Goal: Task Accomplishment & Management: Manage account settings

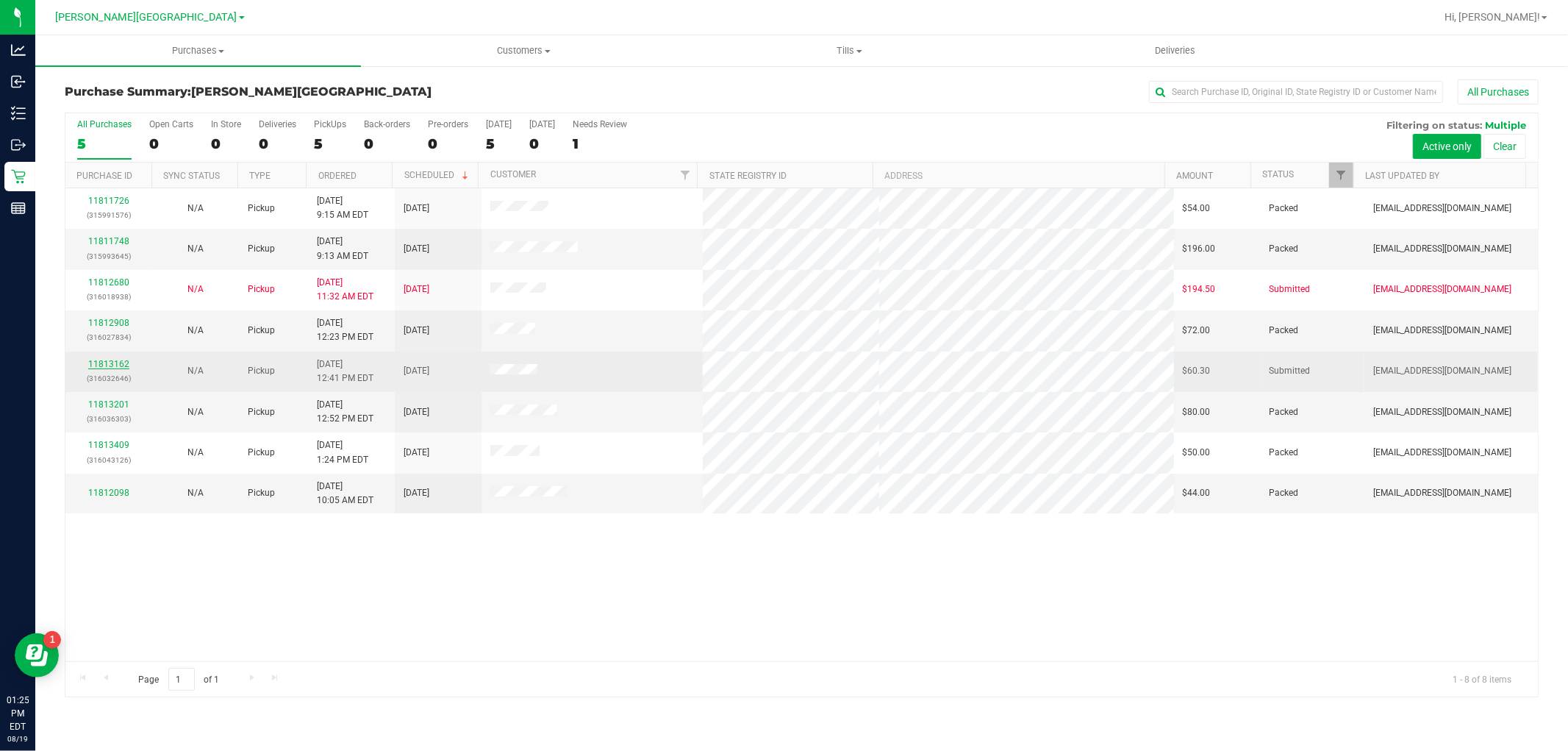
click at [114, 366] on link "11813162" at bounding box center [109, 364] width 41 height 10
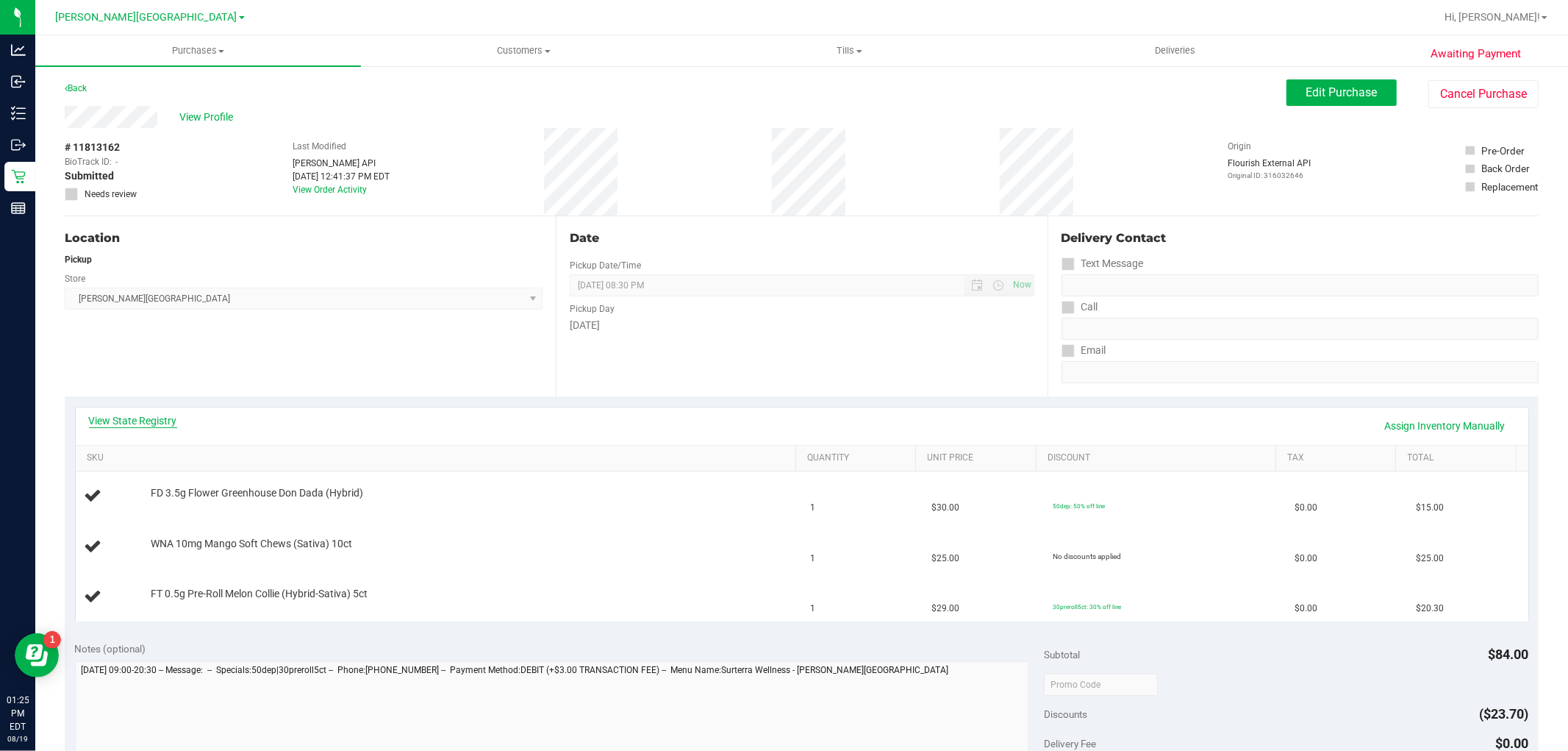
click at [158, 423] on link "View State Registry" at bounding box center [133, 420] width 88 height 14
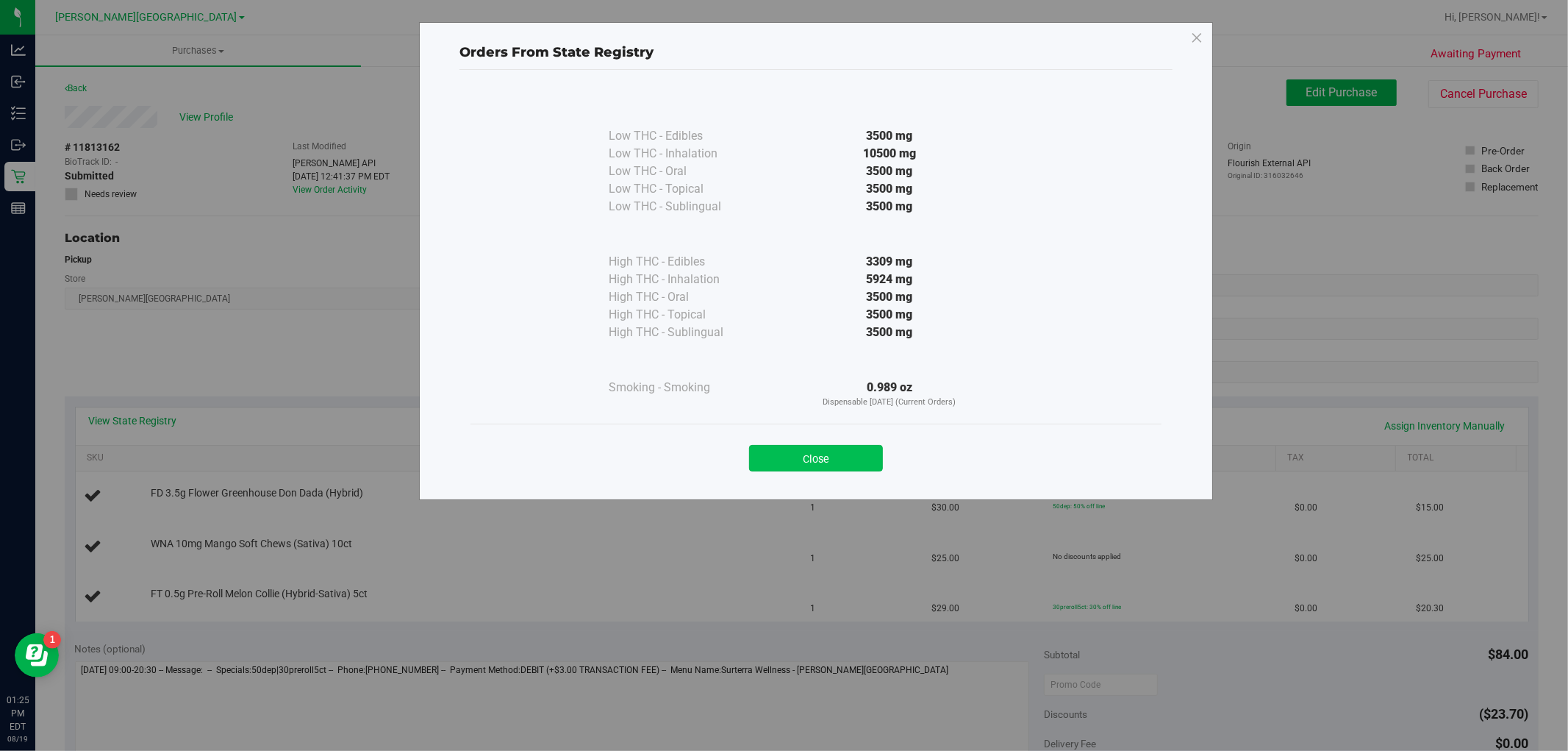
click at [837, 460] on button "Close" at bounding box center [816, 458] width 134 height 26
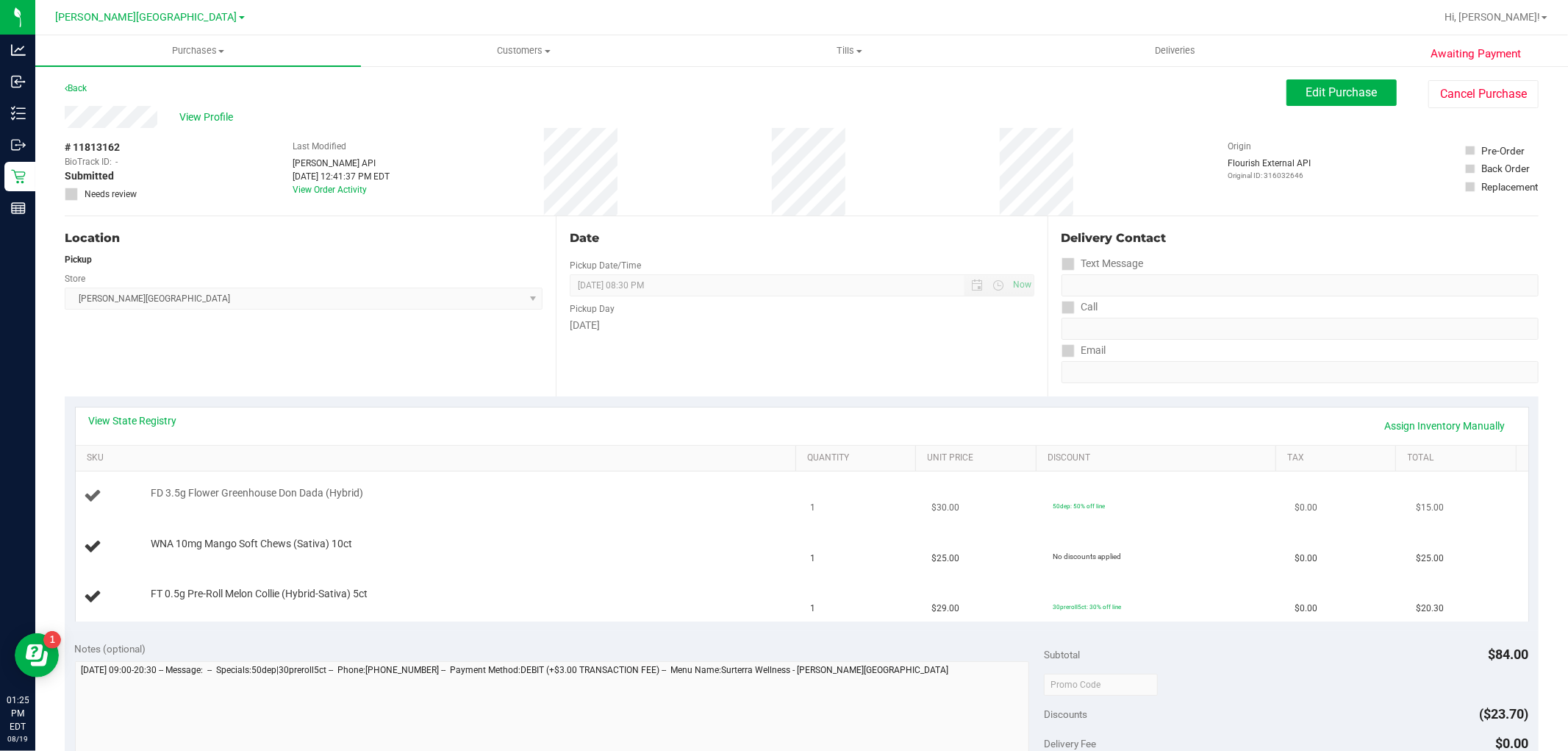
scroll to position [408, 0]
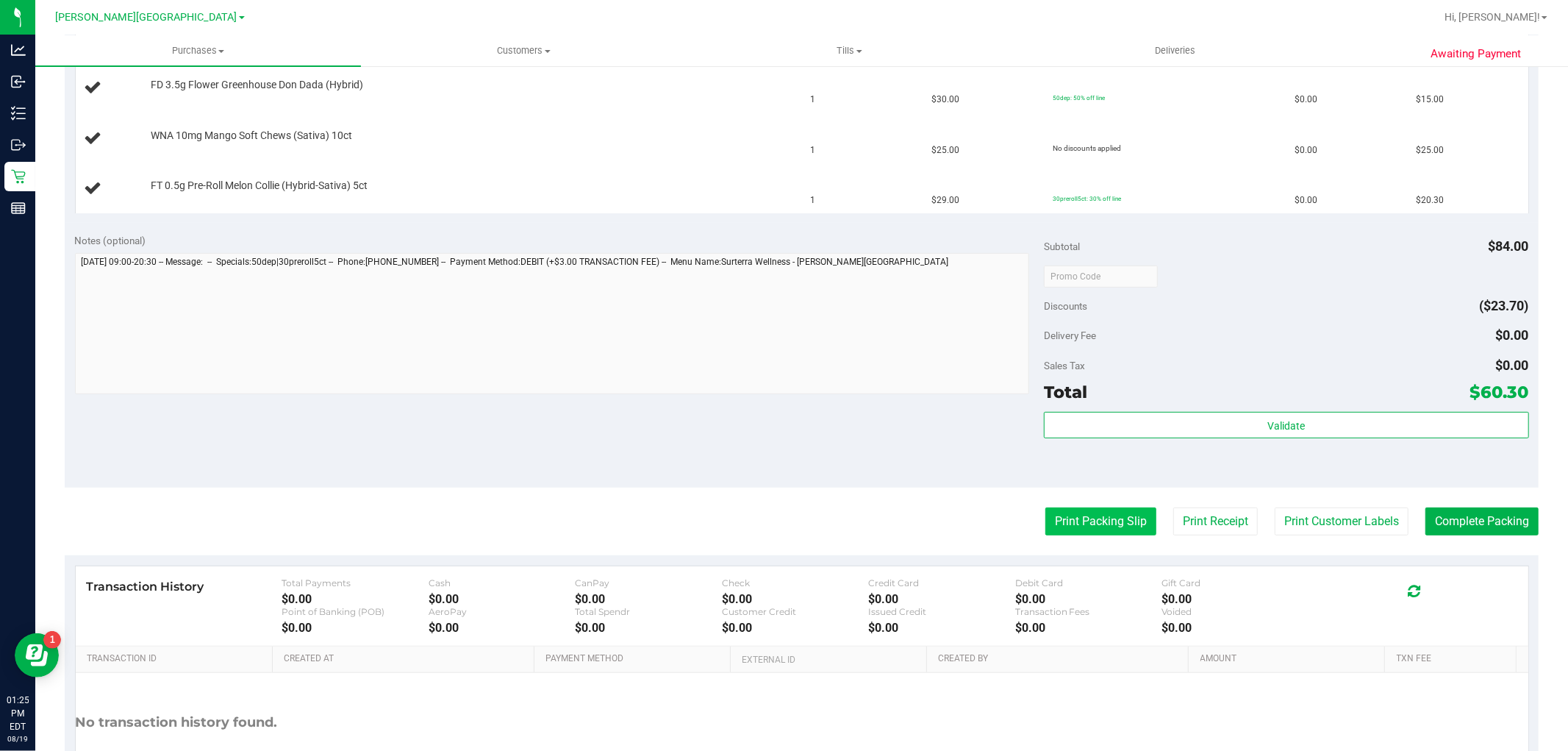
click at [1103, 528] on button "Print Packing Slip" at bounding box center [1100, 521] width 111 height 28
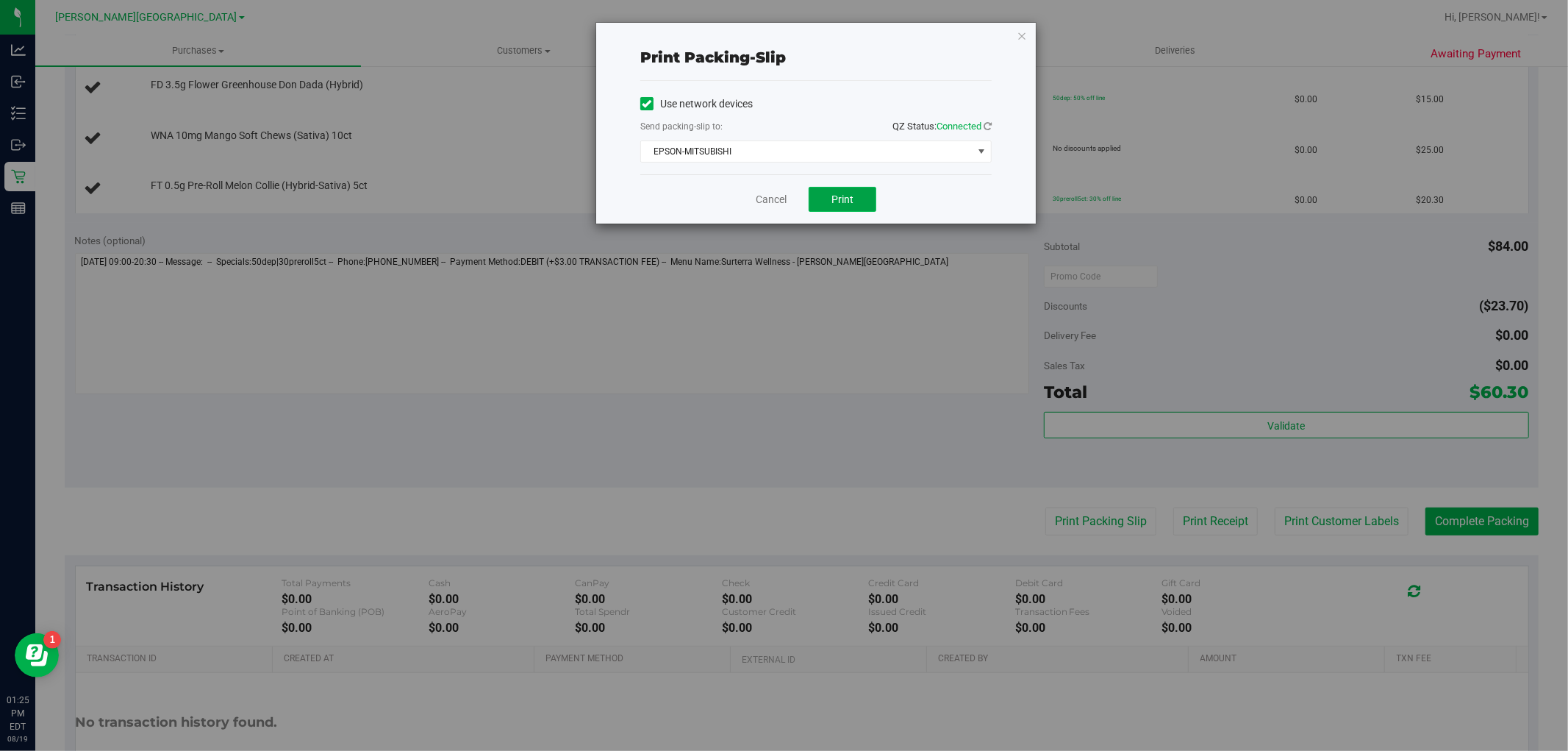
click at [840, 202] on span "Print" at bounding box center [842, 199] width 22 height 12
click at [764, 200] on link "Cancel" at bounding box center [770, 199] width 31 height 15
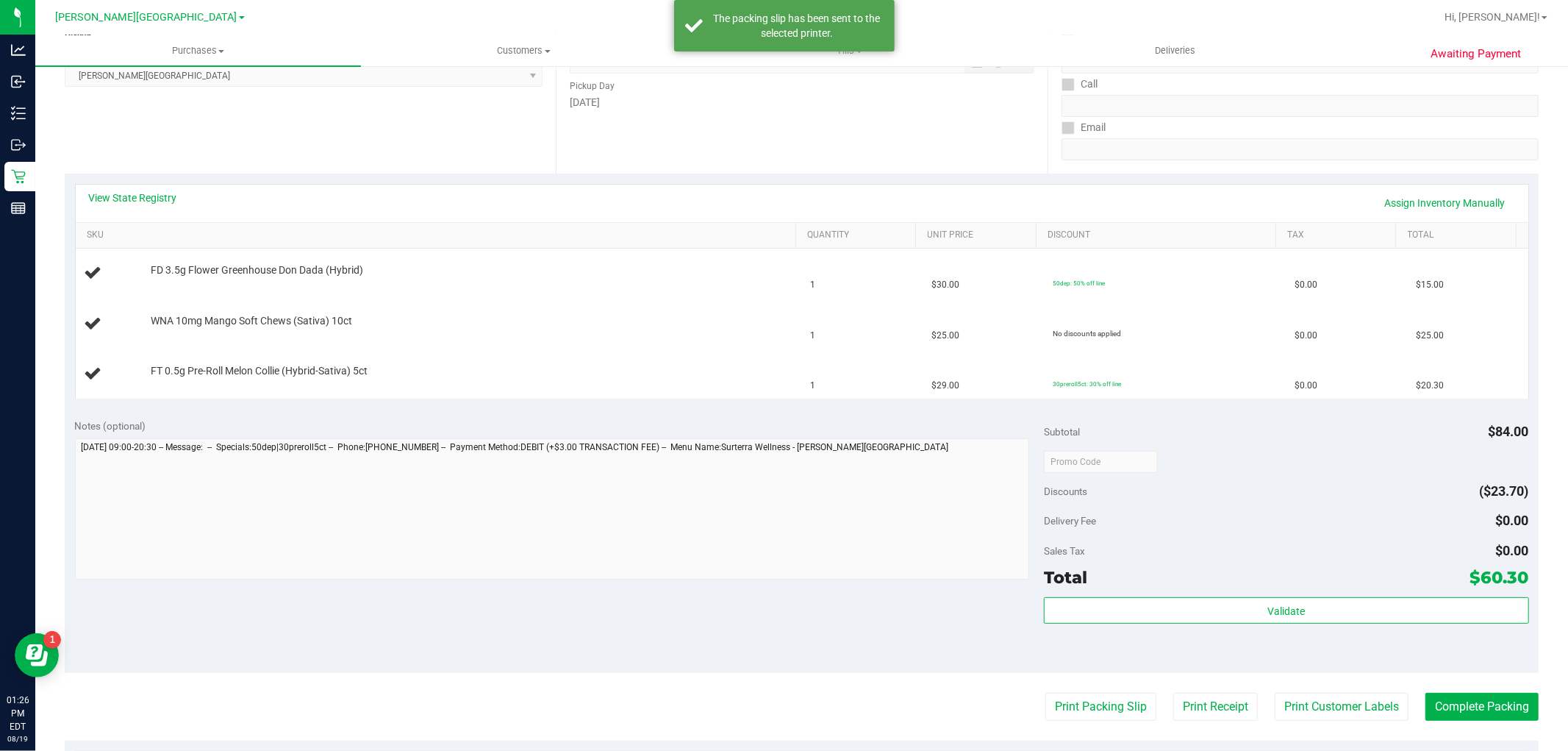
scroll to position [0, 0]
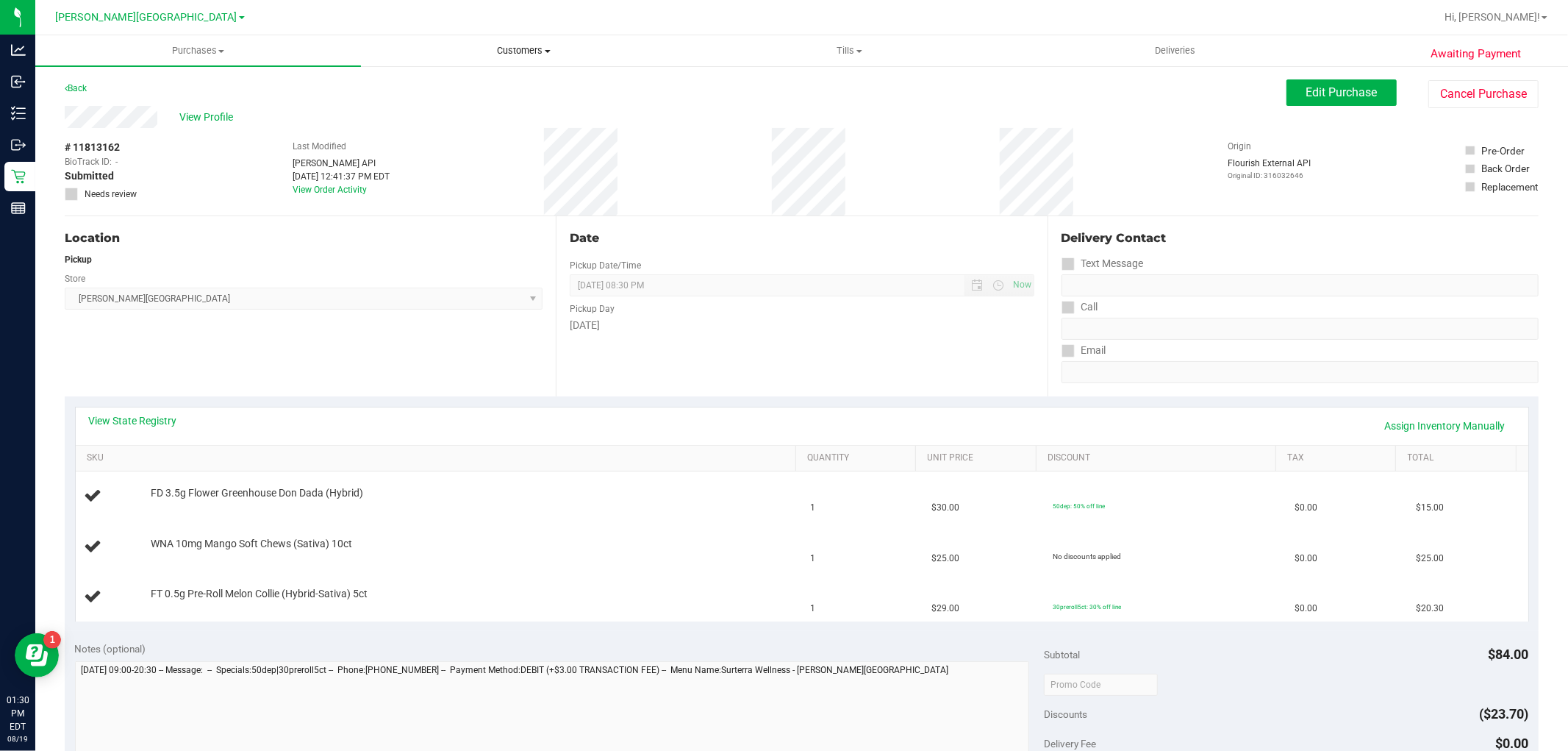
click at [515, 41] on uib-tab-heading "Customers All customers Add a new customer All physicians" at bounding box center [523, 50] width 324 height 29
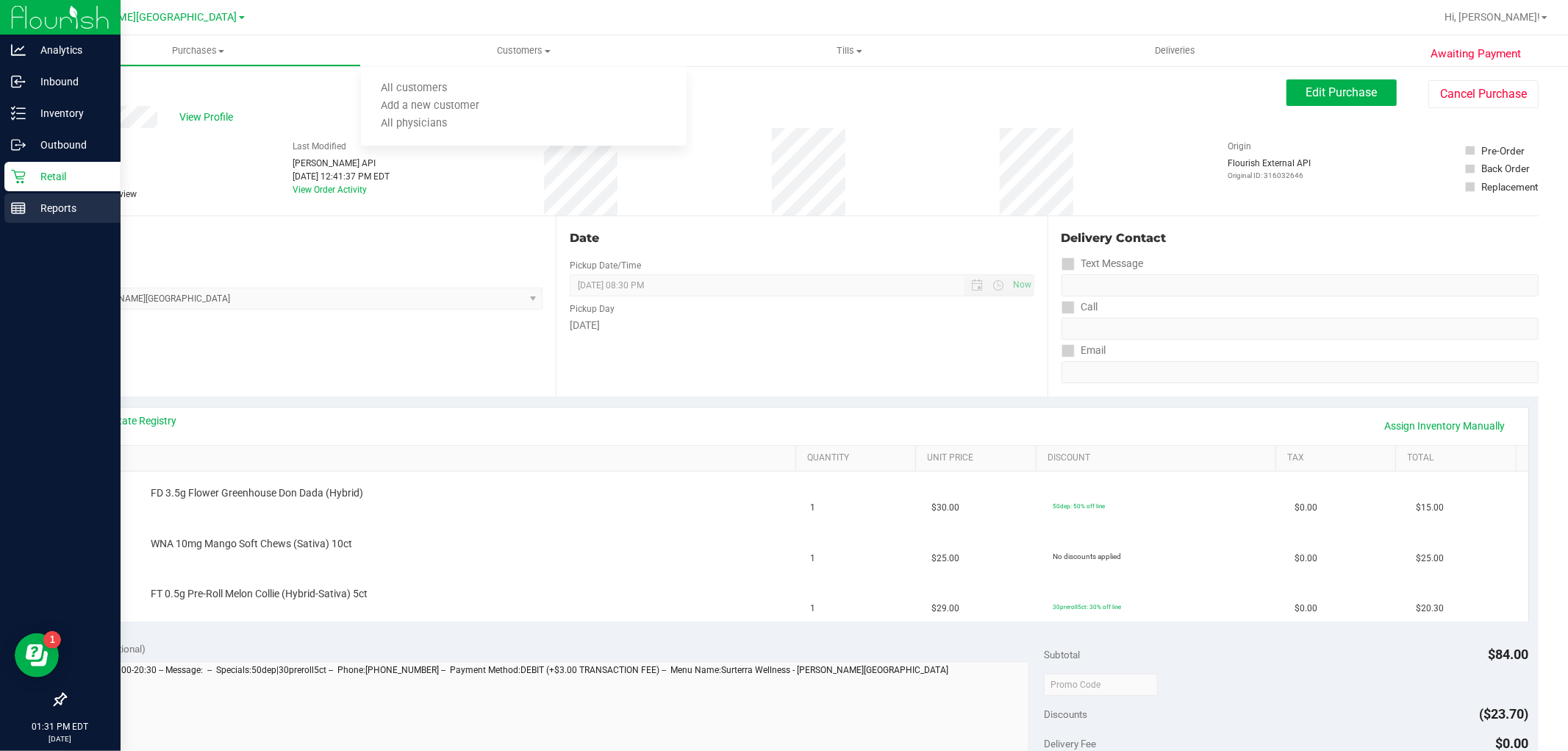
click at [53, 203] on p "Reports" at bounding box center [69, 208] width 88 height 18
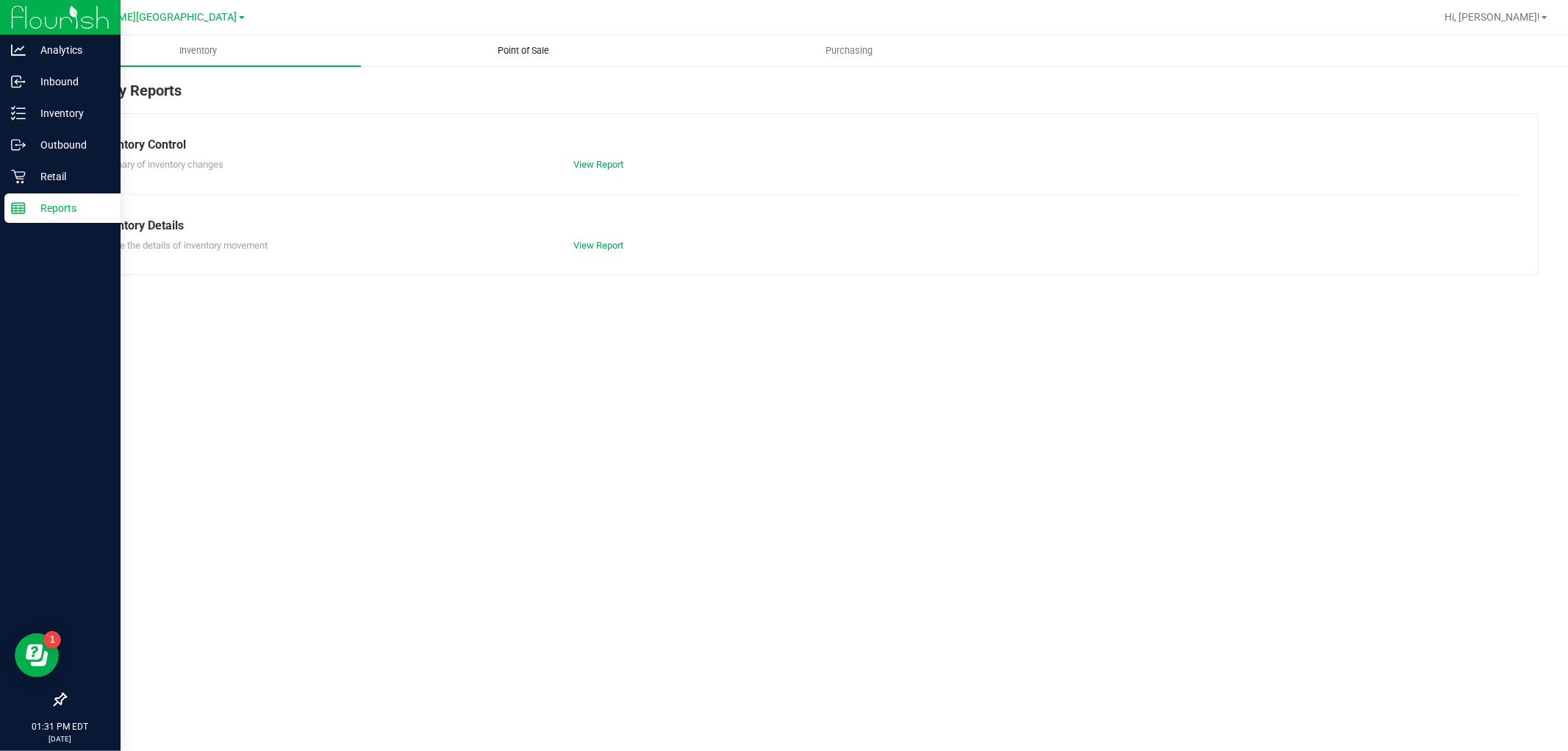
click at [509, 49] on span "Point of Sale" at bounding box center [524, 50] width 92 height 14
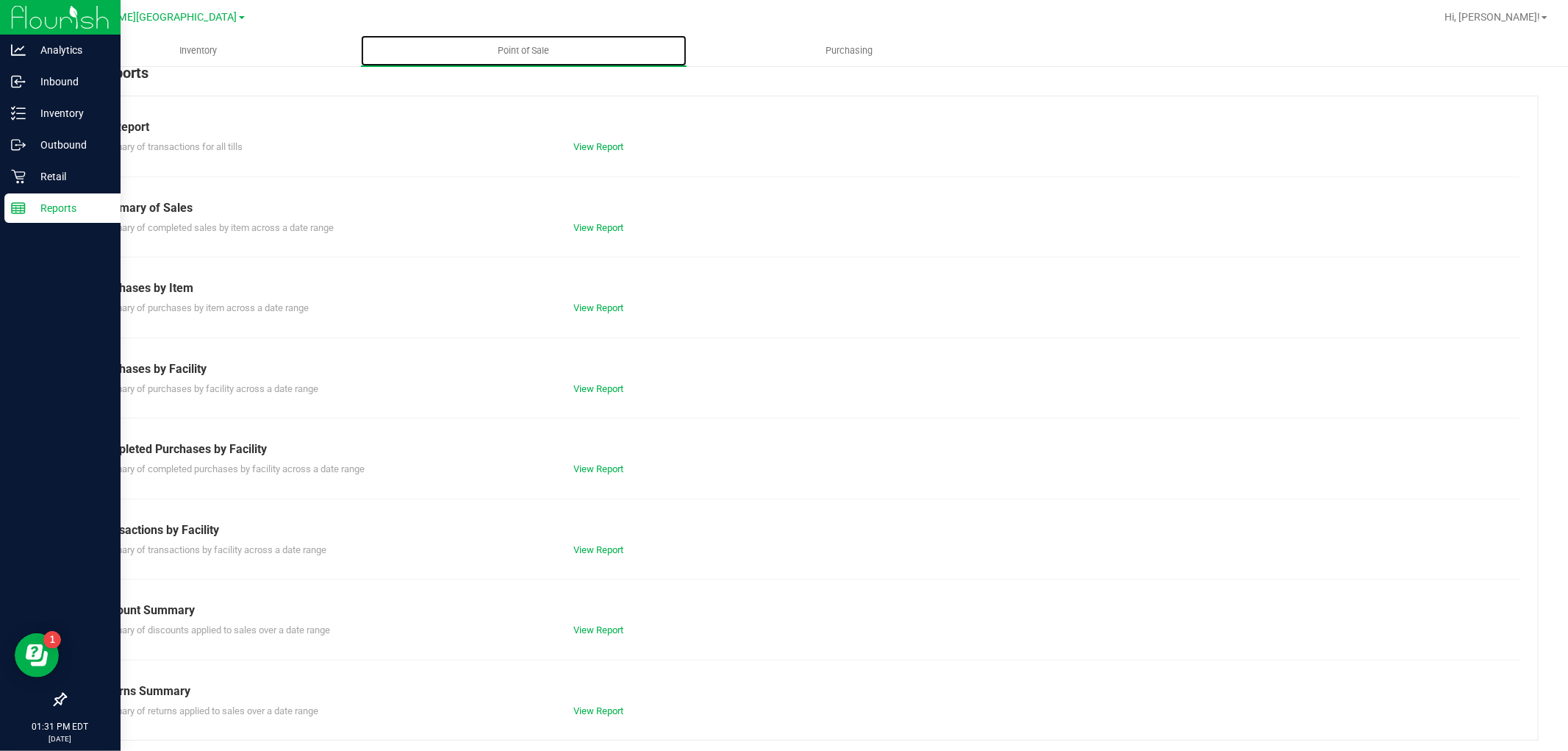
scroll to position [23, 0]
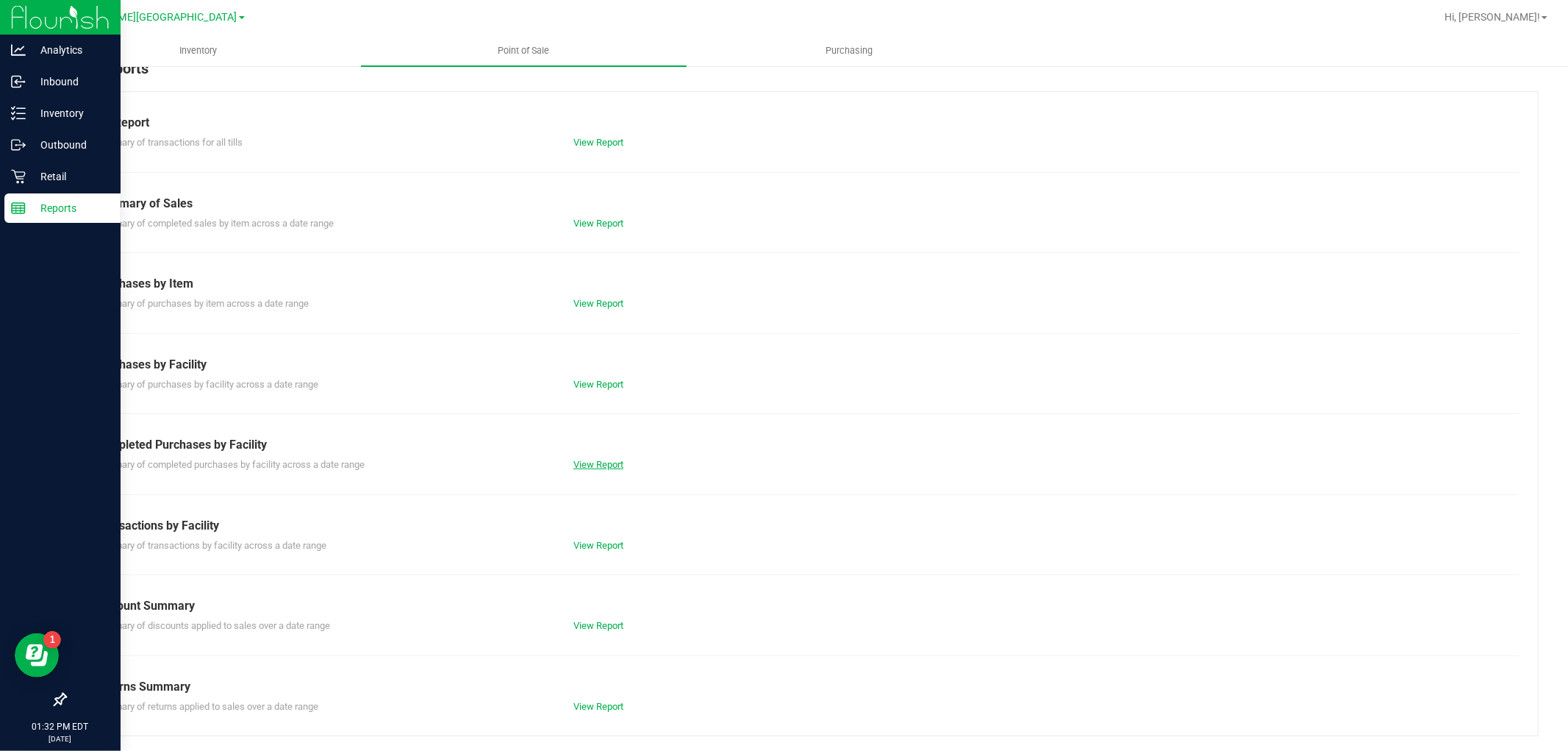
click at [595, 464] on link "View Report" at bounding box center [598, 464] width 50 height 11
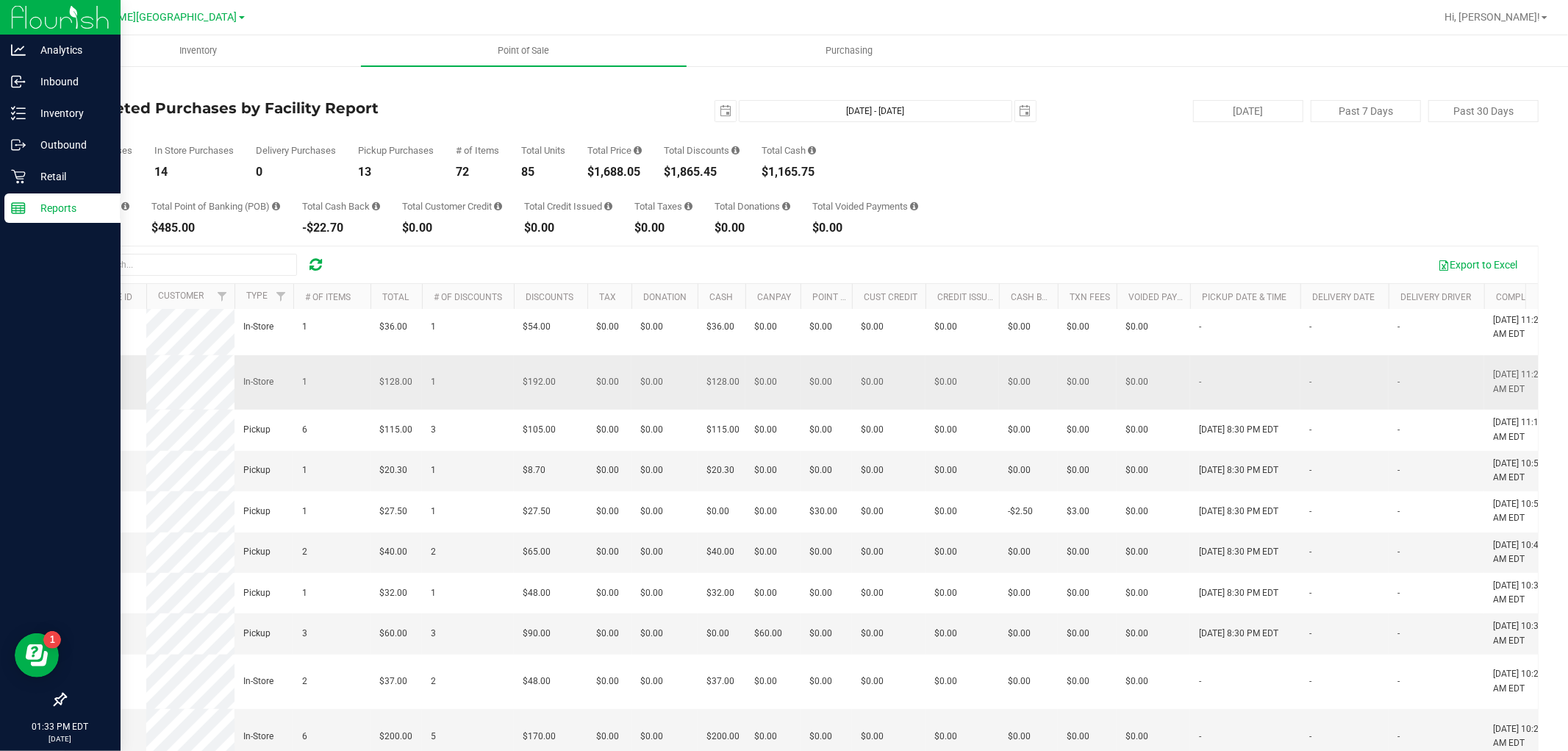
scroll to position [817, 0]
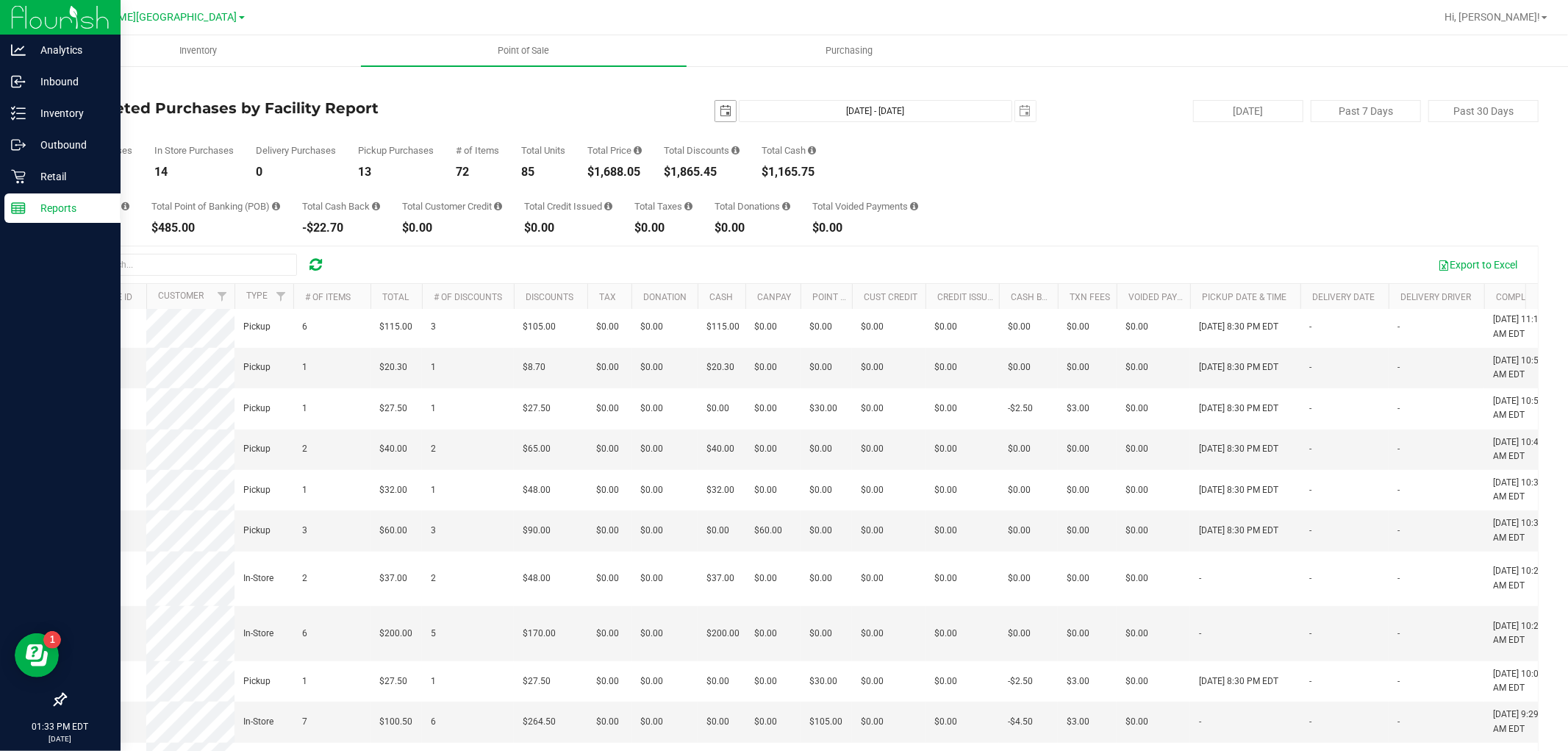
click at [720, 109] on span "select" at bounding box center [725, 111] width 12 height 12
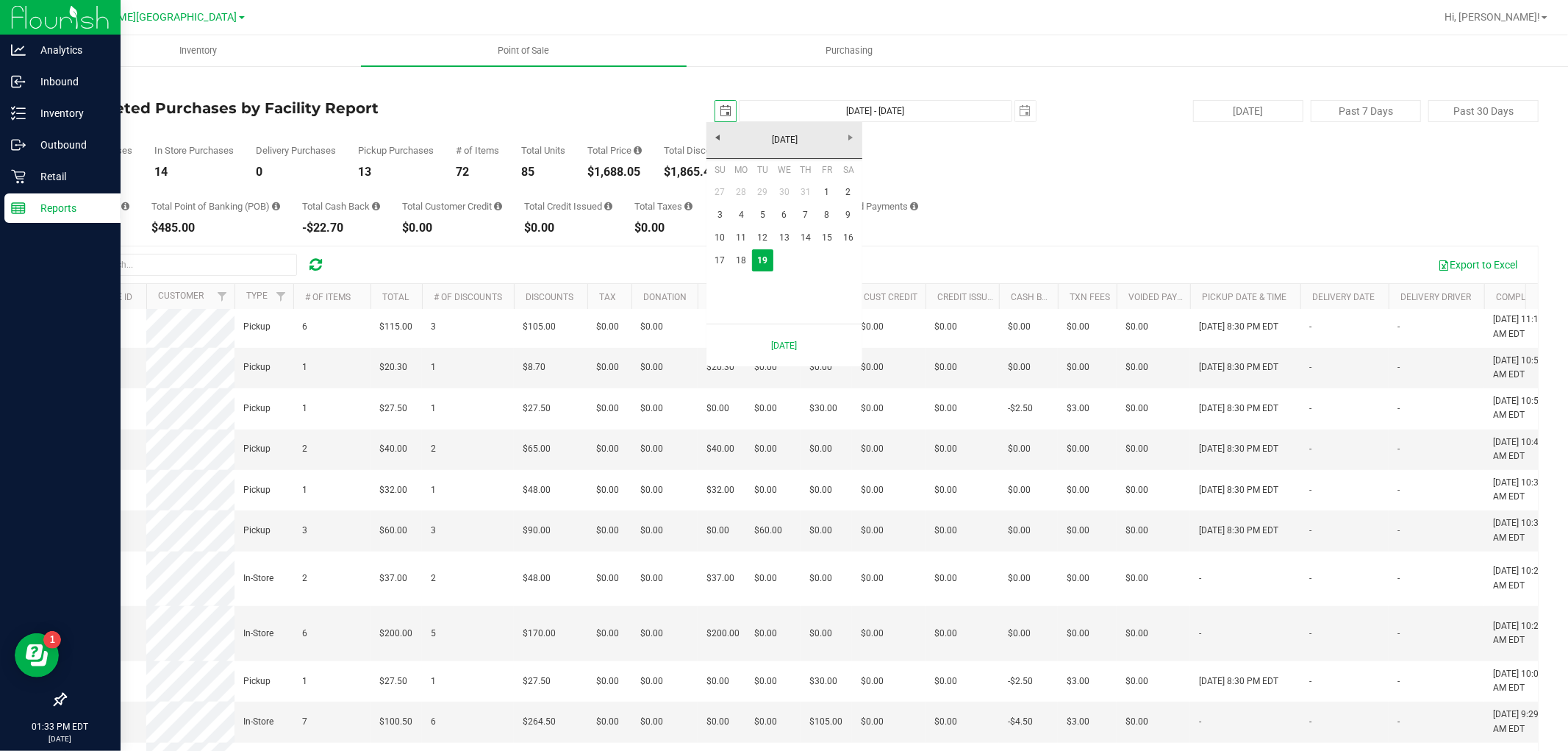
scroll to position [0, 37]
click at [738, 262] on link "18" at bounding box center [741, 260] width 21 height 23
type input "2025-08-18"
type input "Aug 18, 2025 - Aug 19, 2025"
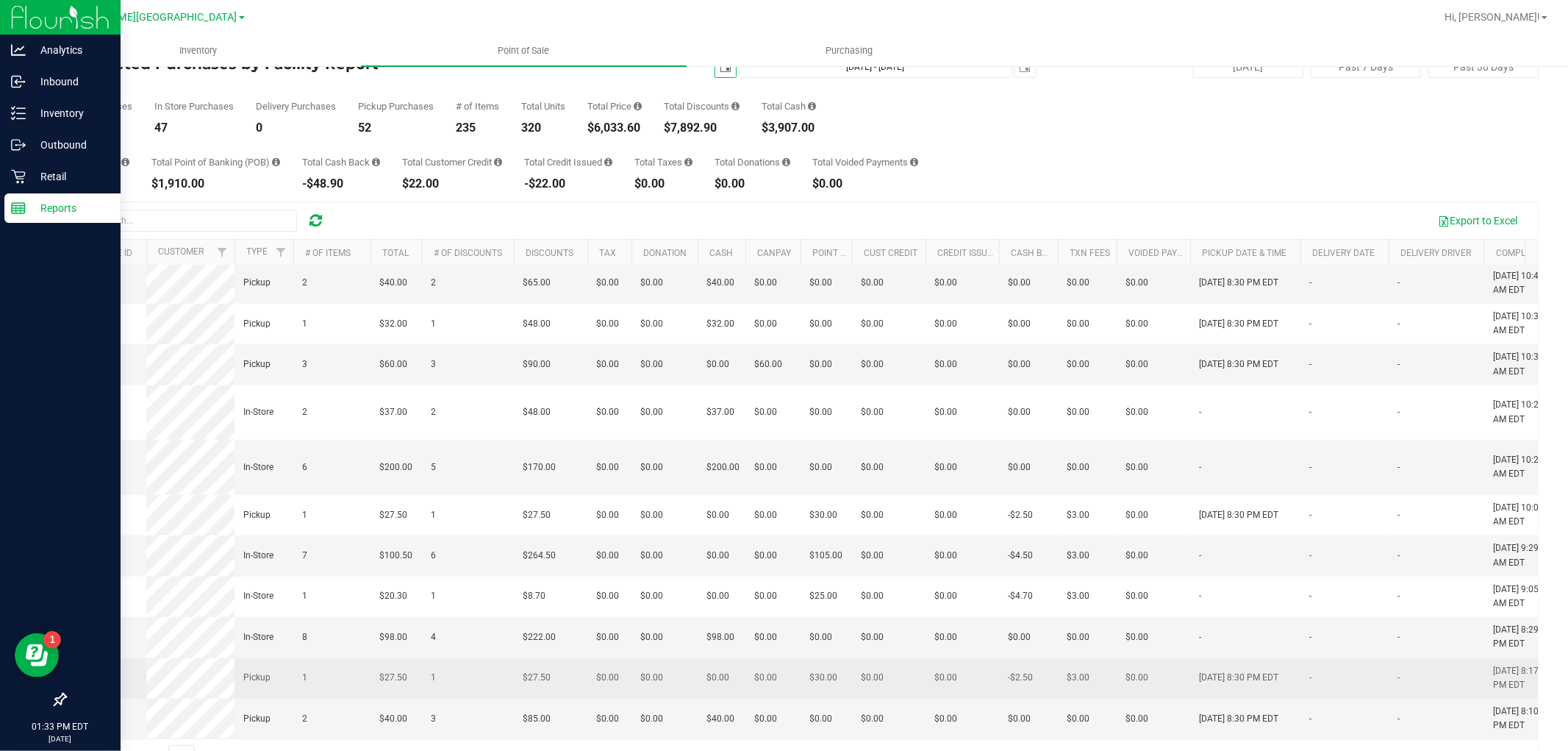
scroll to position [82, 0]
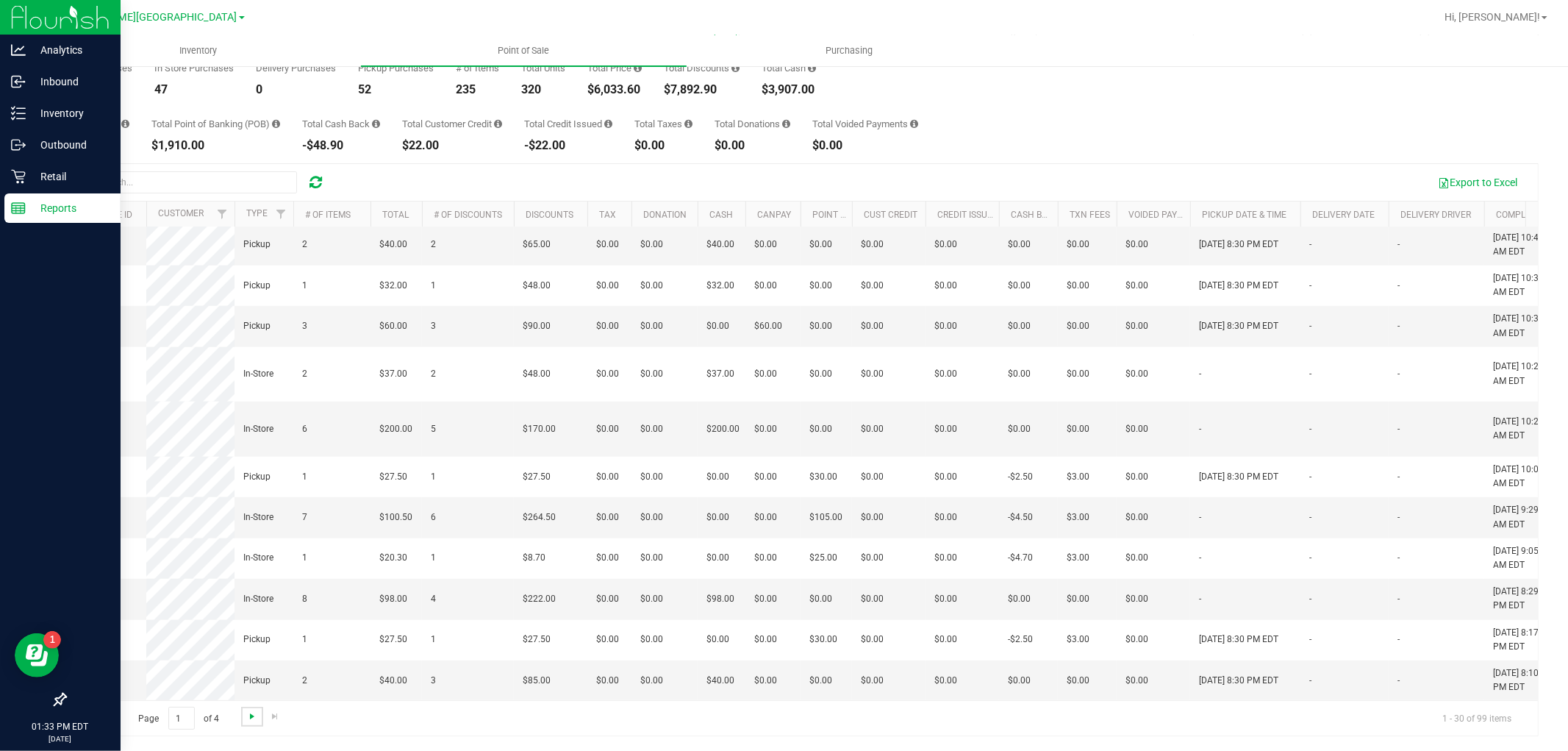
click at [247, 717] on span "Go to the next page" at bounding box center [252, 716] width 12 height 12
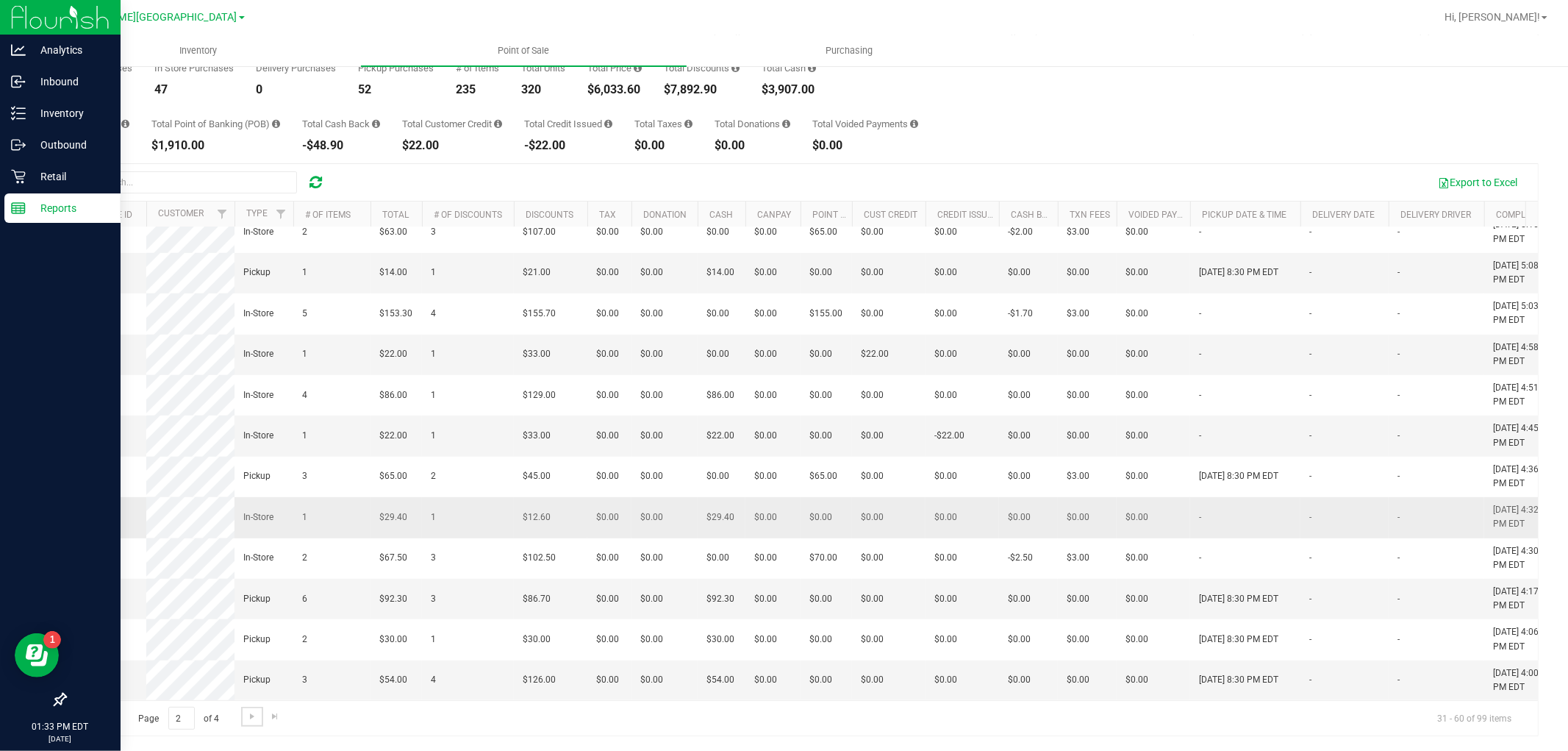
scroll to position [988, 0]
click at [258, 717] on link "Go to the next page" at bounding box center [252, 716] width 21 height 20
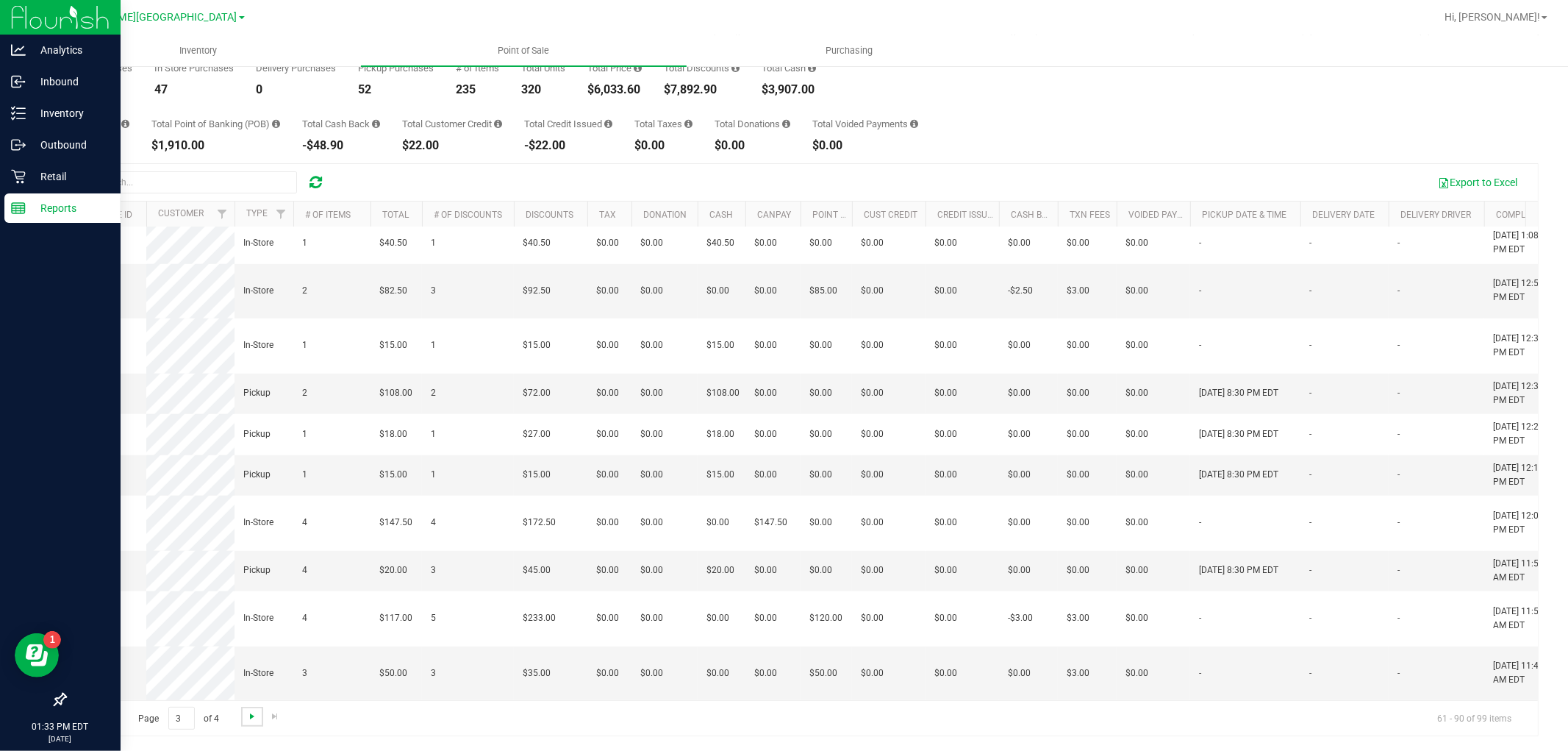
click at [247, 715] on span "Go to the next page" at bounding box center [252, 716] width 12 height 12
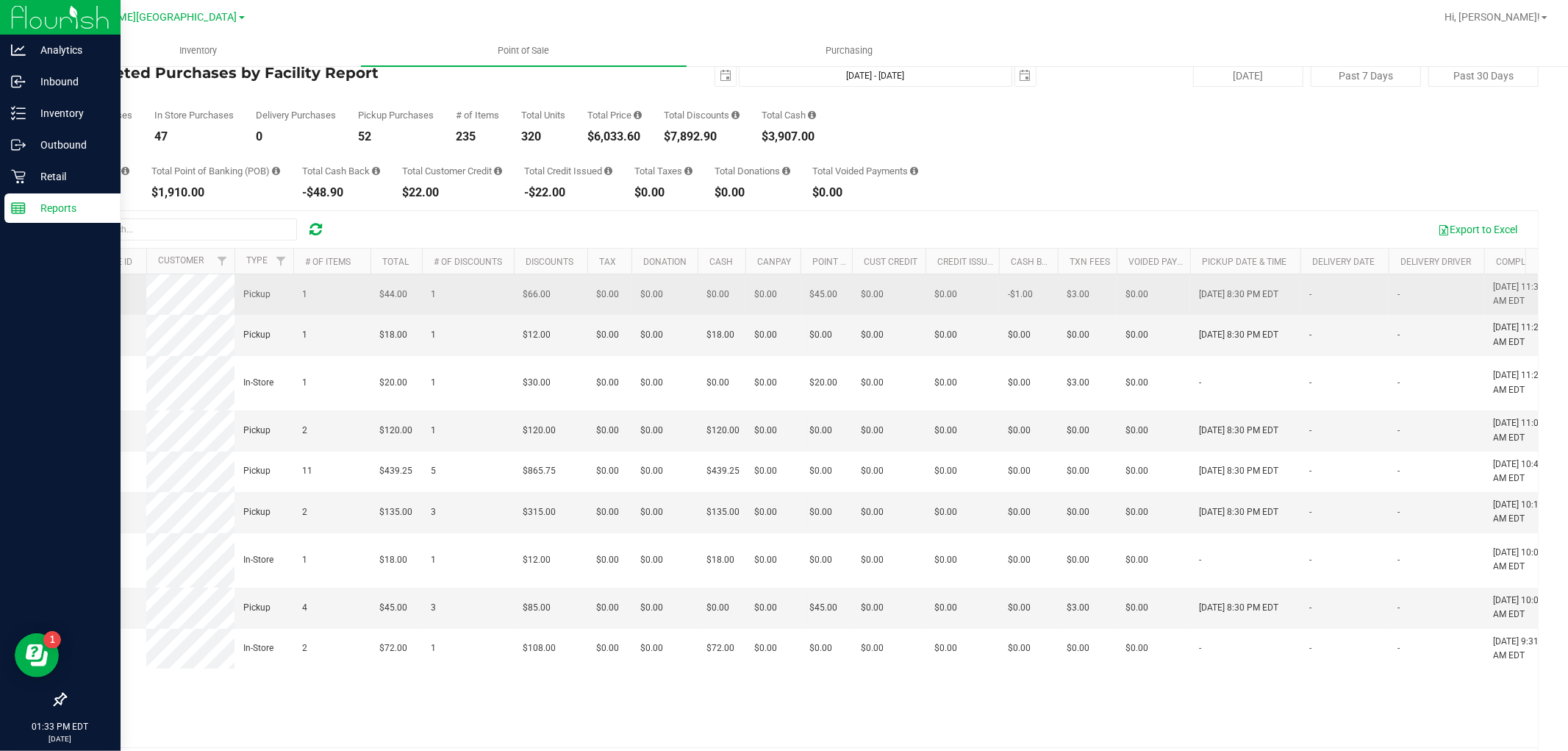
scroll to position [0, 0]
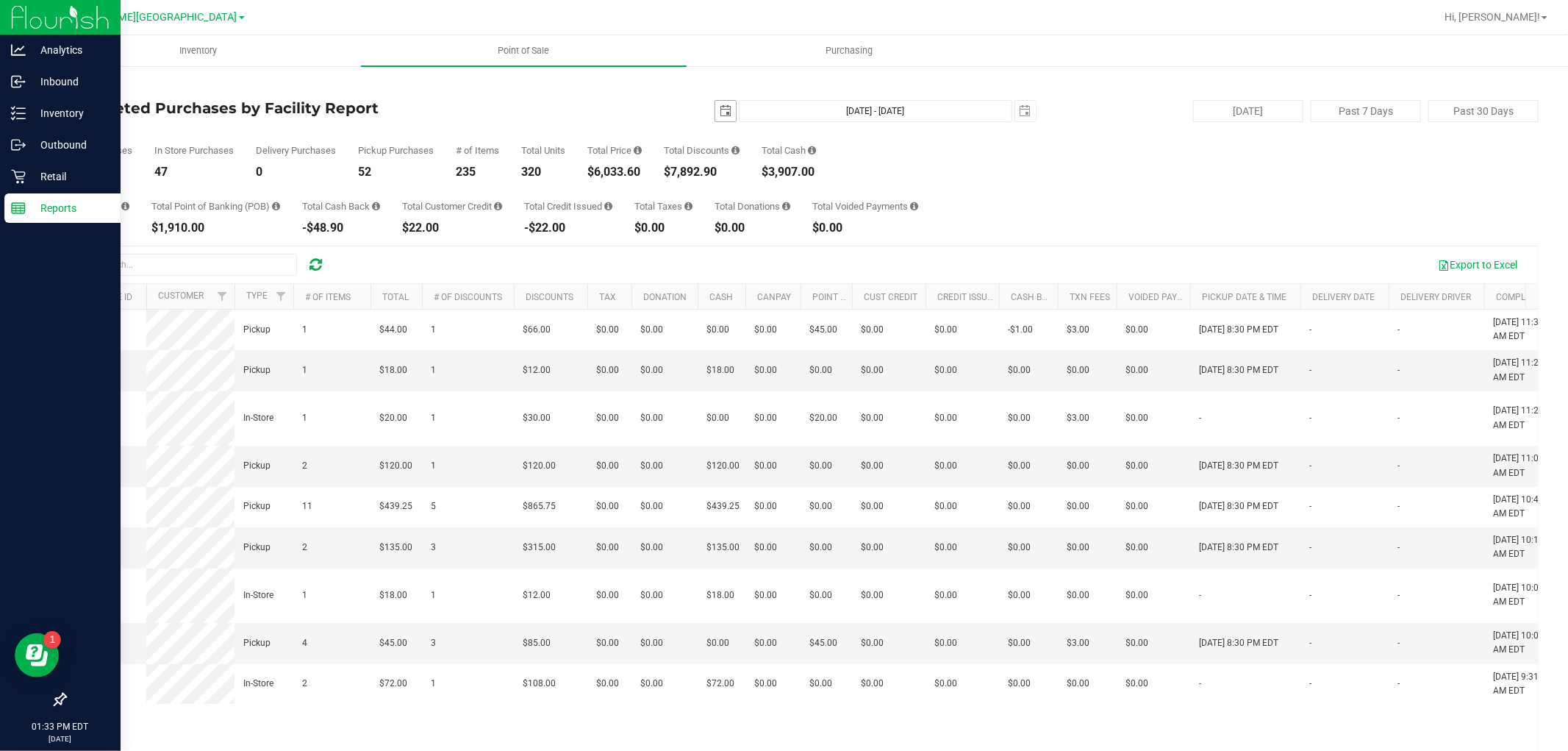
click at [722, 114] on span "select" at bounding box center [725, 111] width 12 height 12
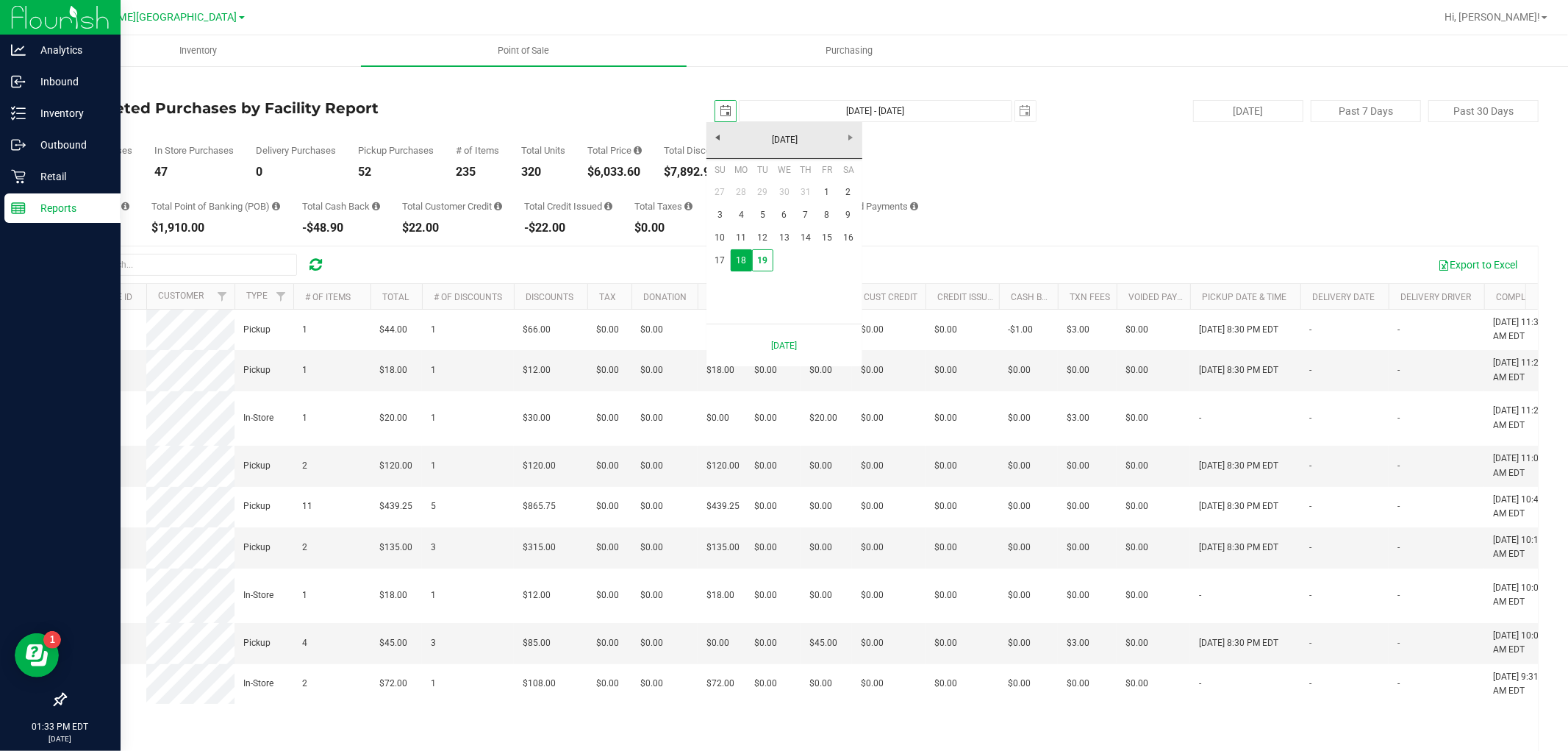
scroll to position [0, 37]
click at [724, 257] on link "17" at bounding box center [720, 260] width 21 height 23
type input "2025-08-17"
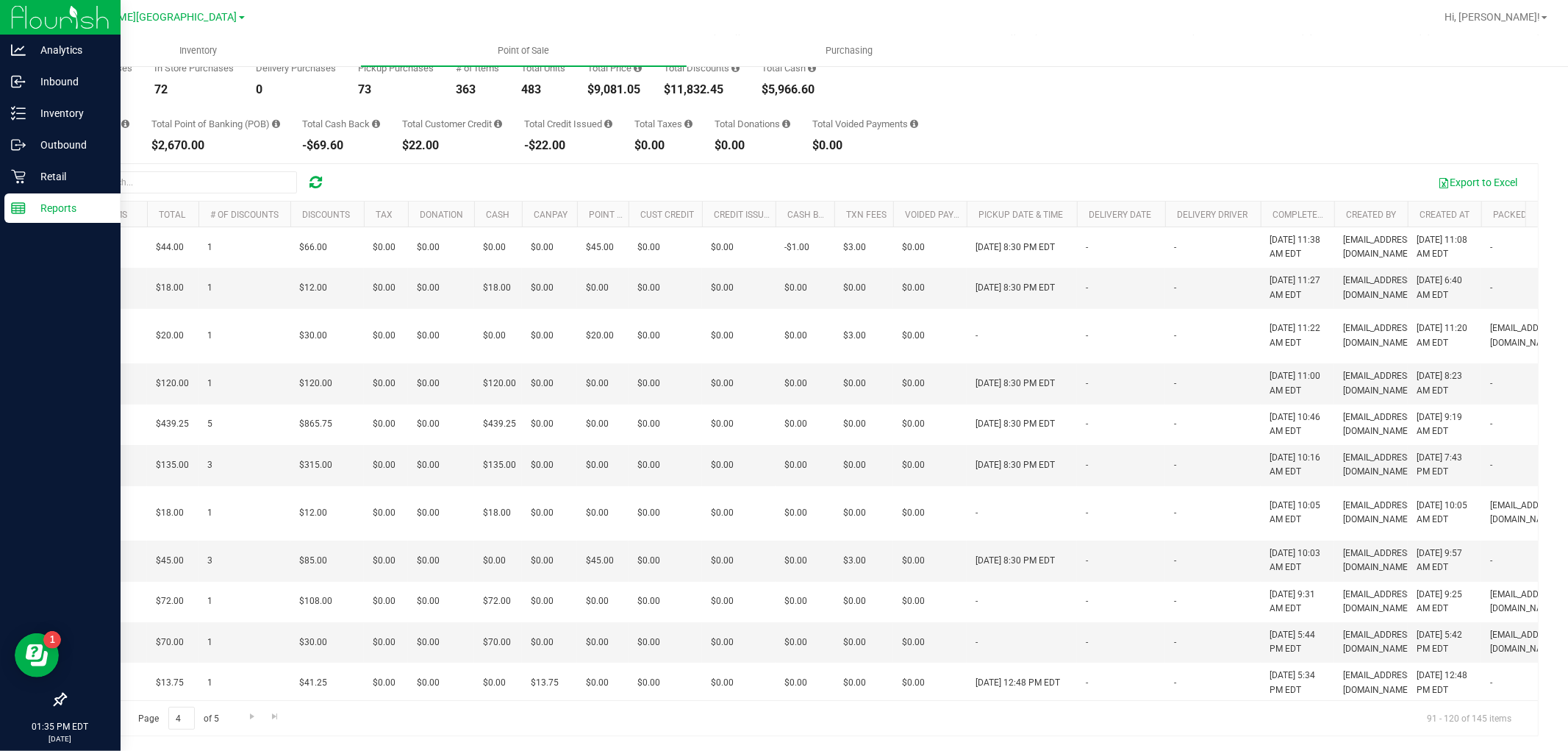
click at [106, 718] on span "Go to the previous page" at bounding box center [106, 716] width 12 height 12
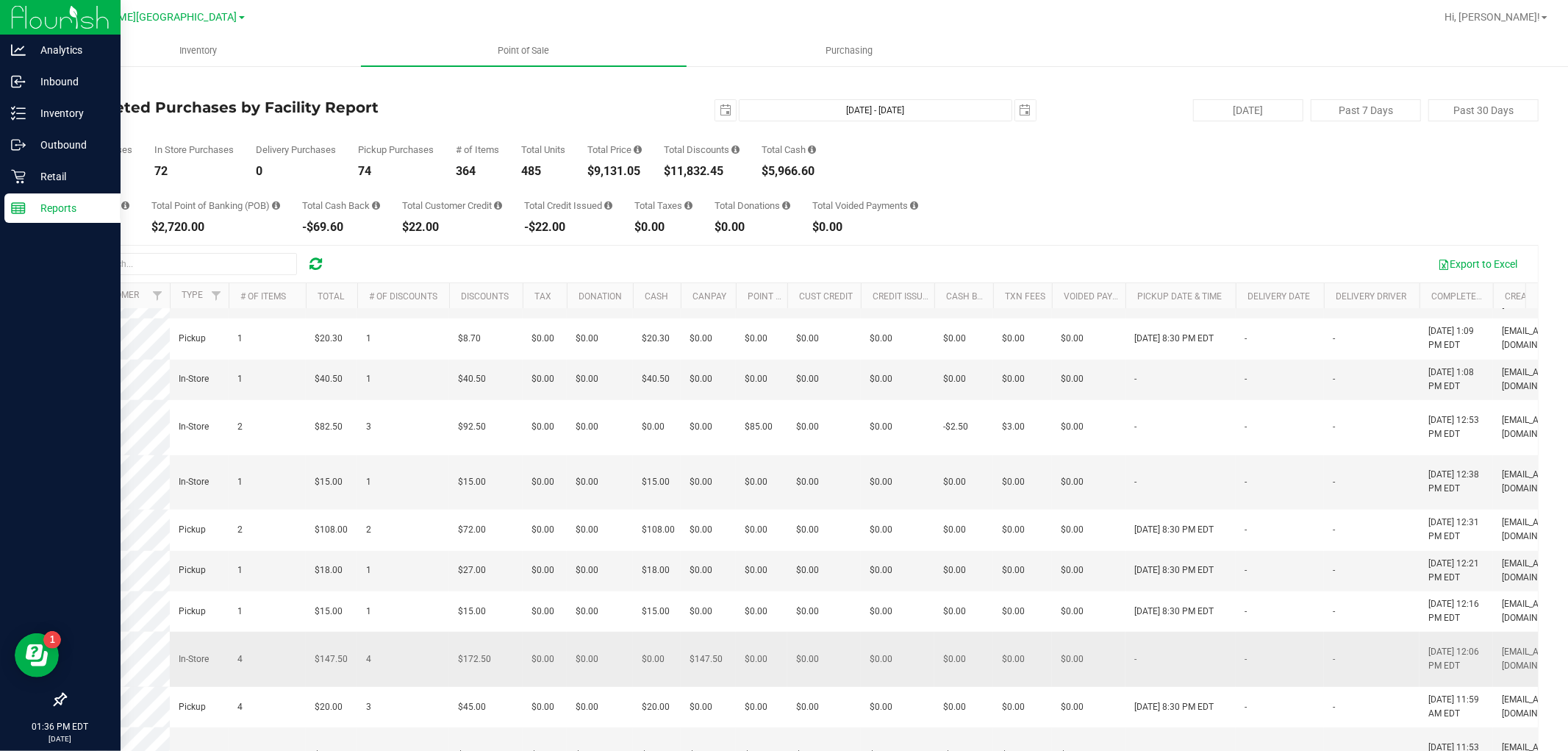
scroll to position [974, 64]
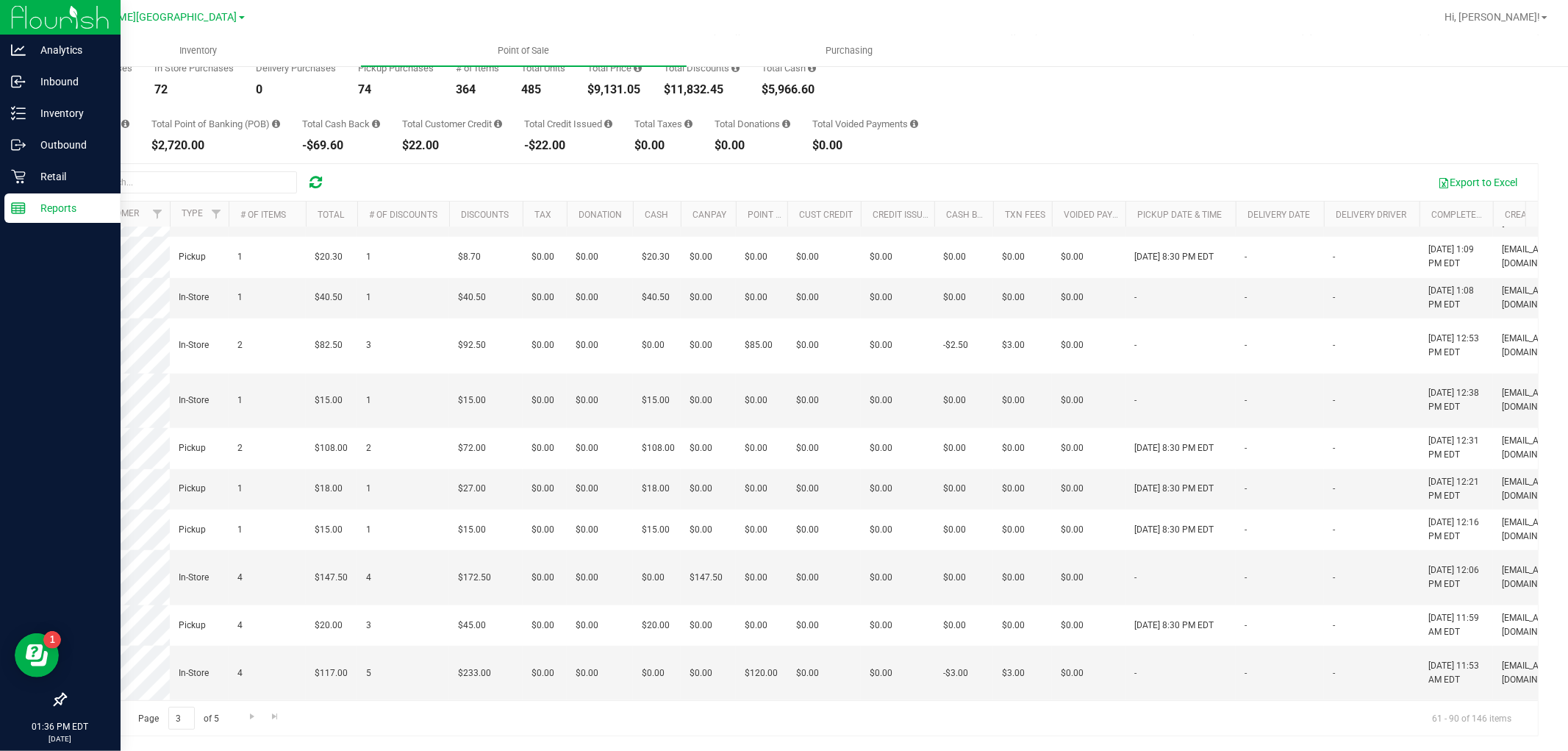
click at [79, 721] on span "Go to the first page" at bounding box center [83, 716] width 12 height 12
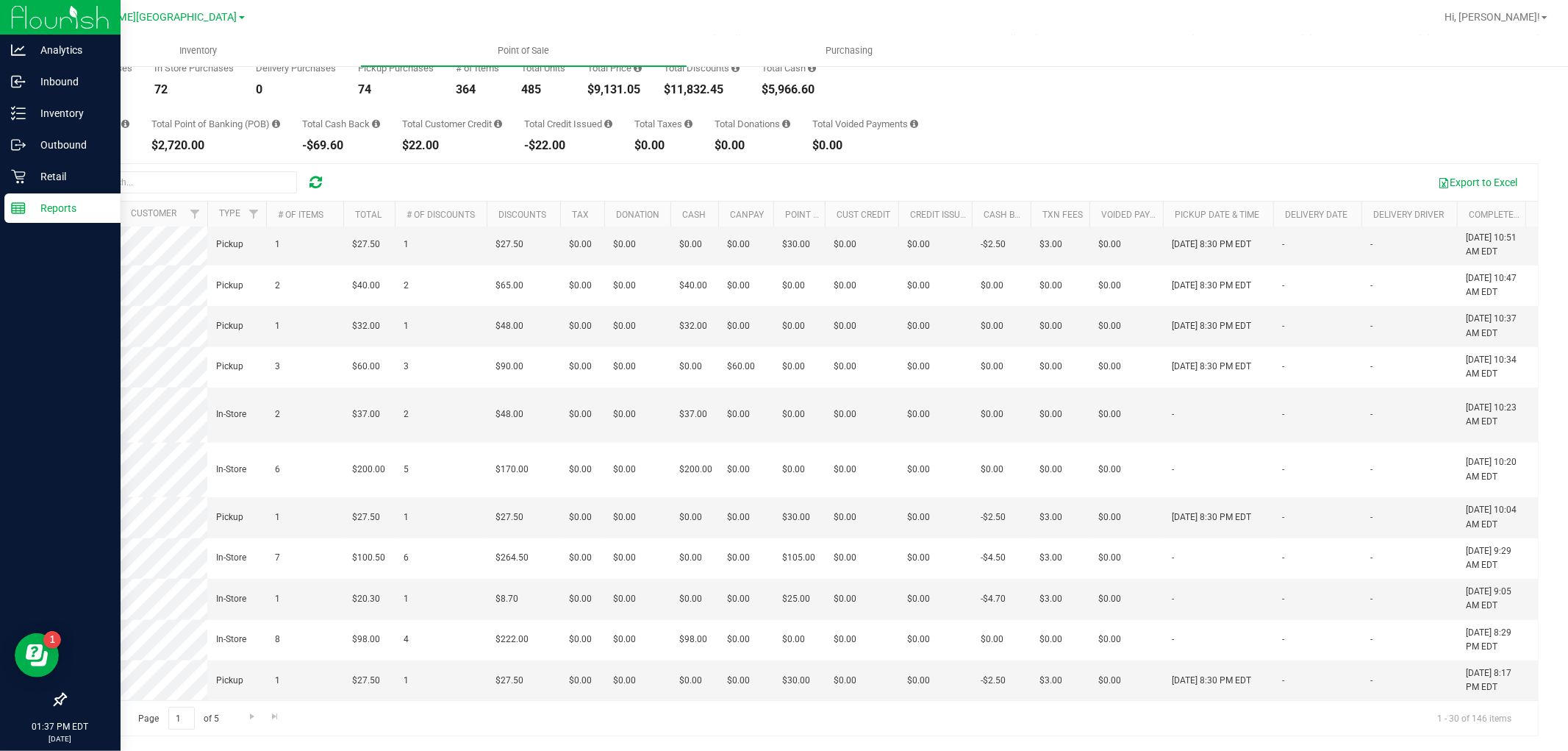
scroll to position [0, 0]
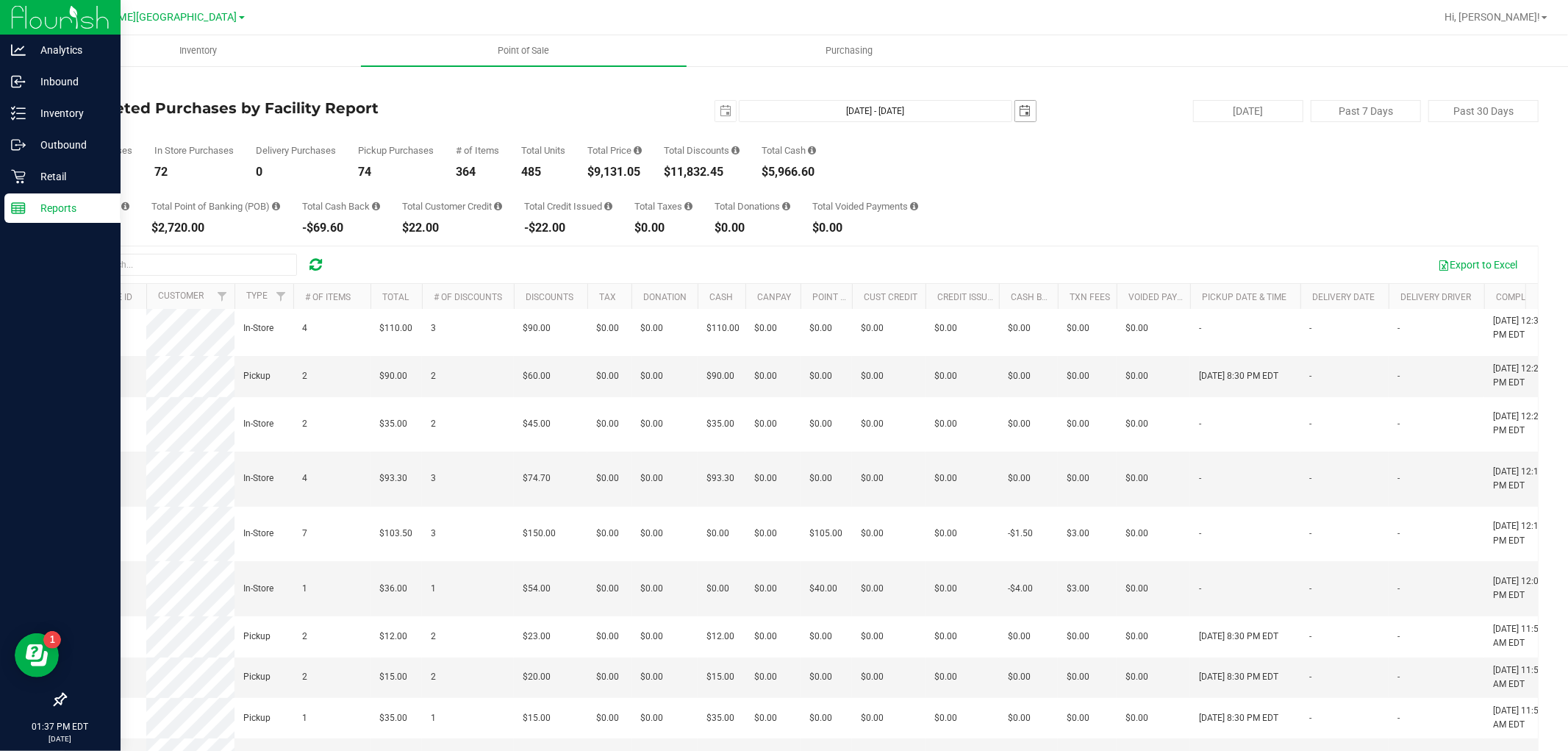
click at [1020, 105] on span "select" at bounding box center [1025, 111] width 12 height 12
click at [1045, 258] on link "18" at bounding box center [1041, 256] width 21 height 23
type input "Aug 17, 2025 - Aug 18, 2025"
type input "2025-08-18"
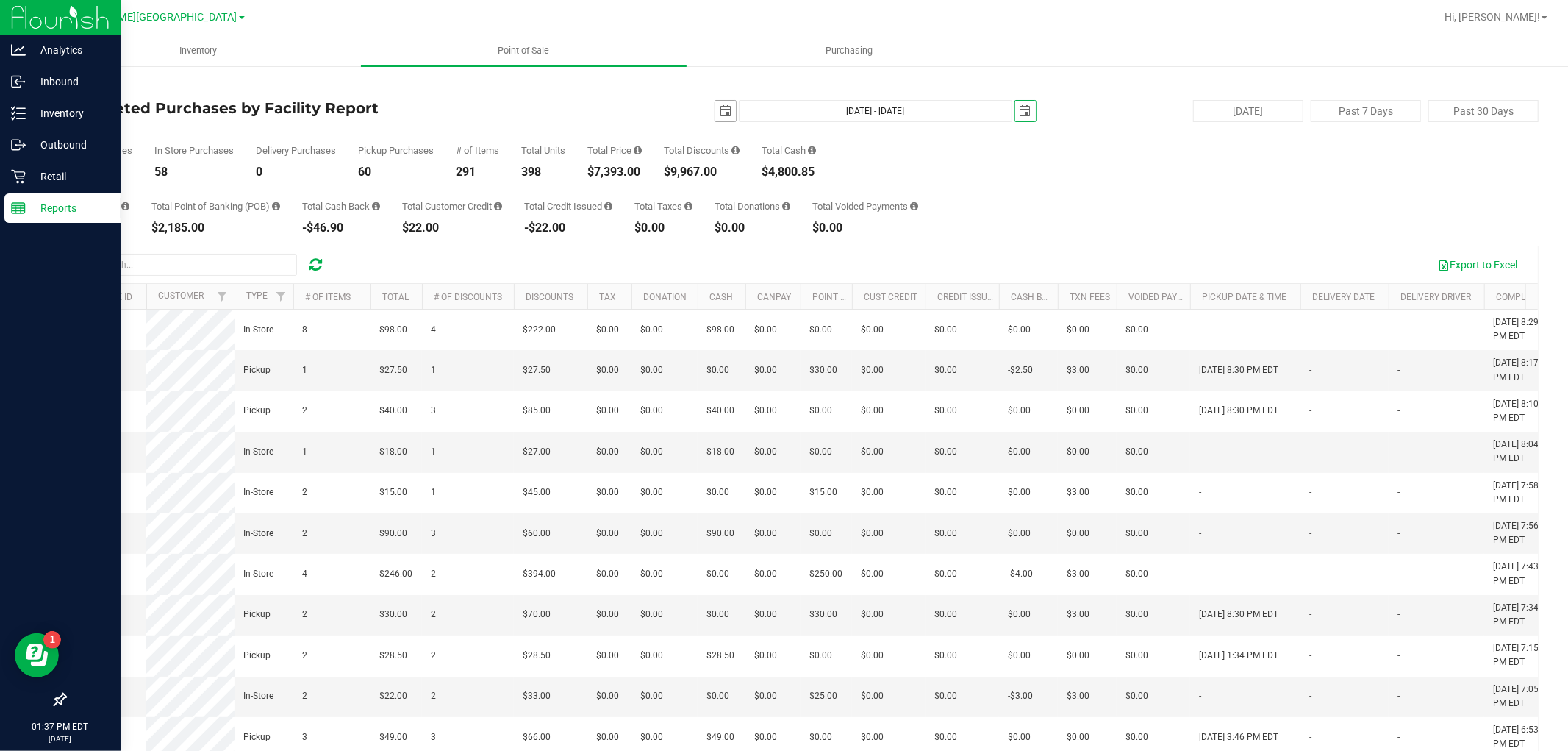
click at [720, 109] on span "select" at bounding box center [725, 111] width 12 height 12
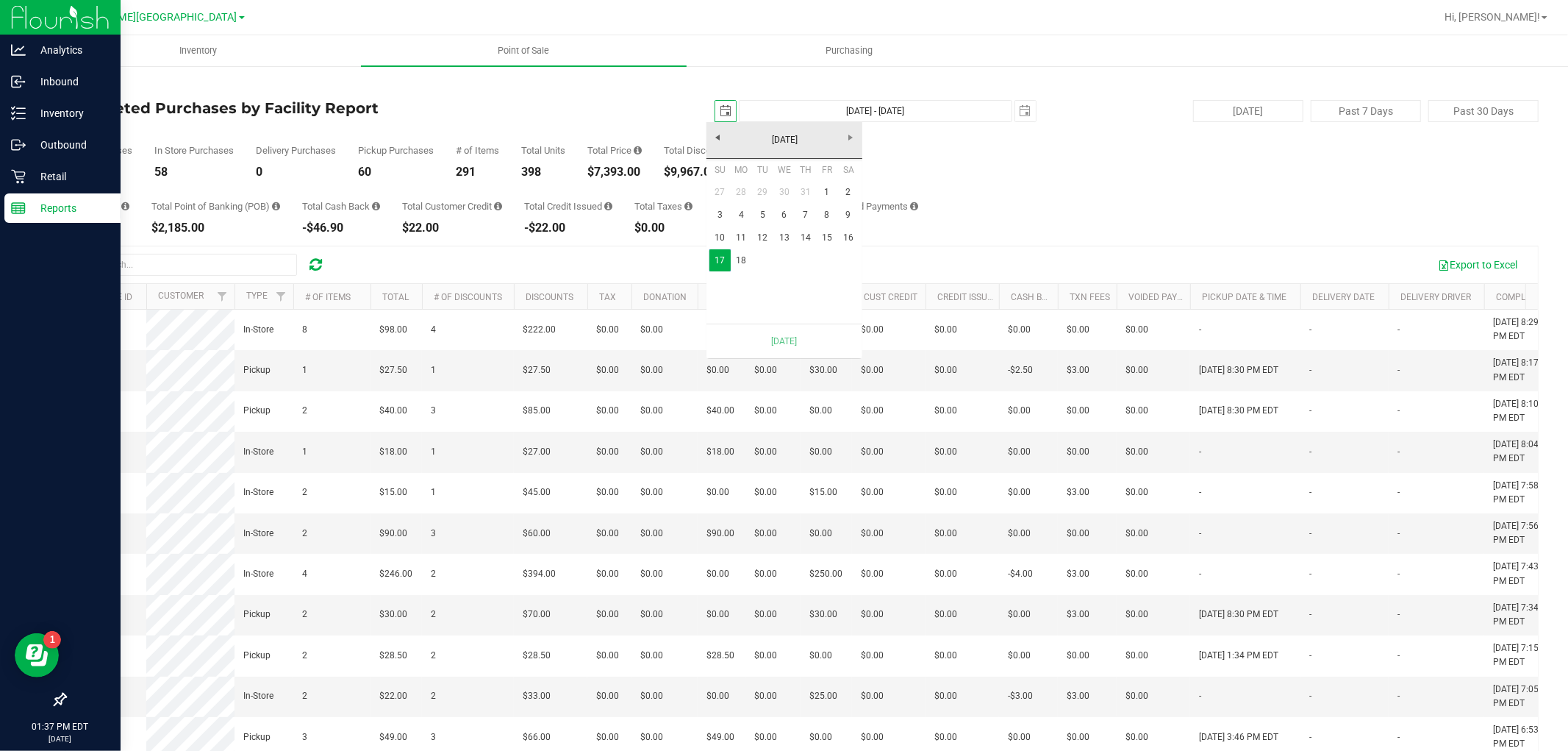
scroll to position [0, 37]
click at [736, 258] on link "18" at bounding box center [741, 260] width 21 height 23
type input "Aug 18, 2025 - Aug 18, 2025"
type input "2025-08-18"
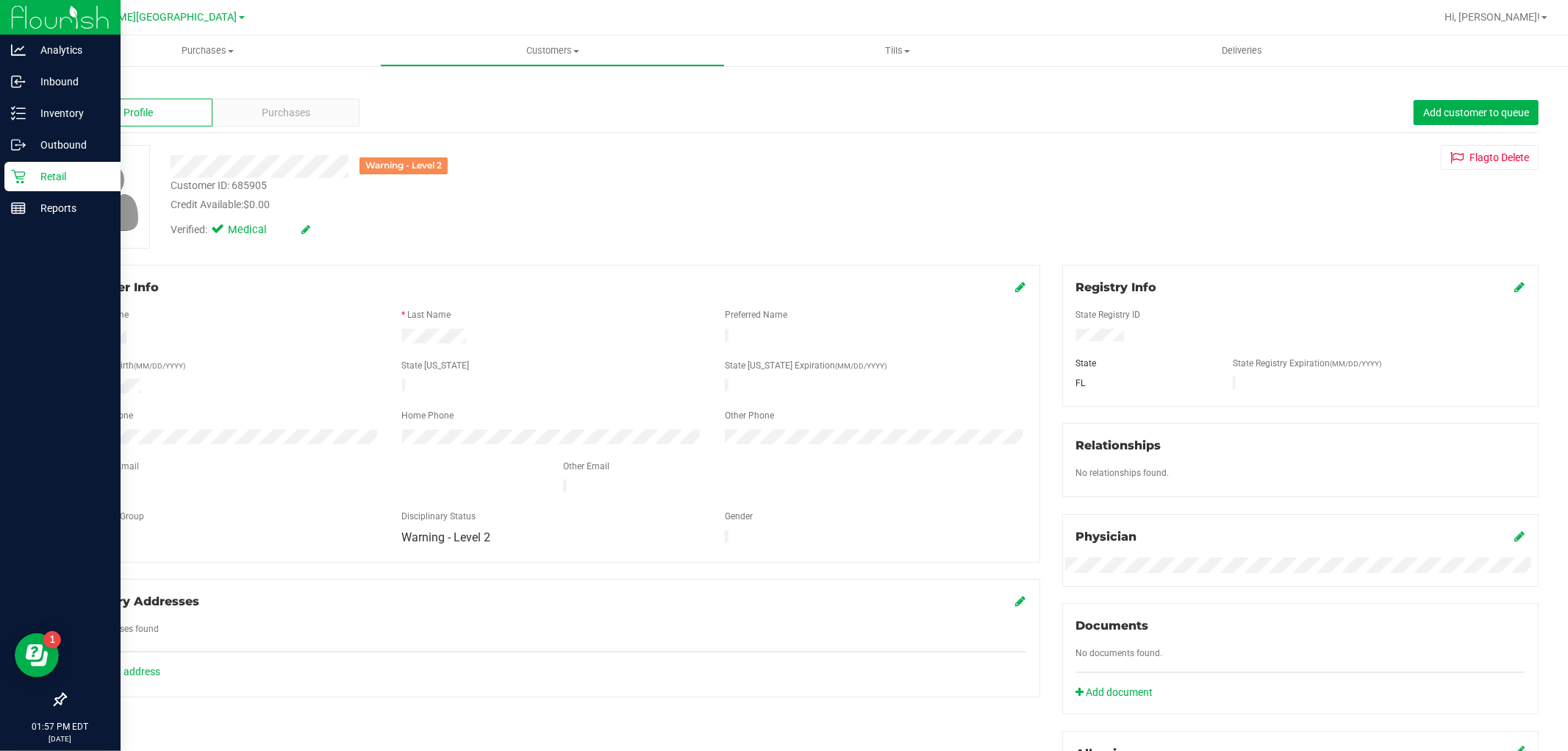
click at [42, 162] on div "Retail" at bounding box center [63, 176] width 116 height 29
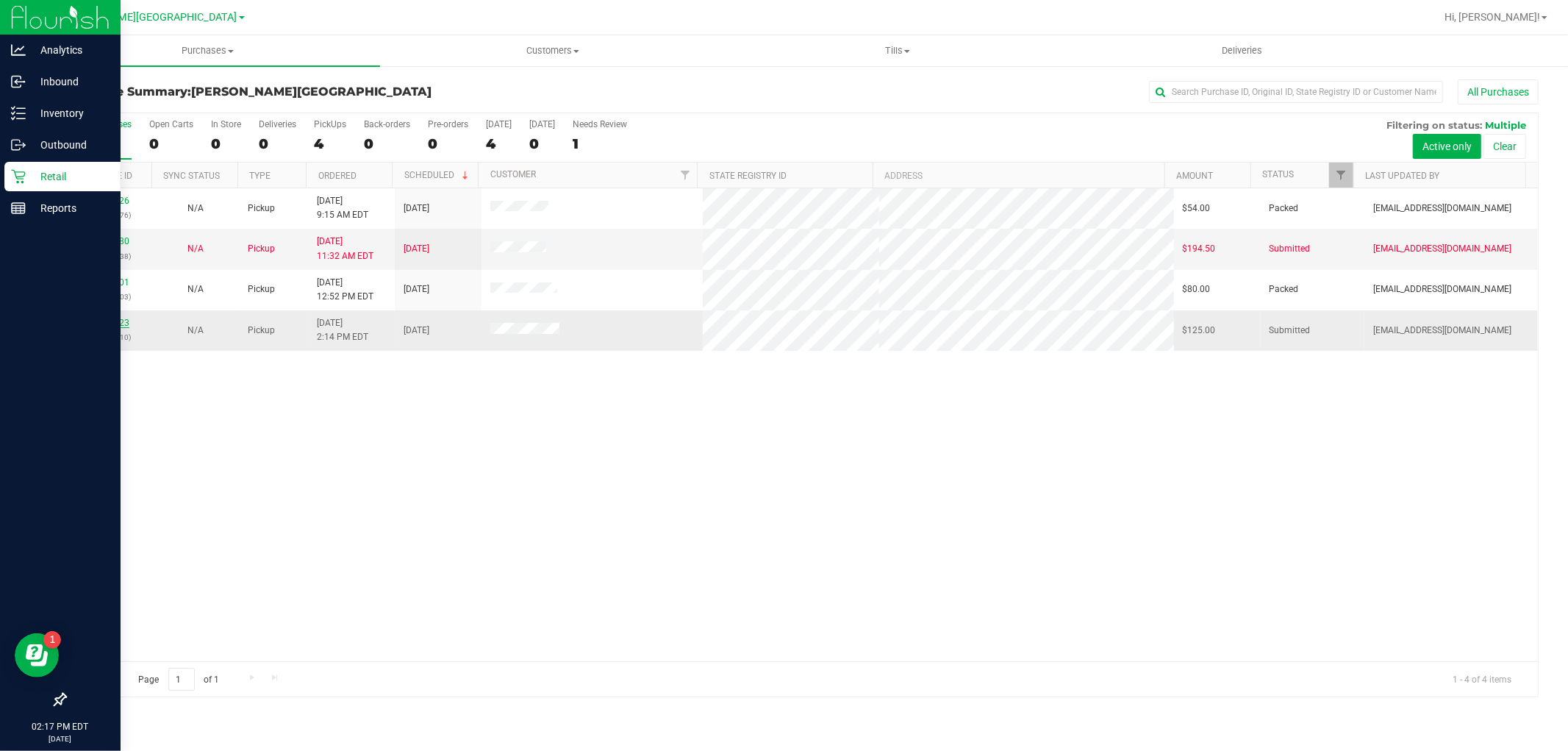
click at [101, 324] on link "11813723" at bounding box center [109, 323] width 41 height 10
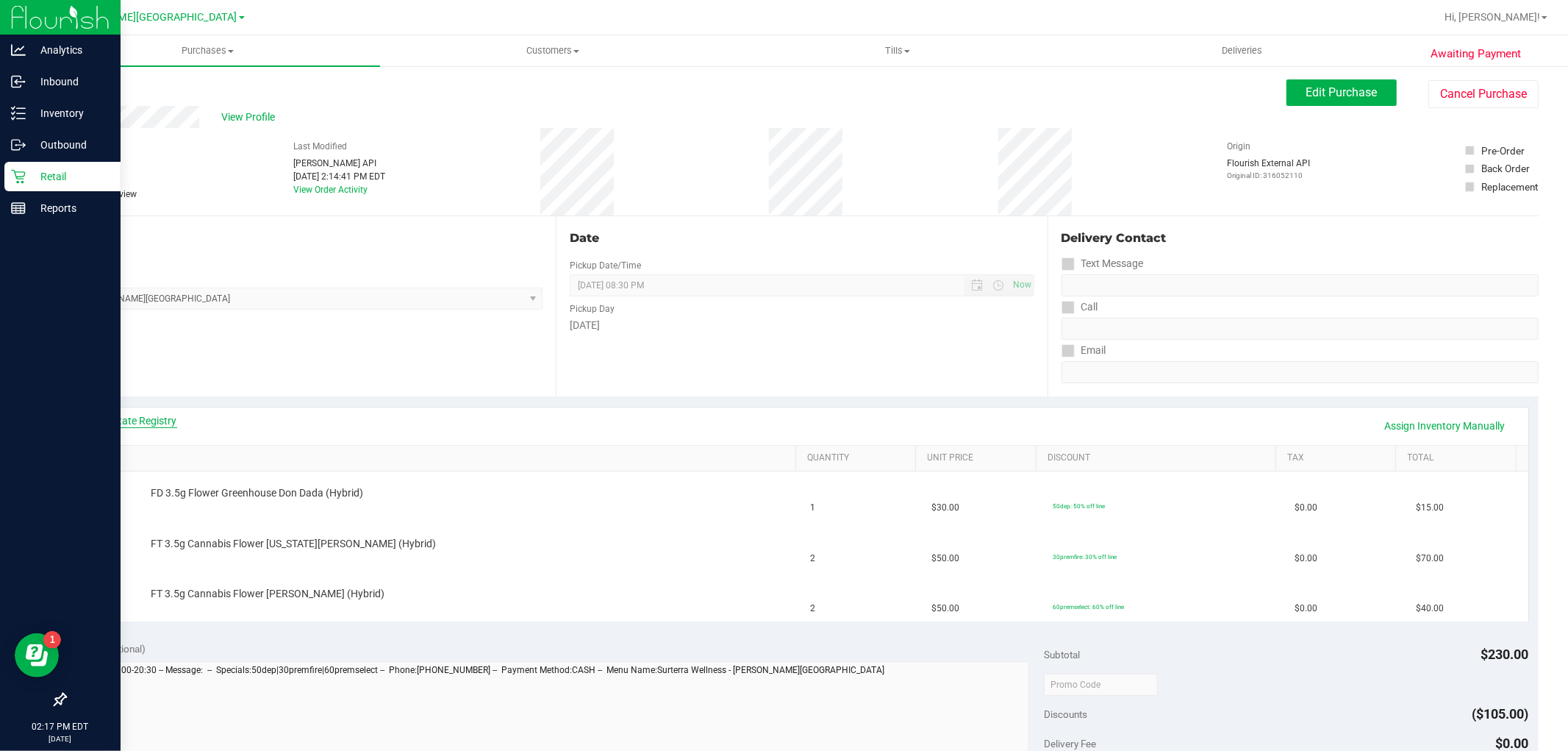
click at [175, 420] on link "View State Registry" at bounding box center [133, 420] width 88 height 14
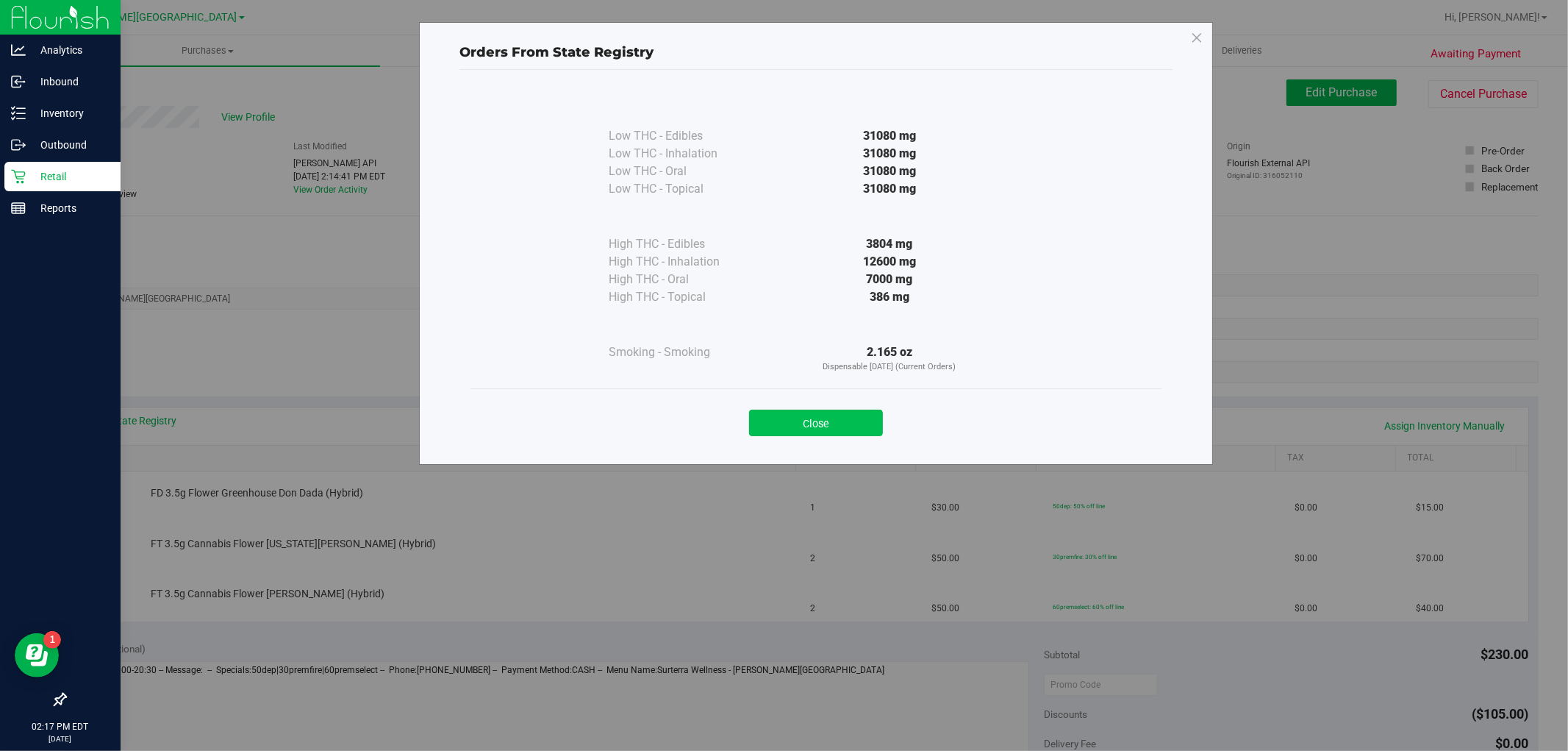
click at [786, 432] on button "Close" at bounding box center [816, 422] width 134 height 26
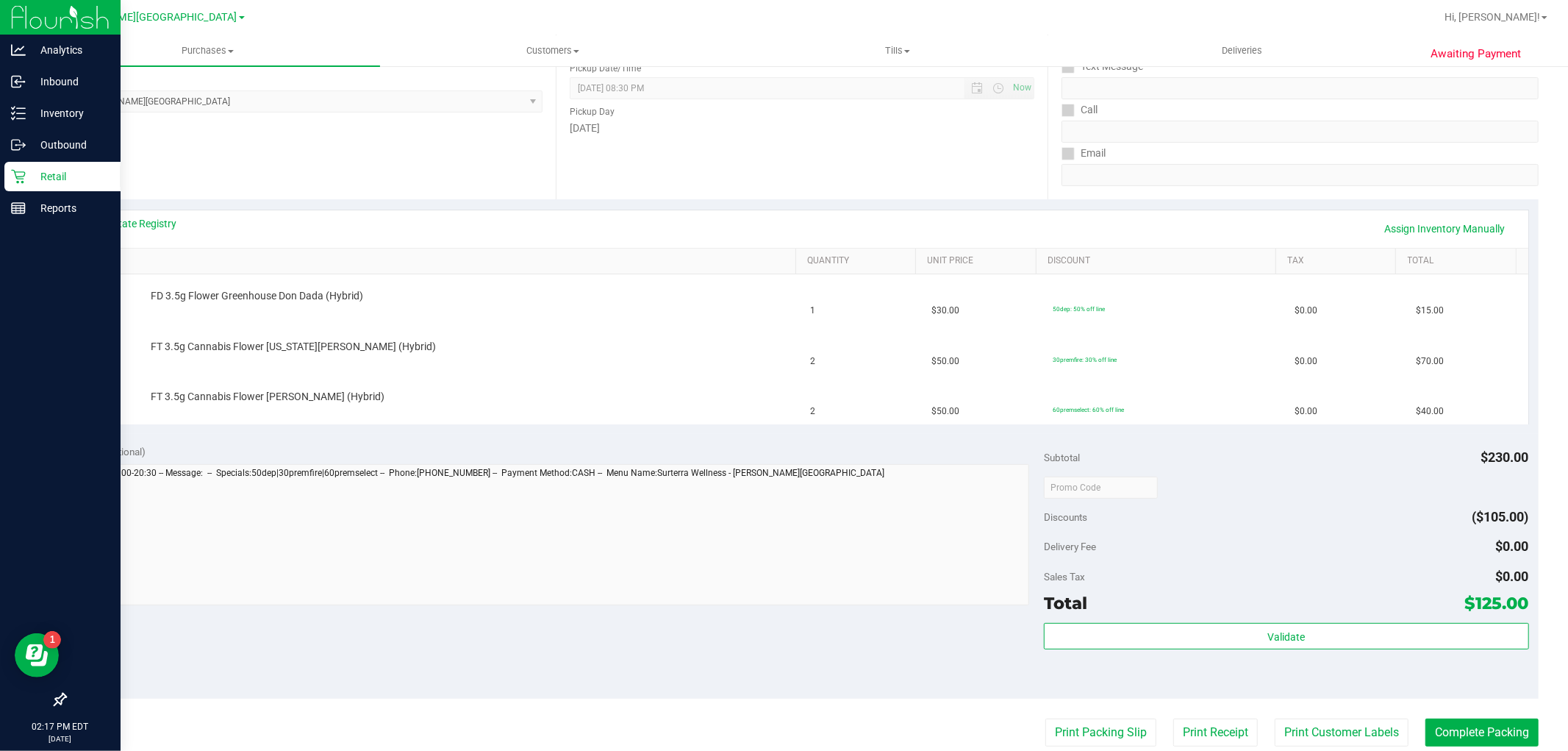
scroll to position [327, 0]
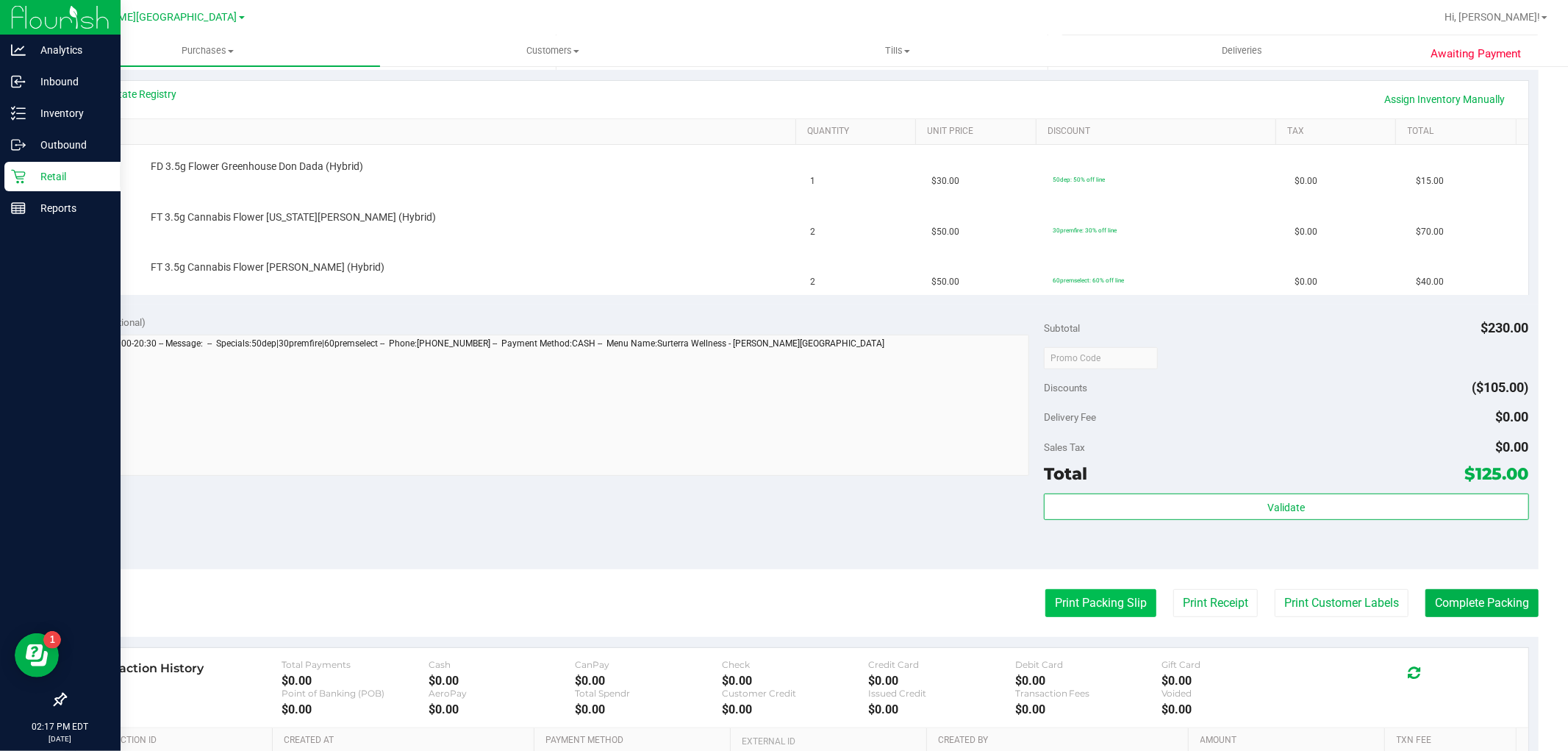
click at [1056, 603] on button "Print Packing Slip" at bounding box center [1100, 603] width 111 height 28
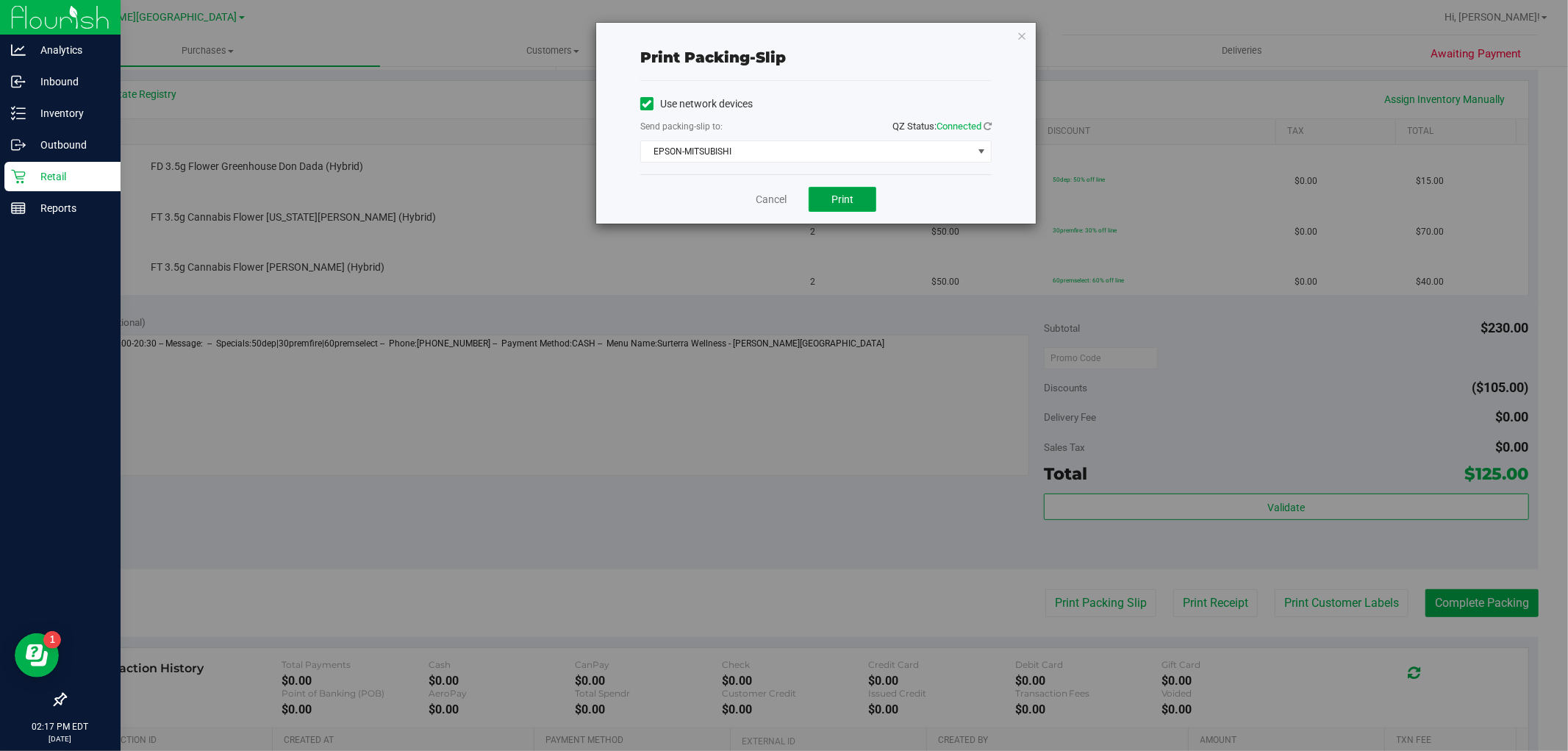
click at [870, 198] on button "Print" at bounding box center [842, 199] width 68 height 25
click at [767, 201] on link "Cancel" at bounding box center [770, 199] width 31 height 15
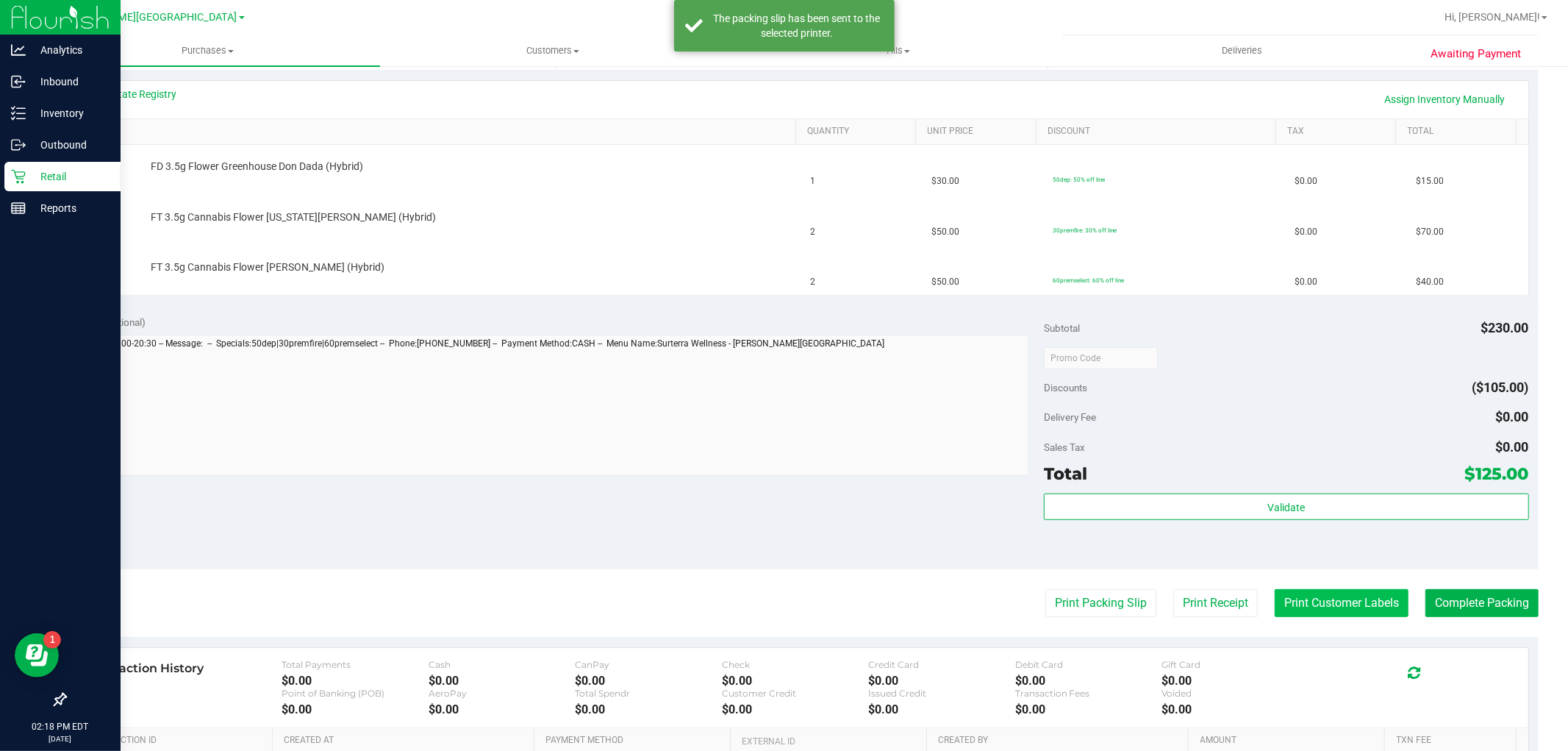
click at [1385, 616] on button "Print Customer Labels" at bounding box center [1341, 603] width 134 height 28
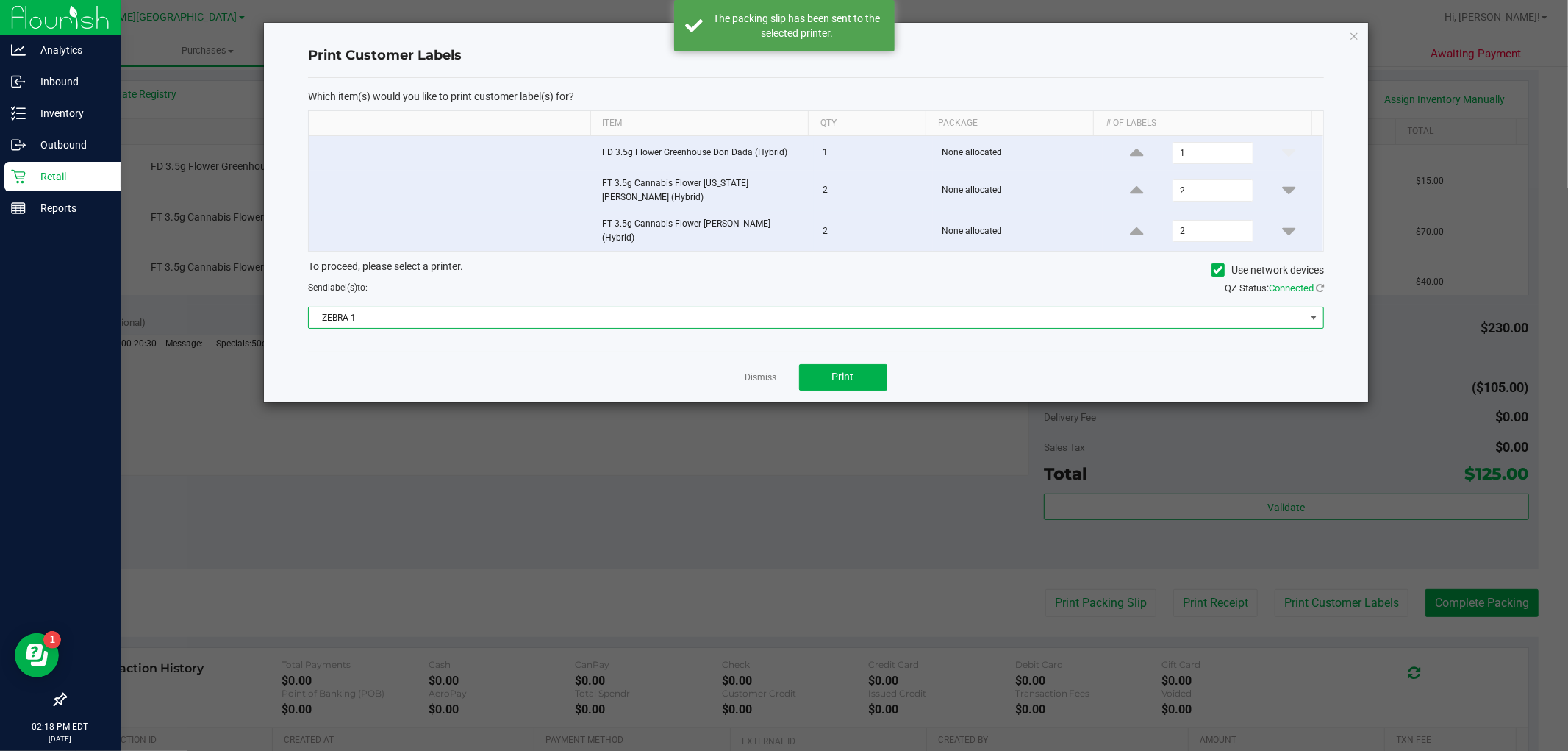
click at [540, 310] on span "ZEBRA-1" at bounding box center [806, 318] width 996 height 21
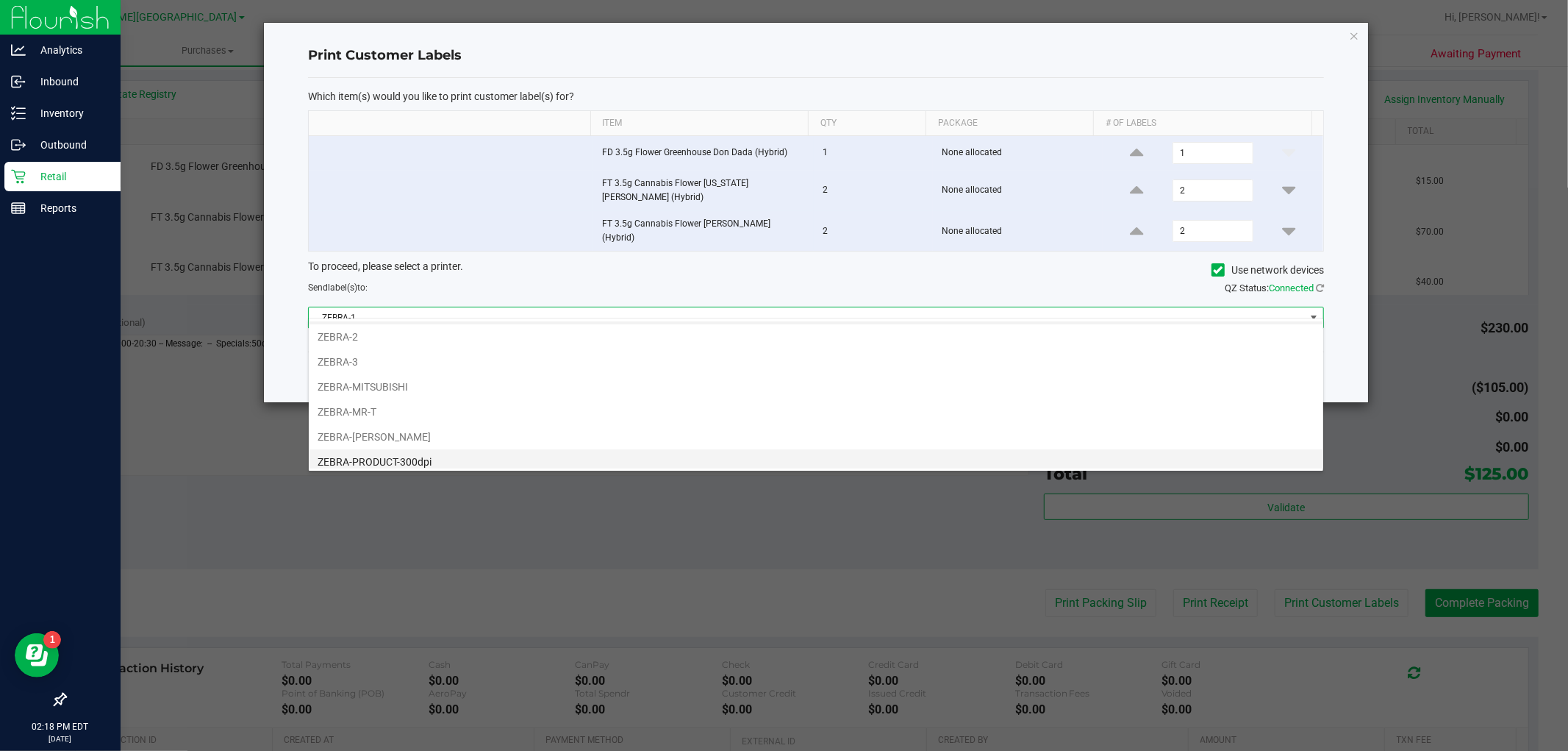
scroll to position [28, 0]
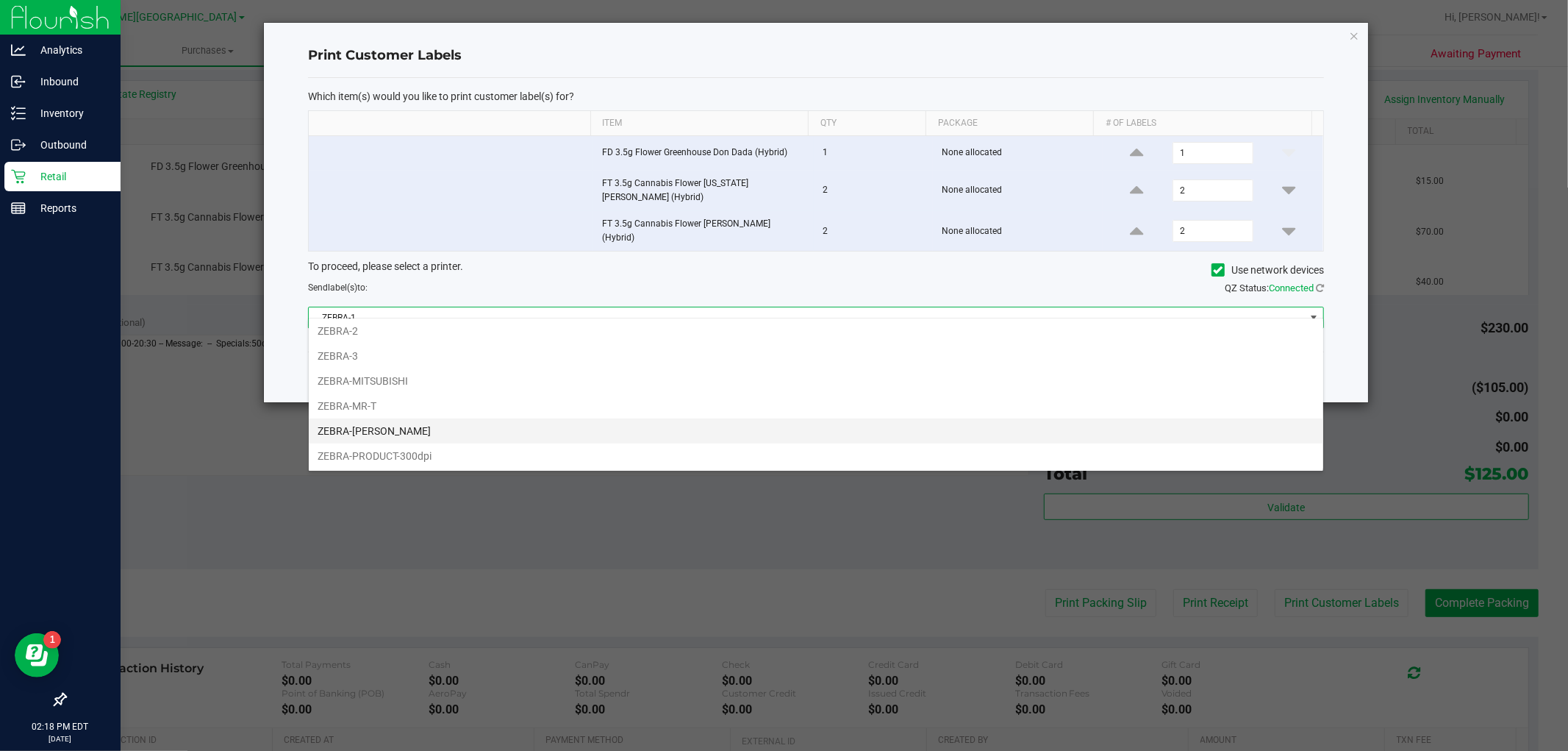
click at [431, 428] on li "ZEBRA-NASH-TAYLOR" at bounding box center [816, 430] width 1014 height 25
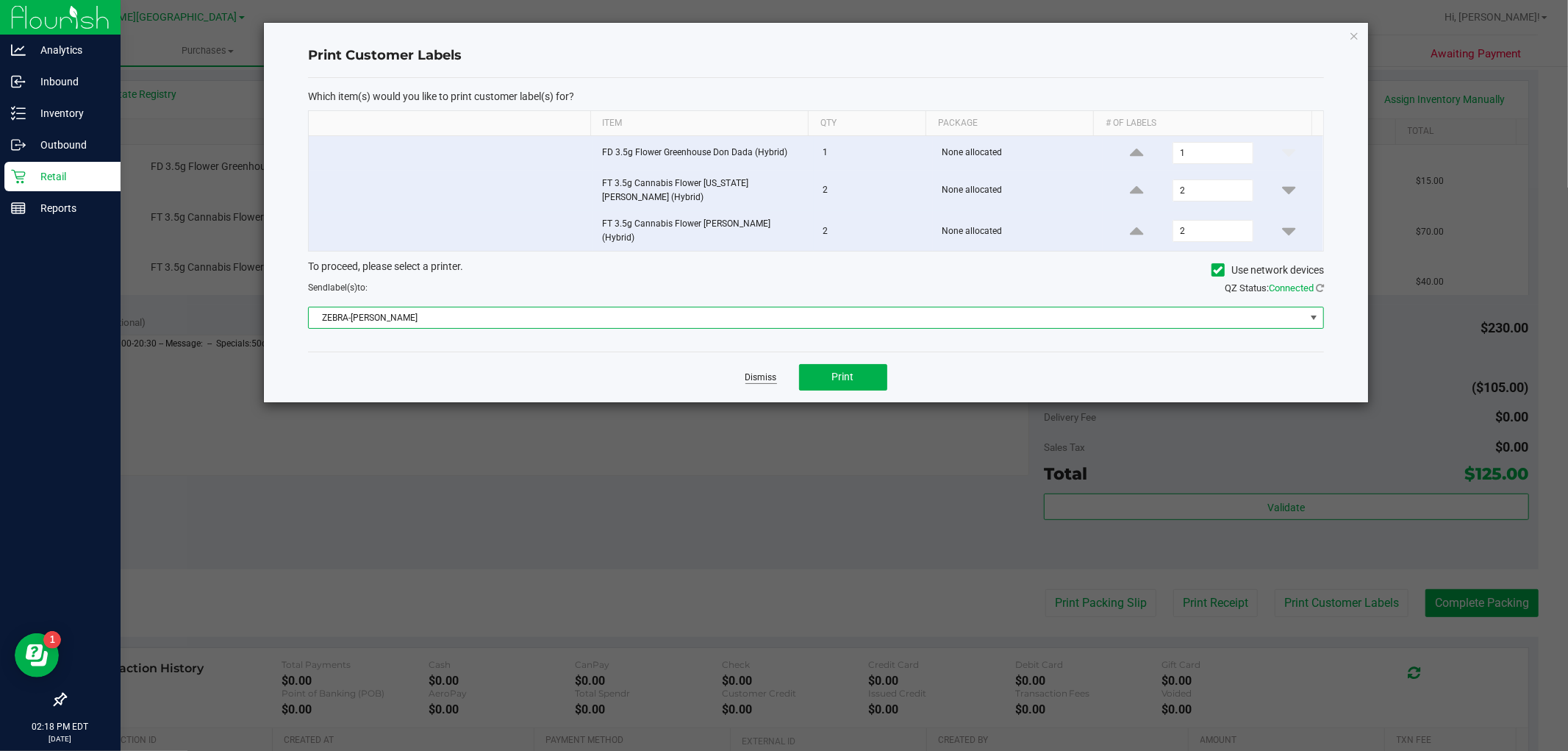
click at [759, 371] on link "Dismiss" at bounding box center [761, 377] width 32 height 13
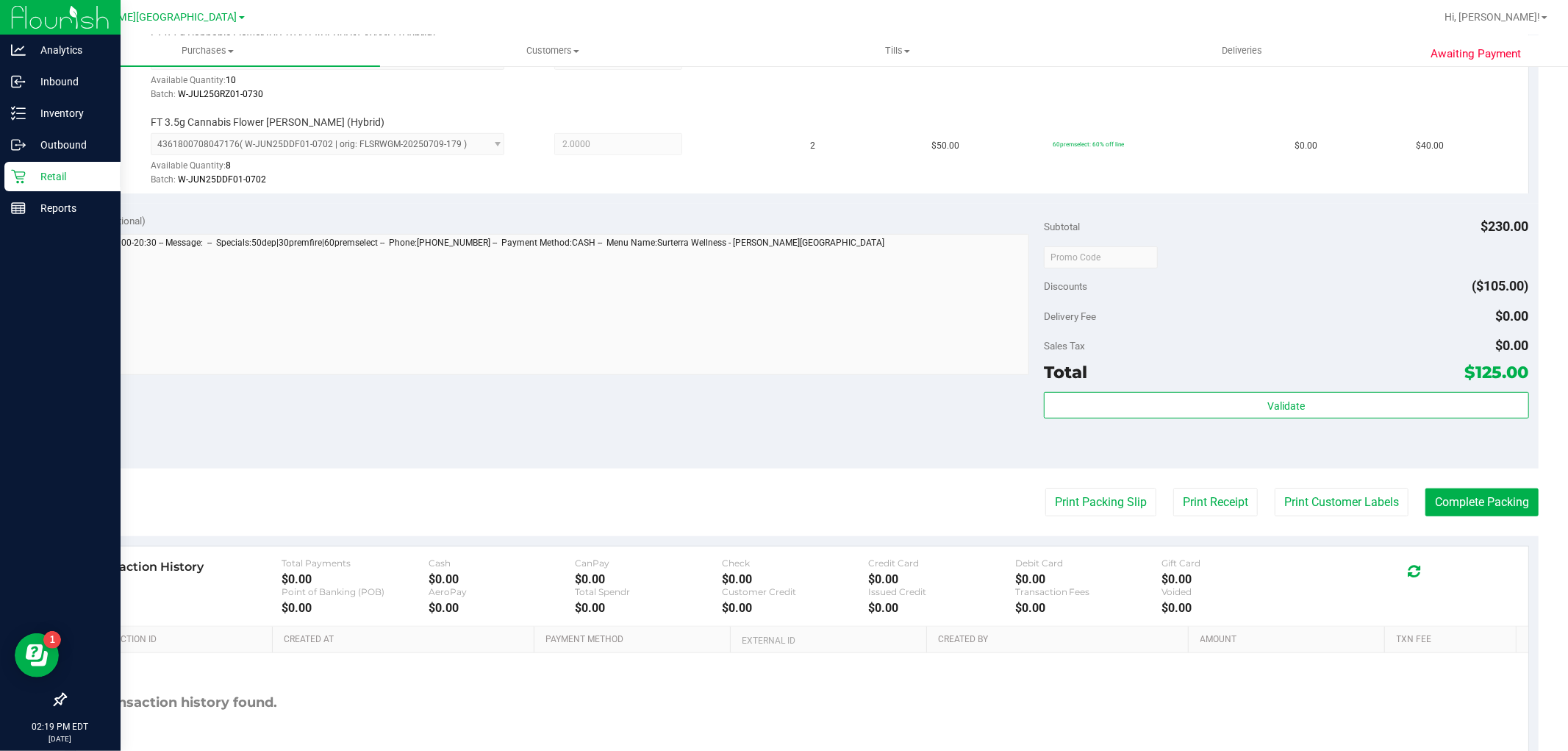
scroll to position [571, 0]
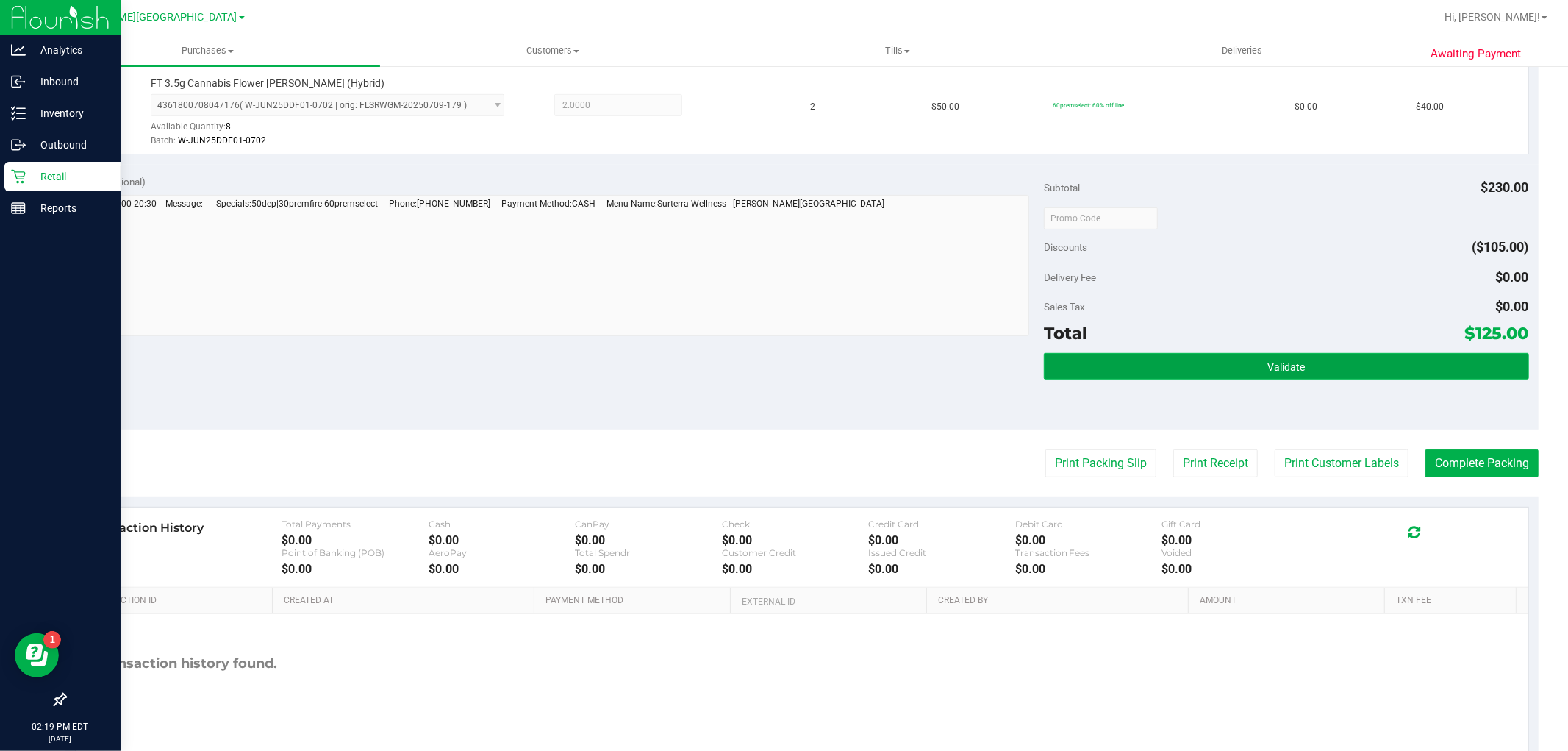
click at [1066, 358] on button "Validate" at bounding box center [1285, 366] width 485 height 26
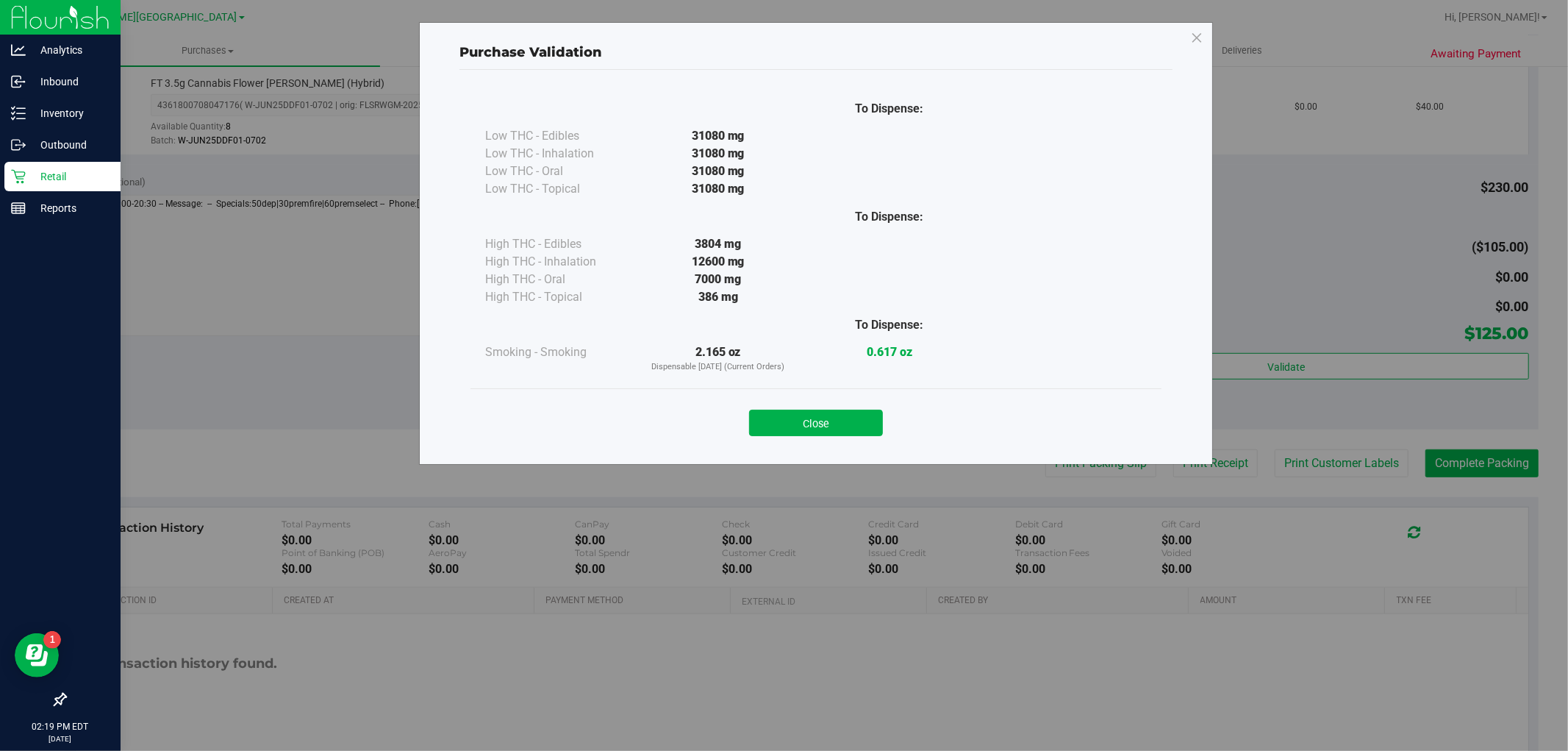
drag, startPoint x: 817, startPoint y: 409, endPoint x: 998, endPoint y: 414, distance: 181.1
click at [817, 408] on div "Close" at bounding box center [816, 418] width 669 height 37
drag, startPoint x: 799, startPoint y: 423, endPoint x: 834, endPoint y: 422, distance: 35.0
click at [802, 422] on button "Close" at bounding box center [816, 422] width 134 height 26
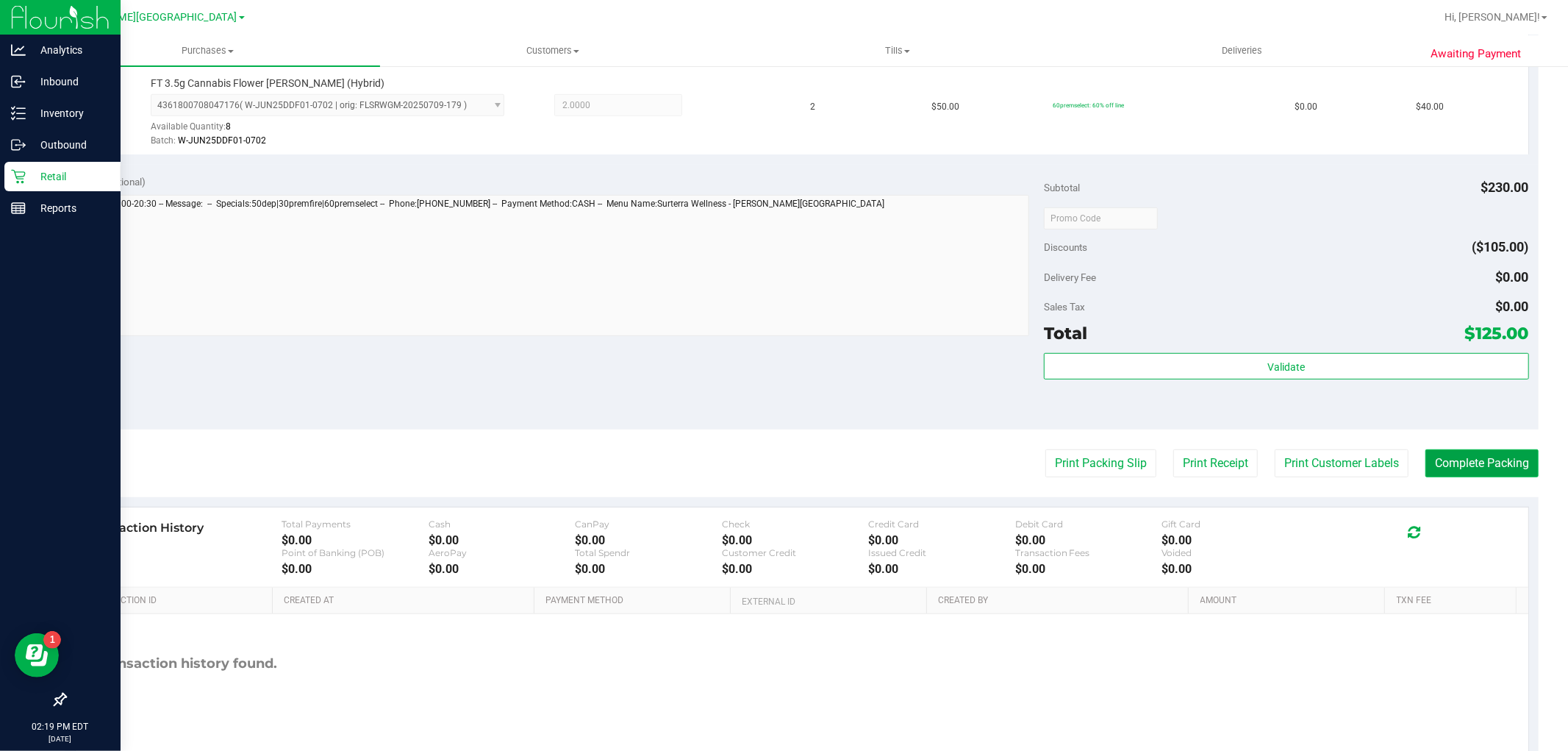
click at [1455, 462] on button "Complete Packing" at bounding box center [1482, 463] width 113 height 28
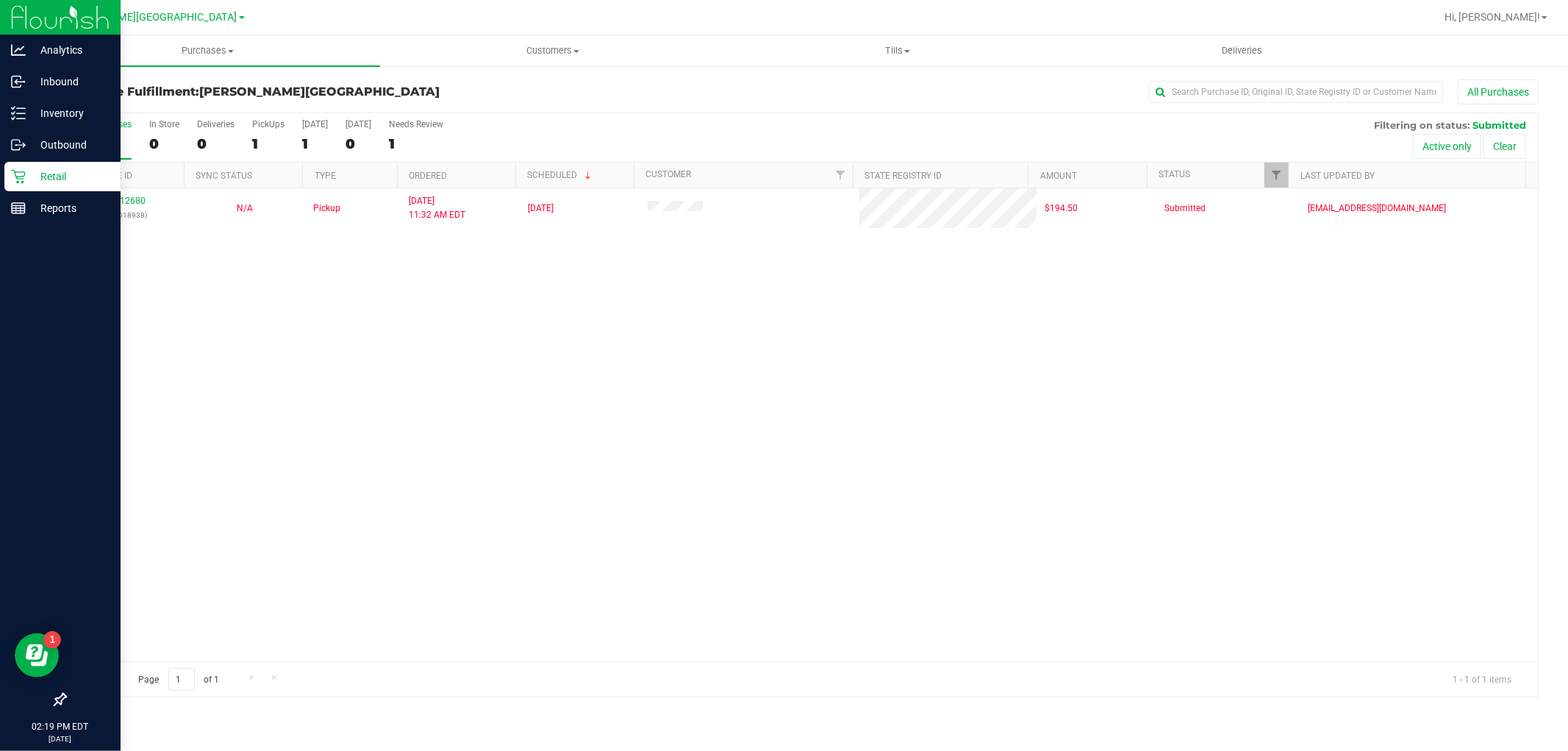
click at [33, 178] on p "Retail" at bounding box center [69, 177] width 88 height 18
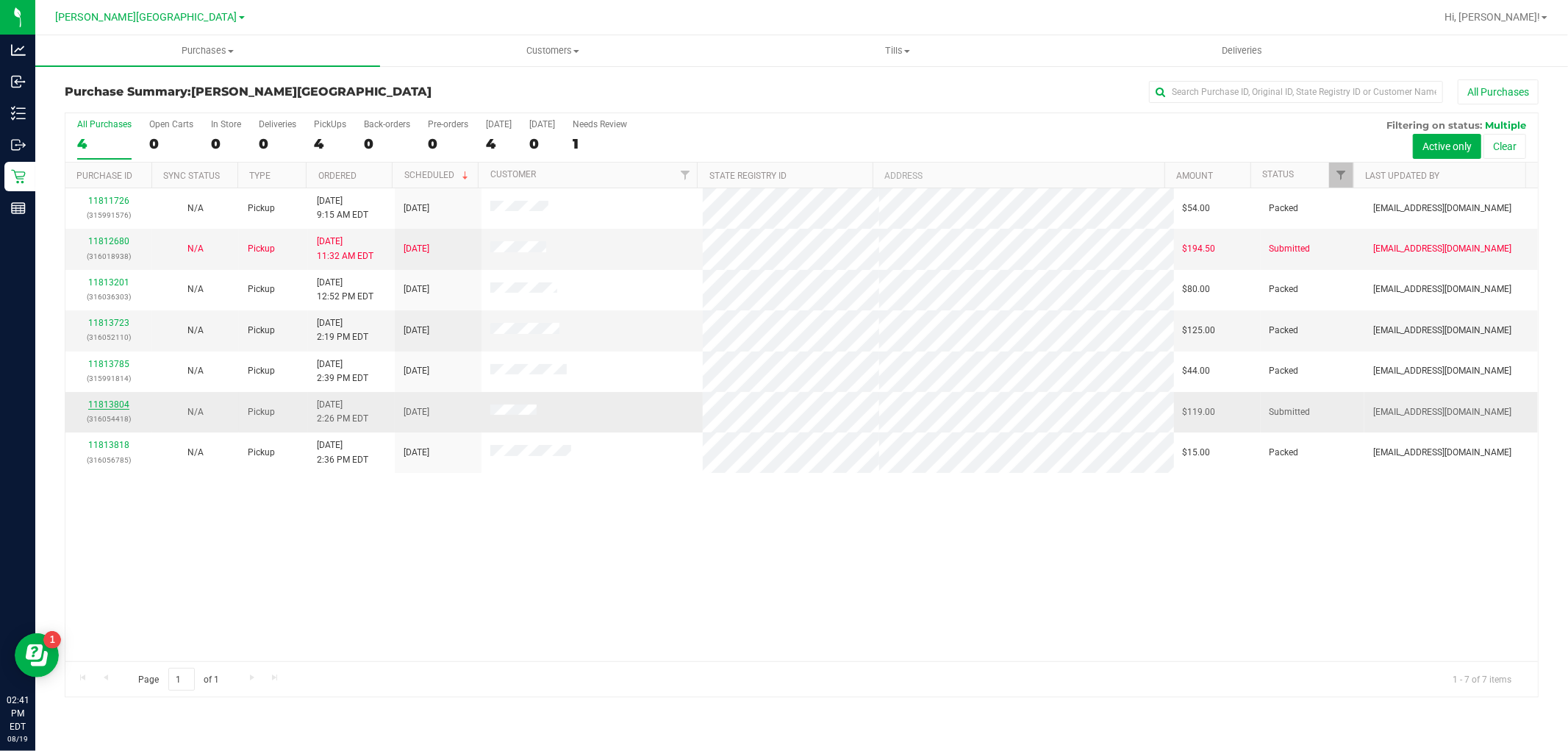
click at [106, 401] on link "11813804" at bounding box center [109, 404] width 41 height 10
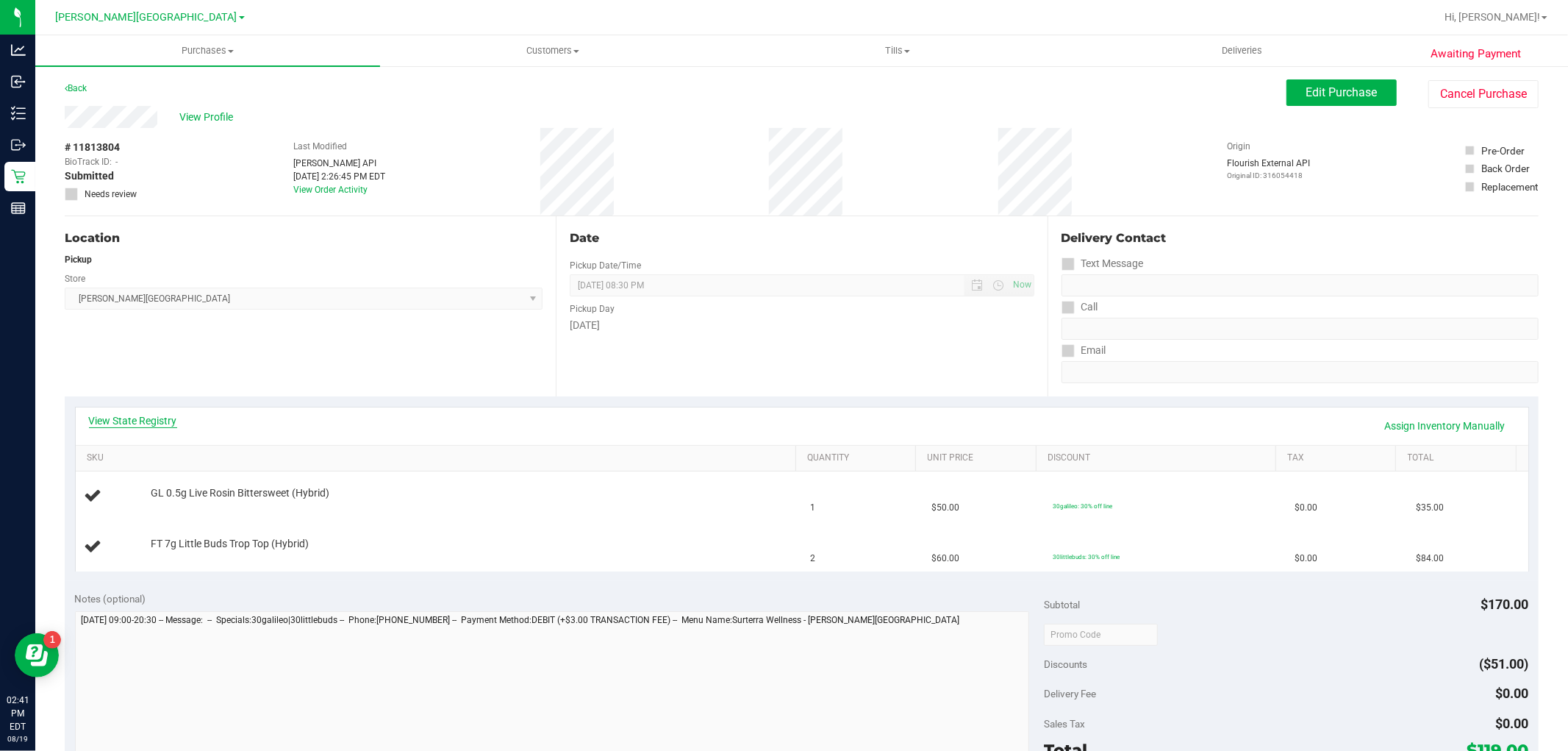
click at [158, 419] on link "View State Registry" at bounding box center [133, 420] width 88 height 14
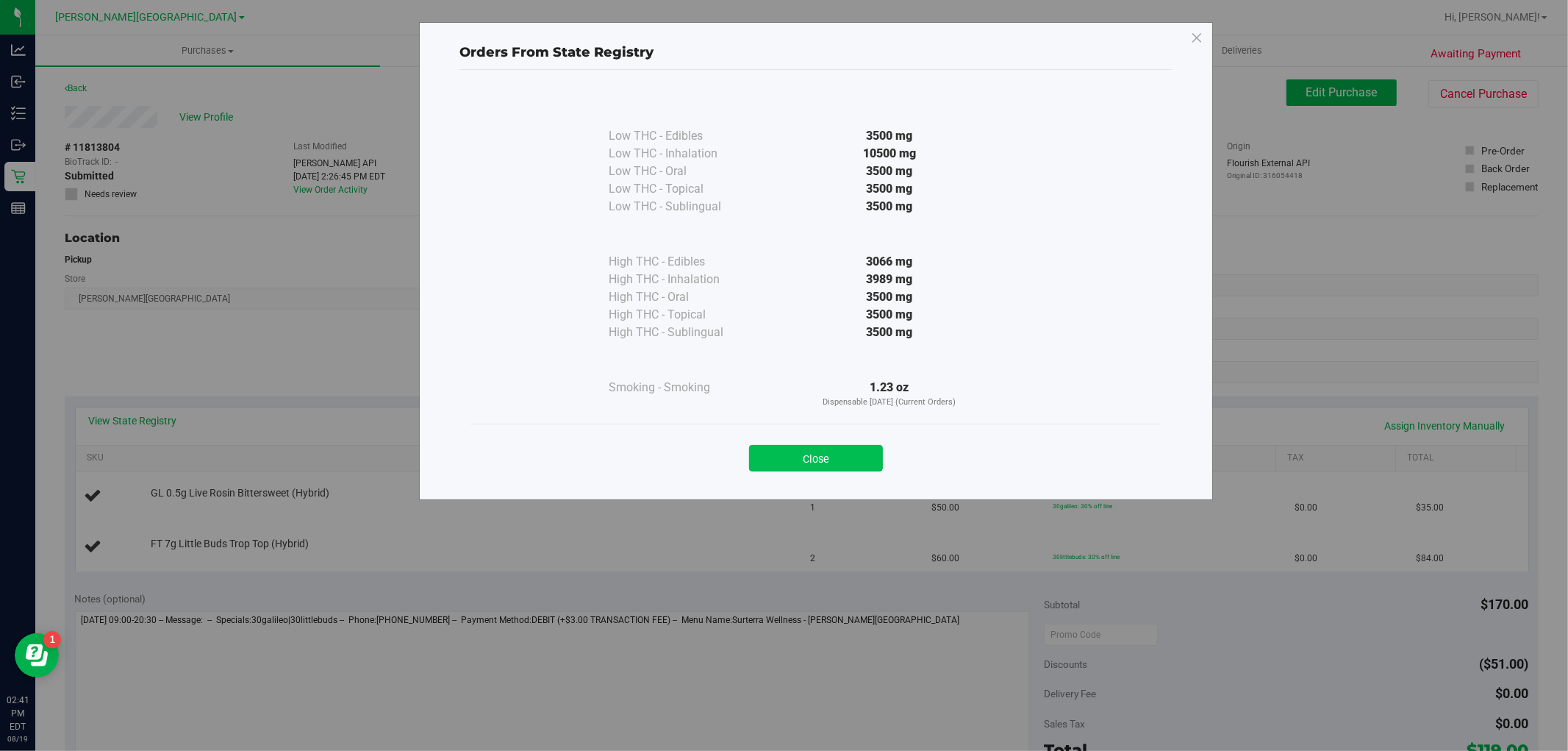
click at [852, 454] on button "Close" at bounding box center [816, 458] width 134 height 26
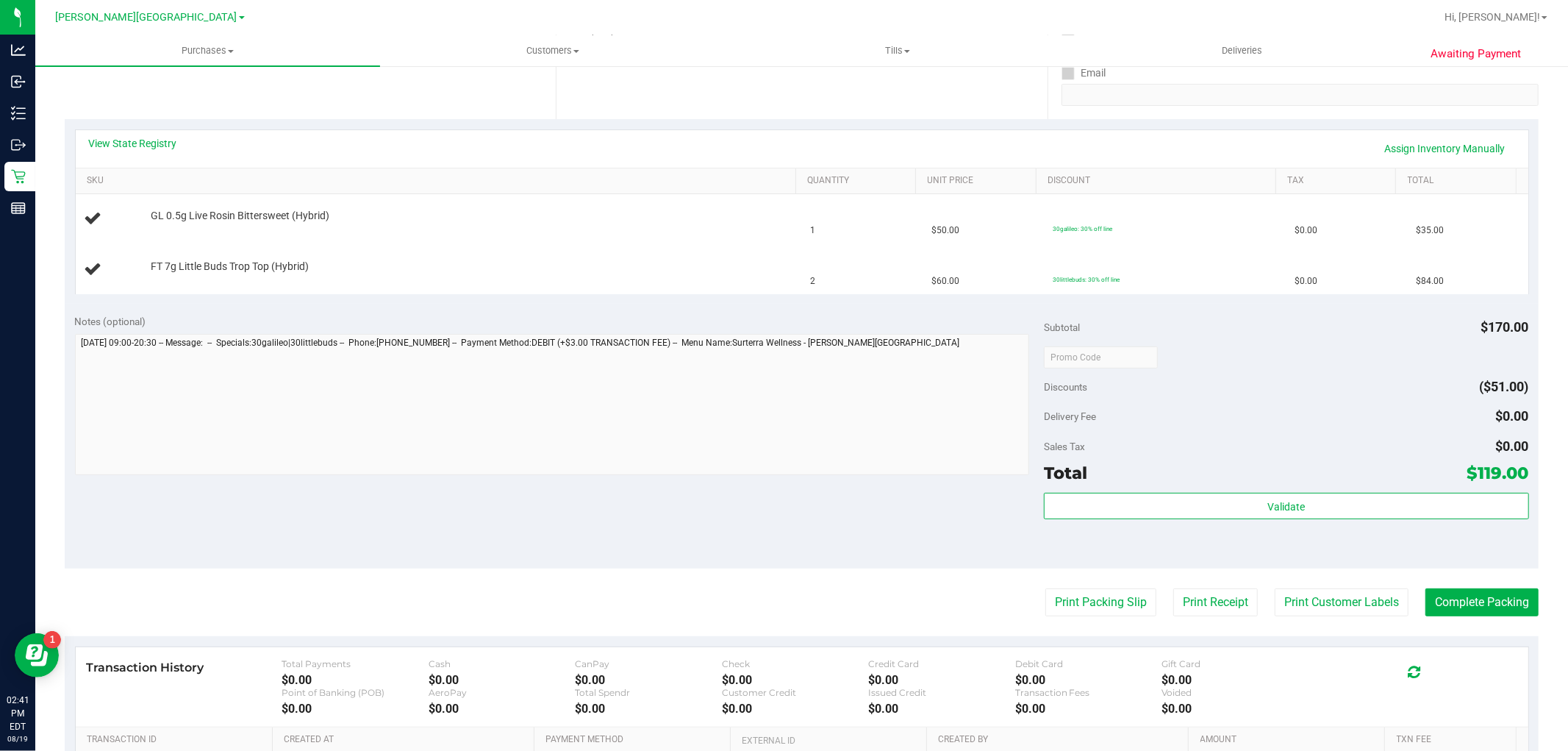
scroll to position [408, 0]
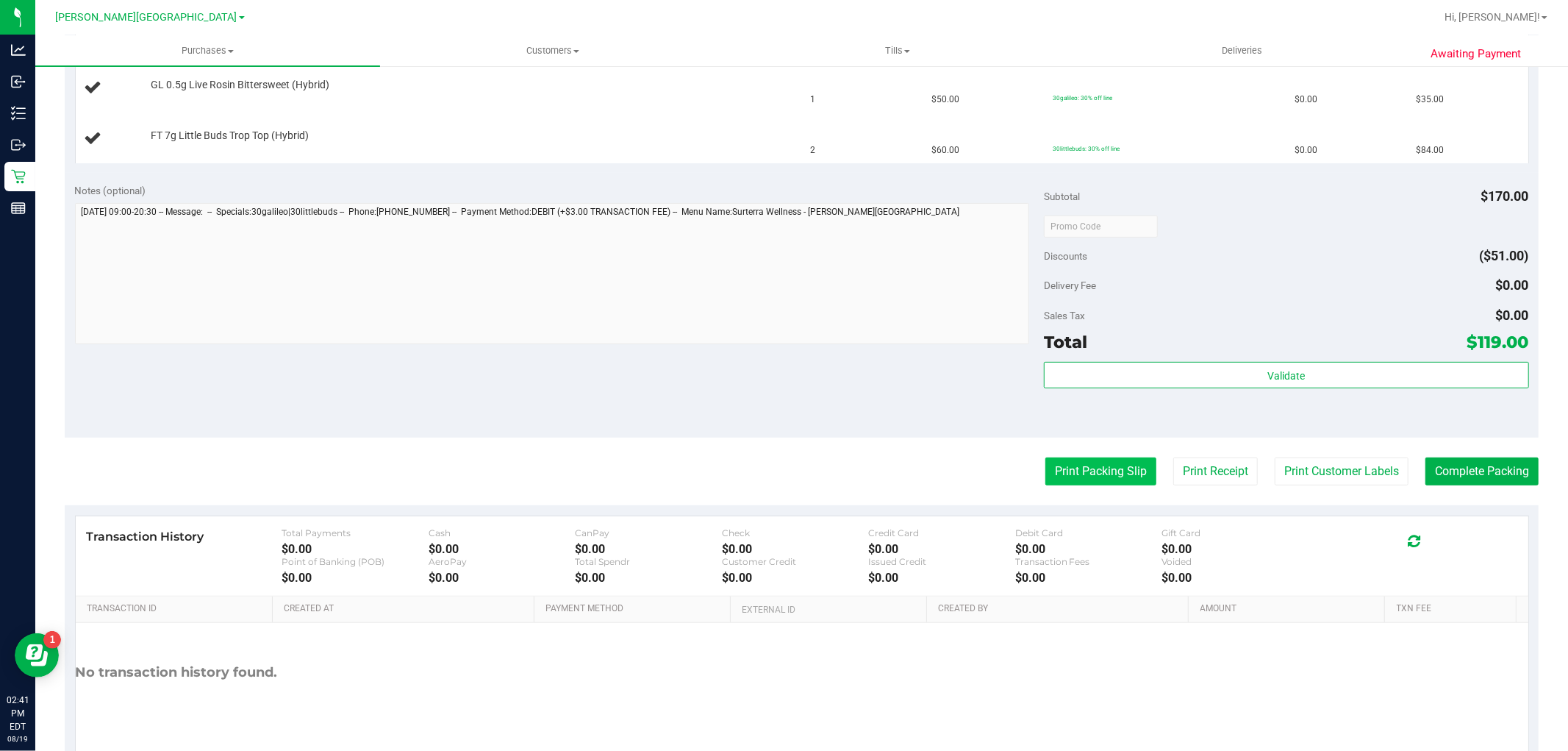
click at [1095, 478] on button "Print Packing Slip" at bounding box center [1100, 471] width 111 height 28
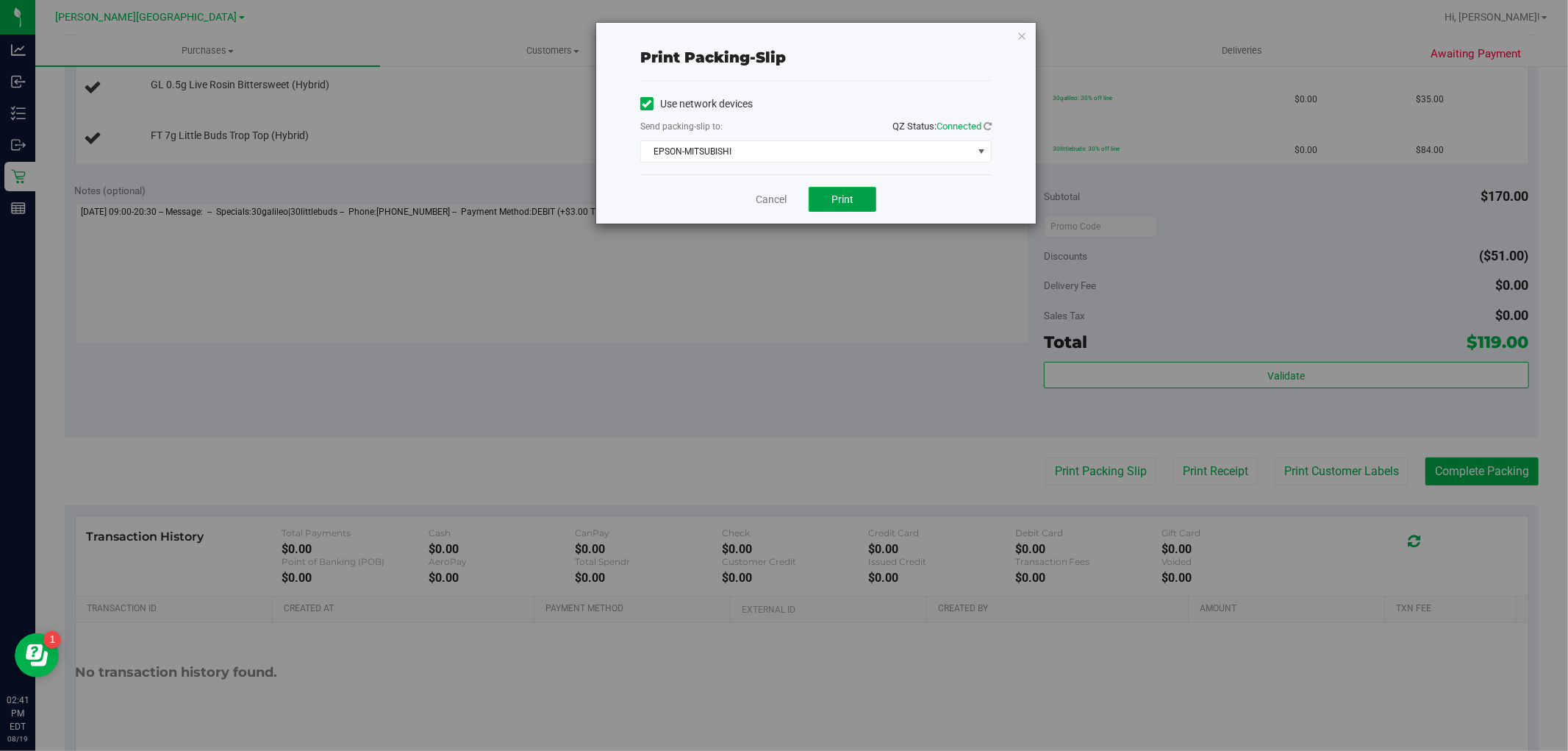
click at [834, 196] on span "Print" at bounding box center [842, 199] width 22 height 12
click at [772, 200] on link "Cancel" at bounding box center [770, 199] width 31 height 15
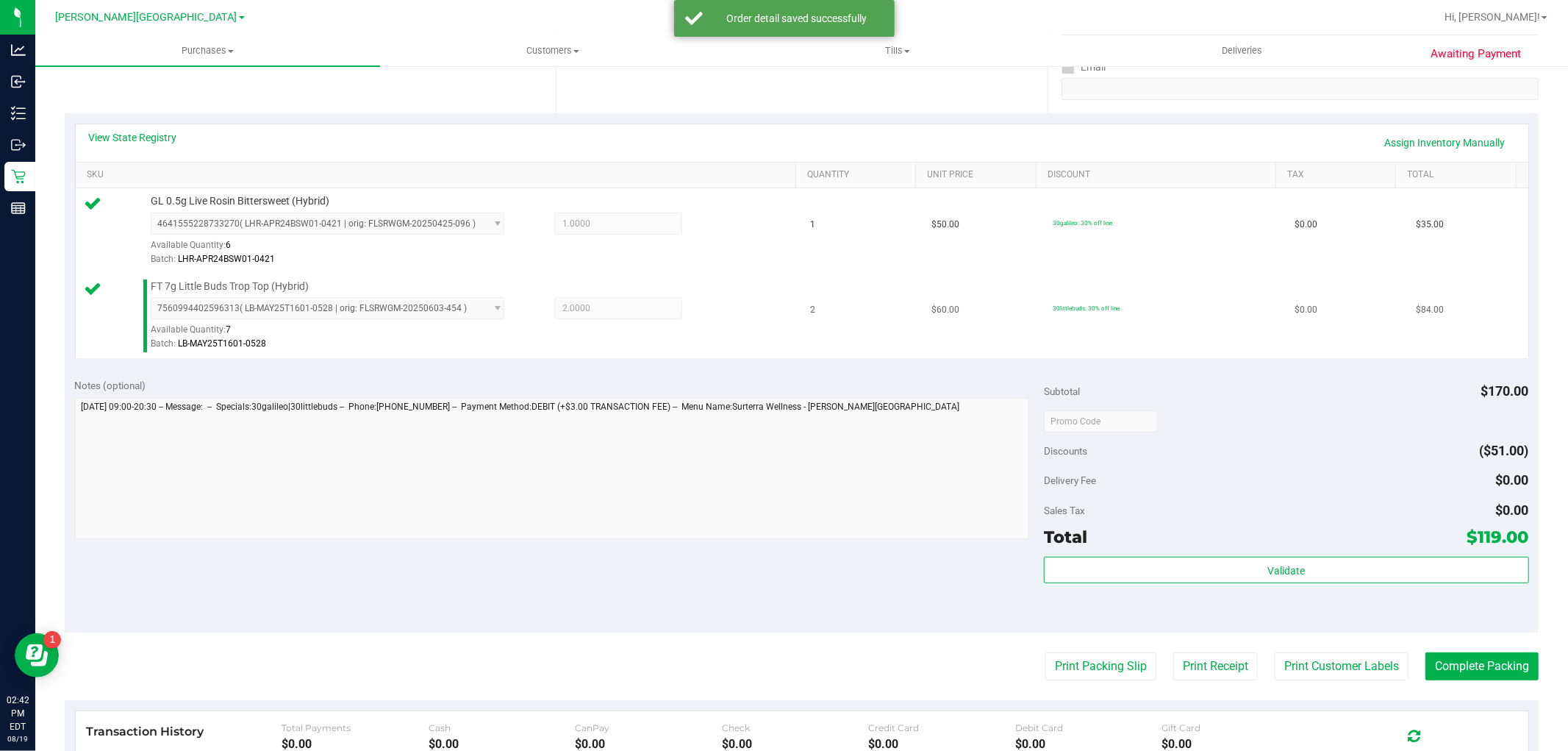
scroll to position [327, 0]
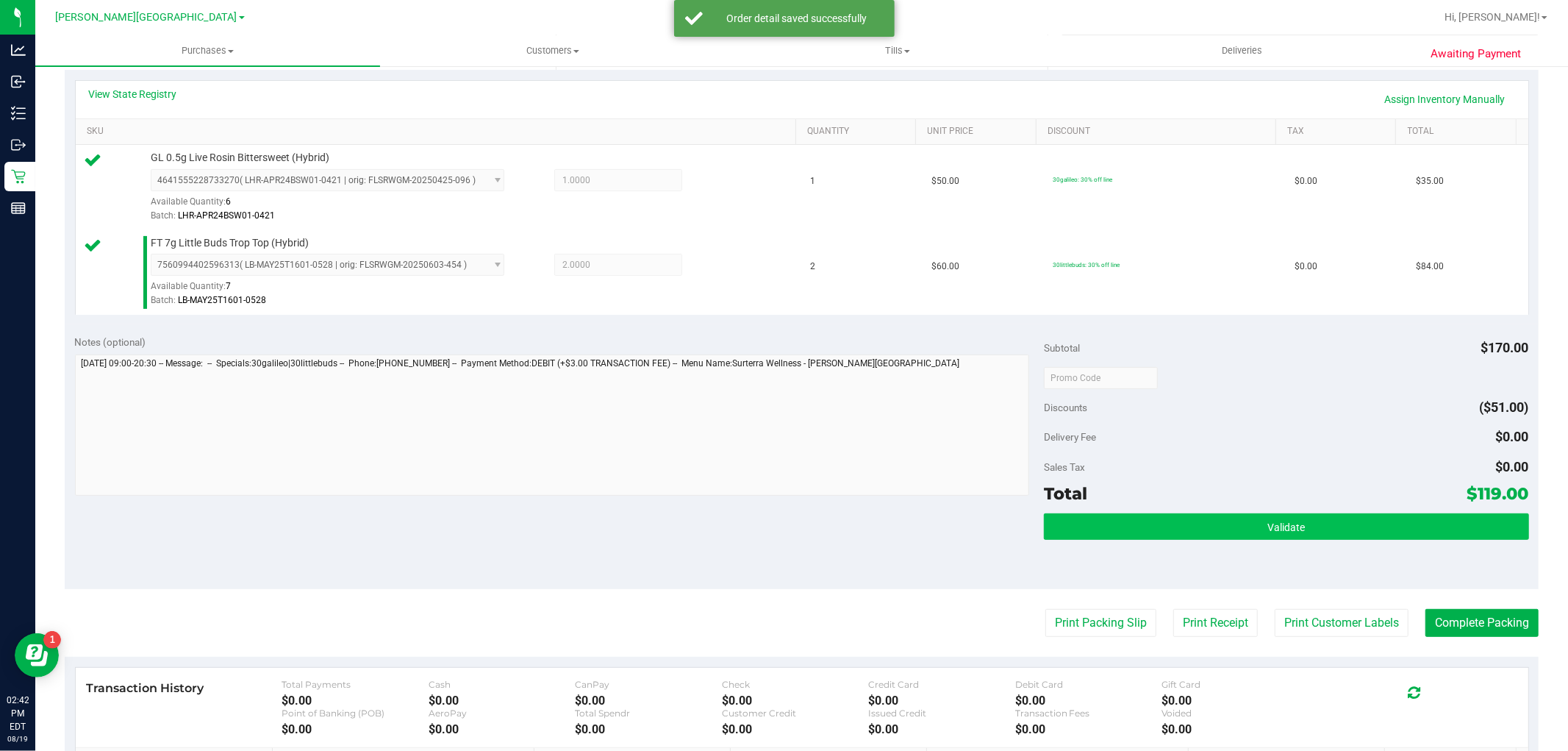
click at [1133, 513] on div "Subtotal $170.00 Discounts ($51.00) Delivery Fee $0.00 Sales Tax $0.00 Total $1…" at bounding box center [1285, 456] width 485 height 244
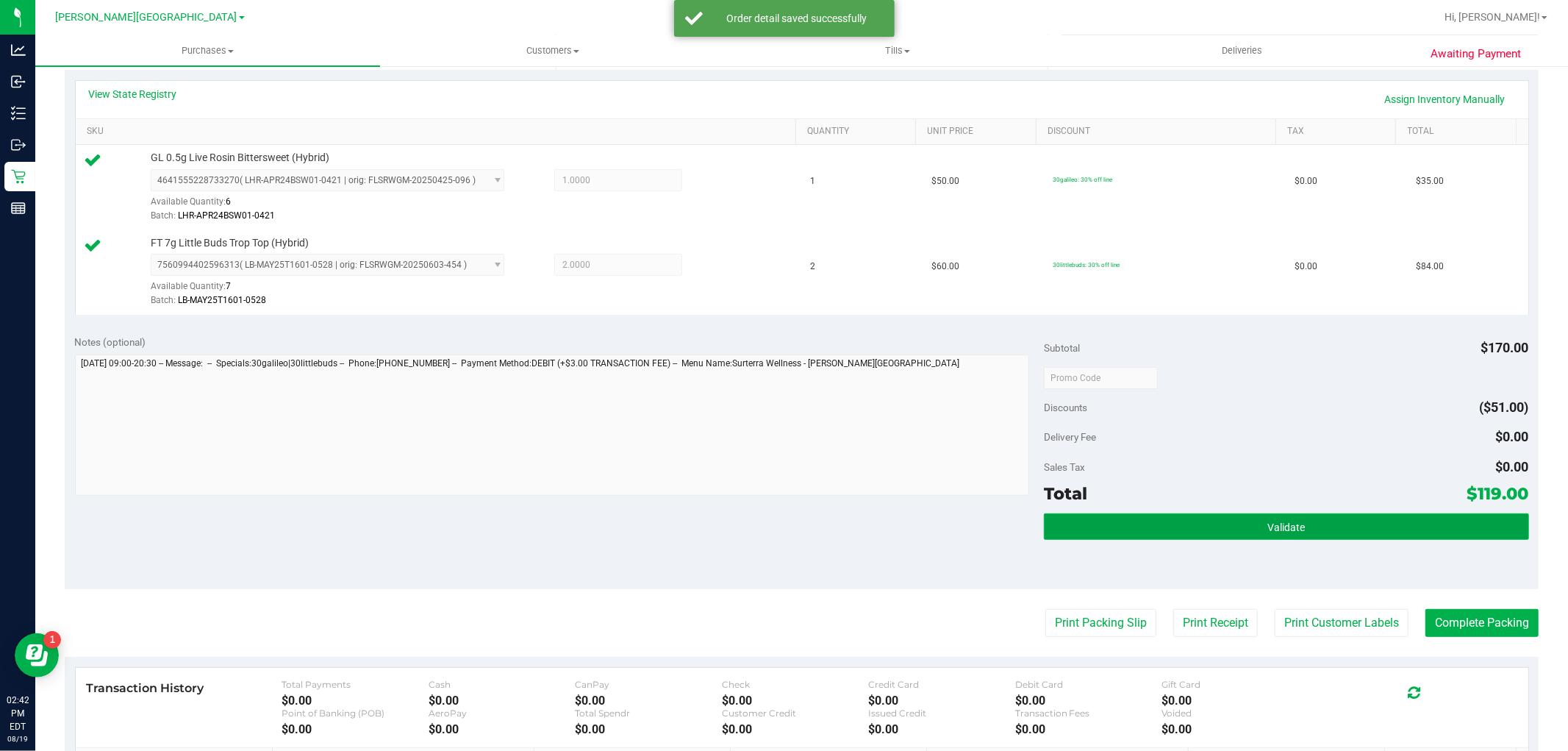
click at [1136, 517] on button "Validate" at bounding box center [1285, 526] width 485 height 26
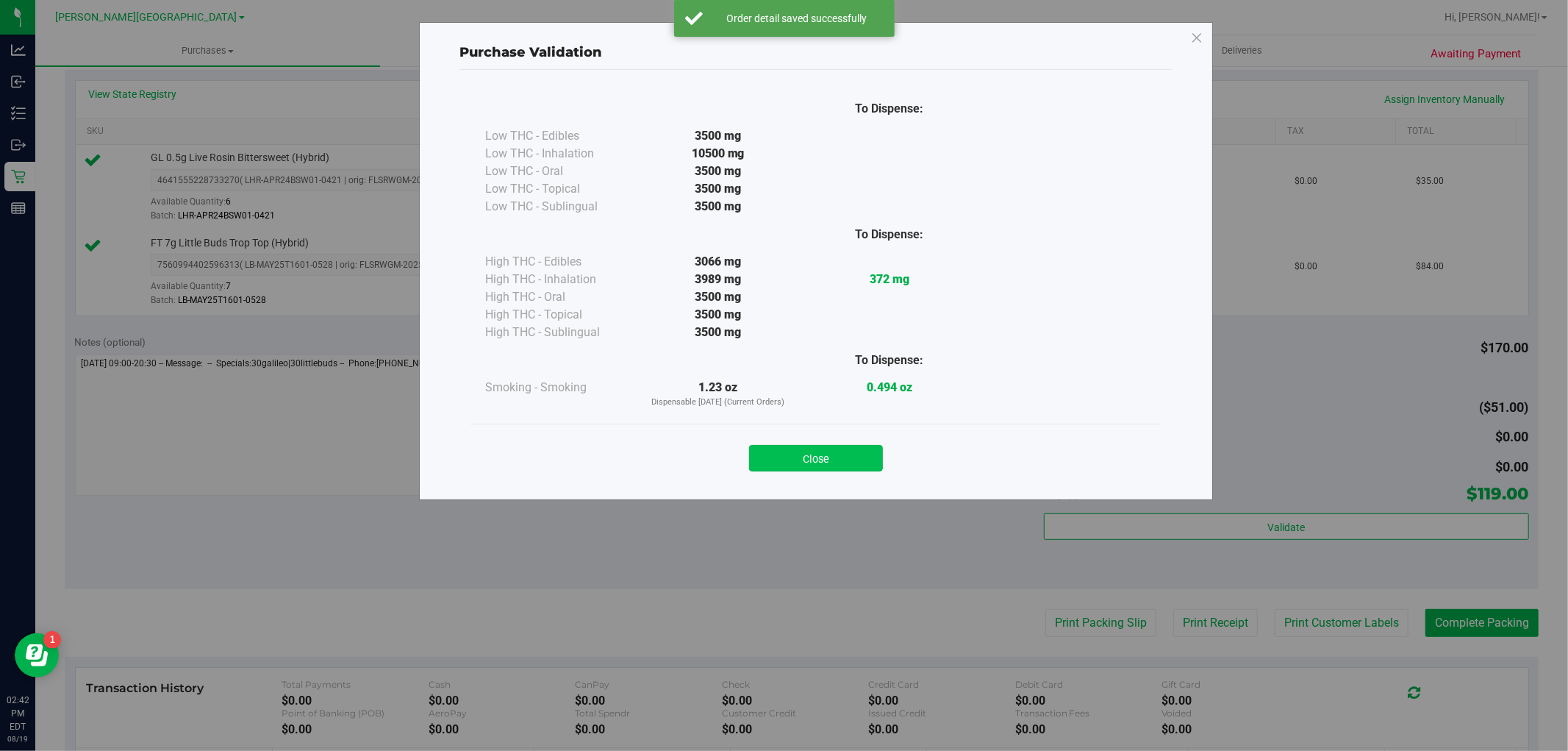
click at [864, 458] on button "Close" at bounding box center [816, 458] width 134 height 26
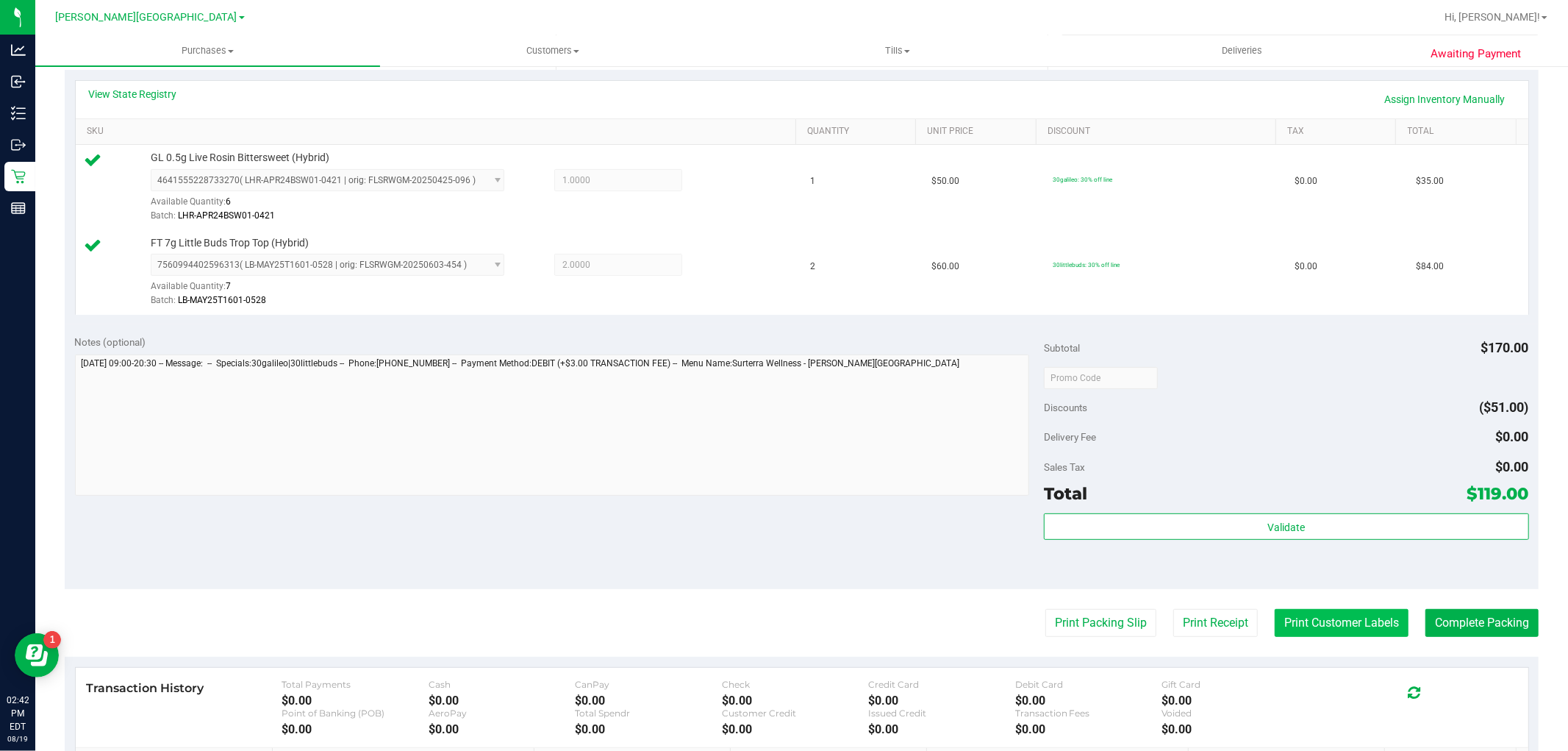
click at [1309, 615] on button "Print Customer Labels" at bounding box center [1341, 623] width 134 height 28
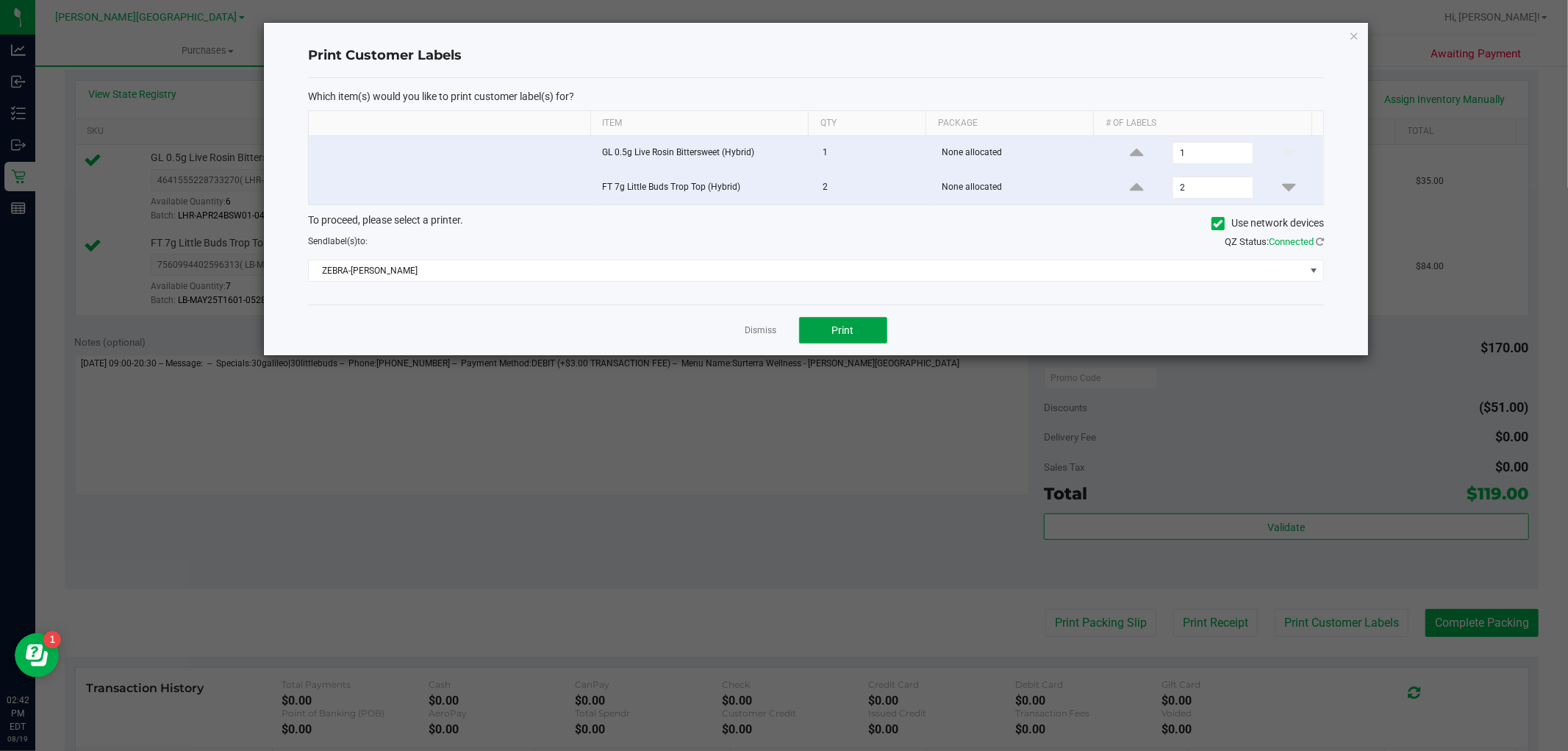
click at [818, 340] on button "Print" at bounding box center [843, 330] width 88 height 26
drag, startPoint x: 757, startPoint y: 332, endPoint x: 772, endPoint y: 331, distance: 15.0
click at [755, 331] on link "Dismiss" at bounding box center [761, 331] width 32 height 13
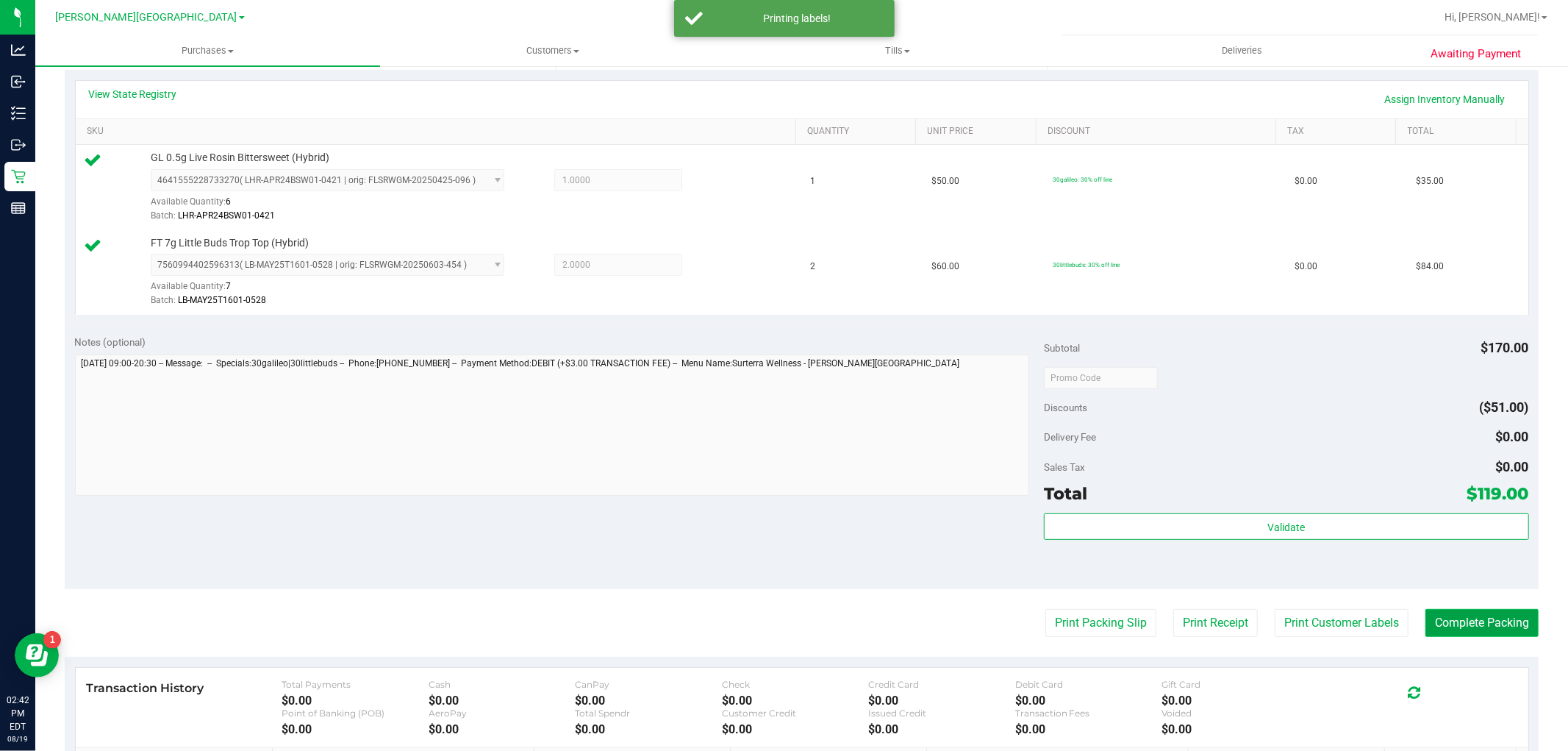
click at [1448, 622] on button "Complete Packing" at bounding box center [1482, 623] width 113 height 28
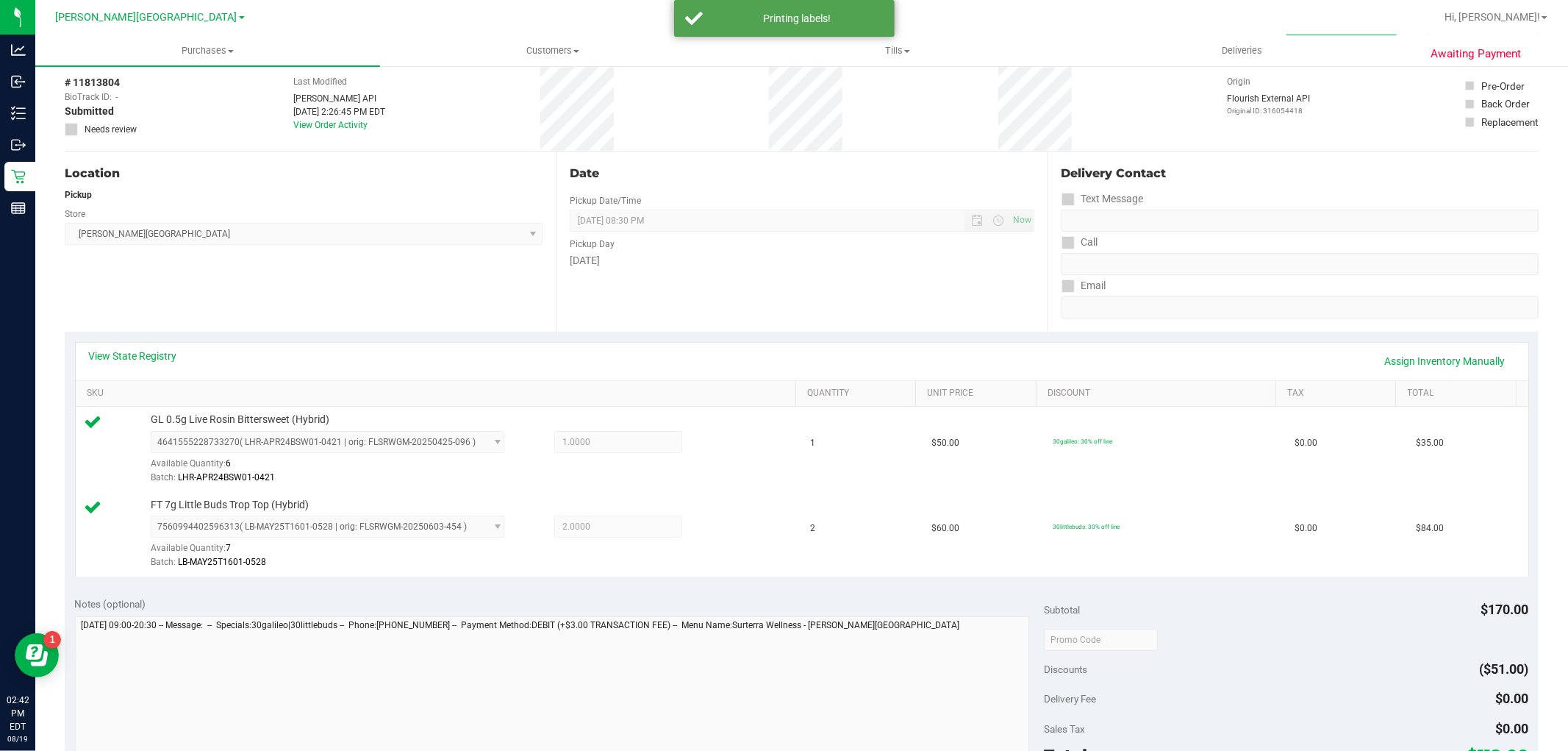
scroll to position [0, 0]
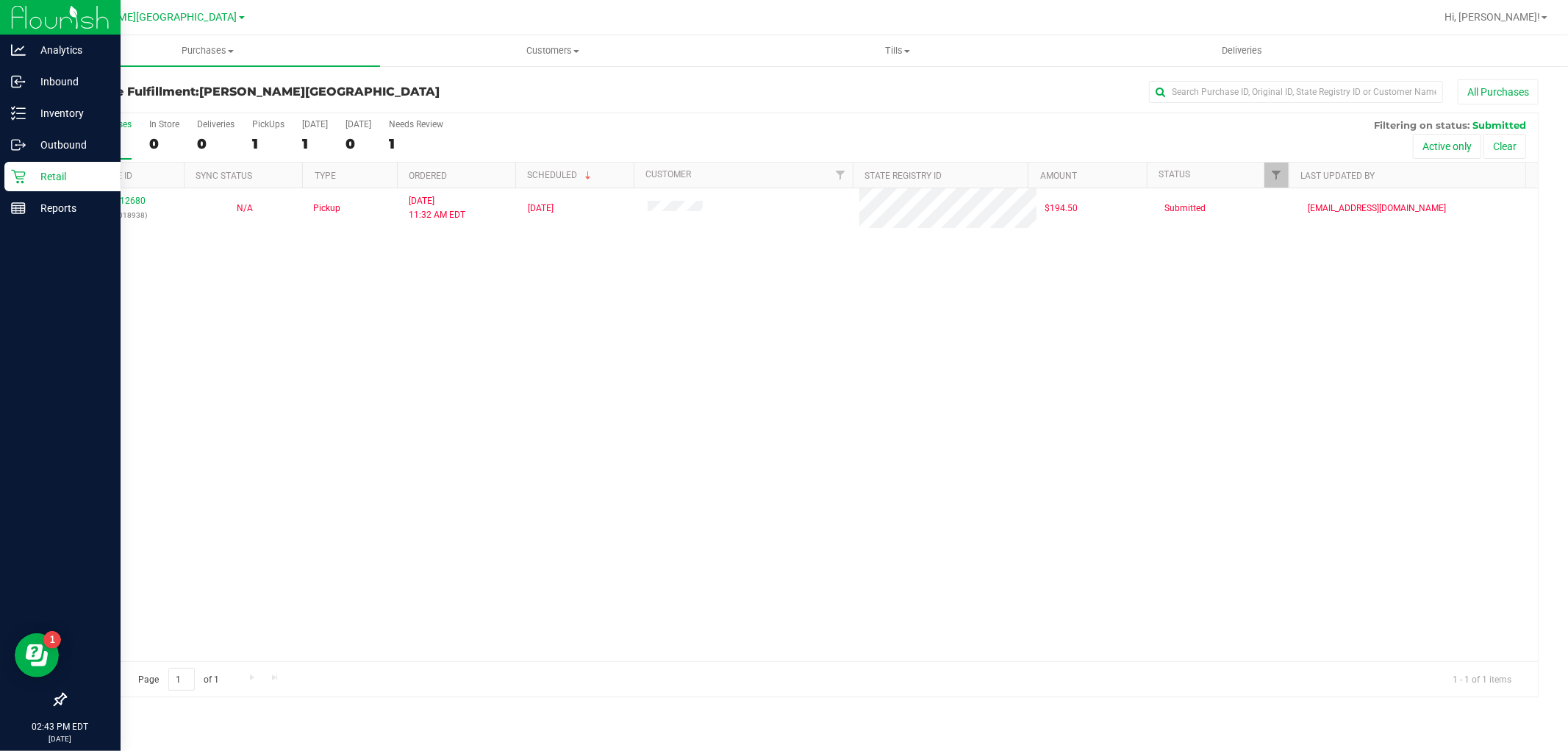
click at [53, 174] on p "Retail" at bounding box center [69, 177] width 88 height 18
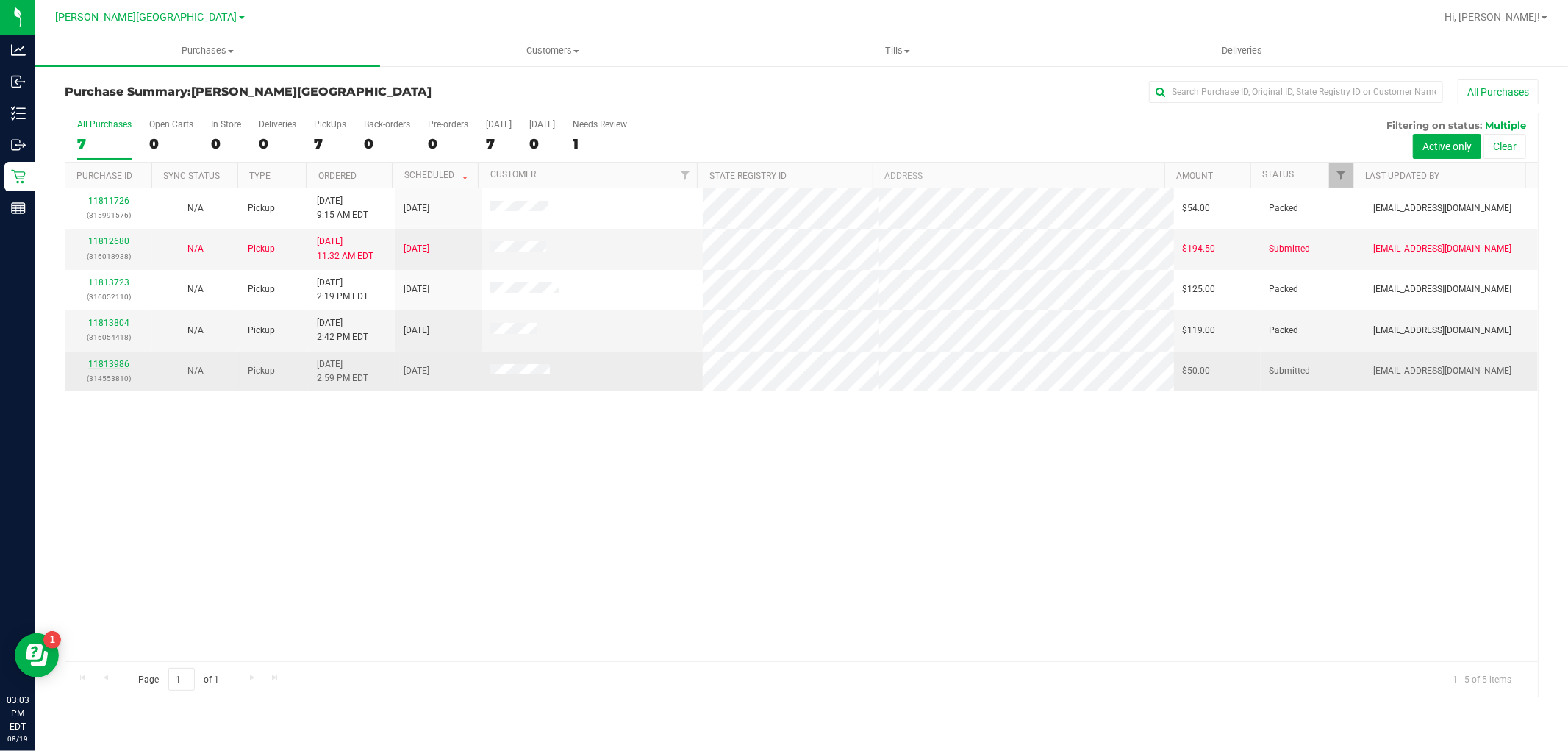
click at [112, 364] on link "11813986" at bounding box center [109, 364] width 41 height 10
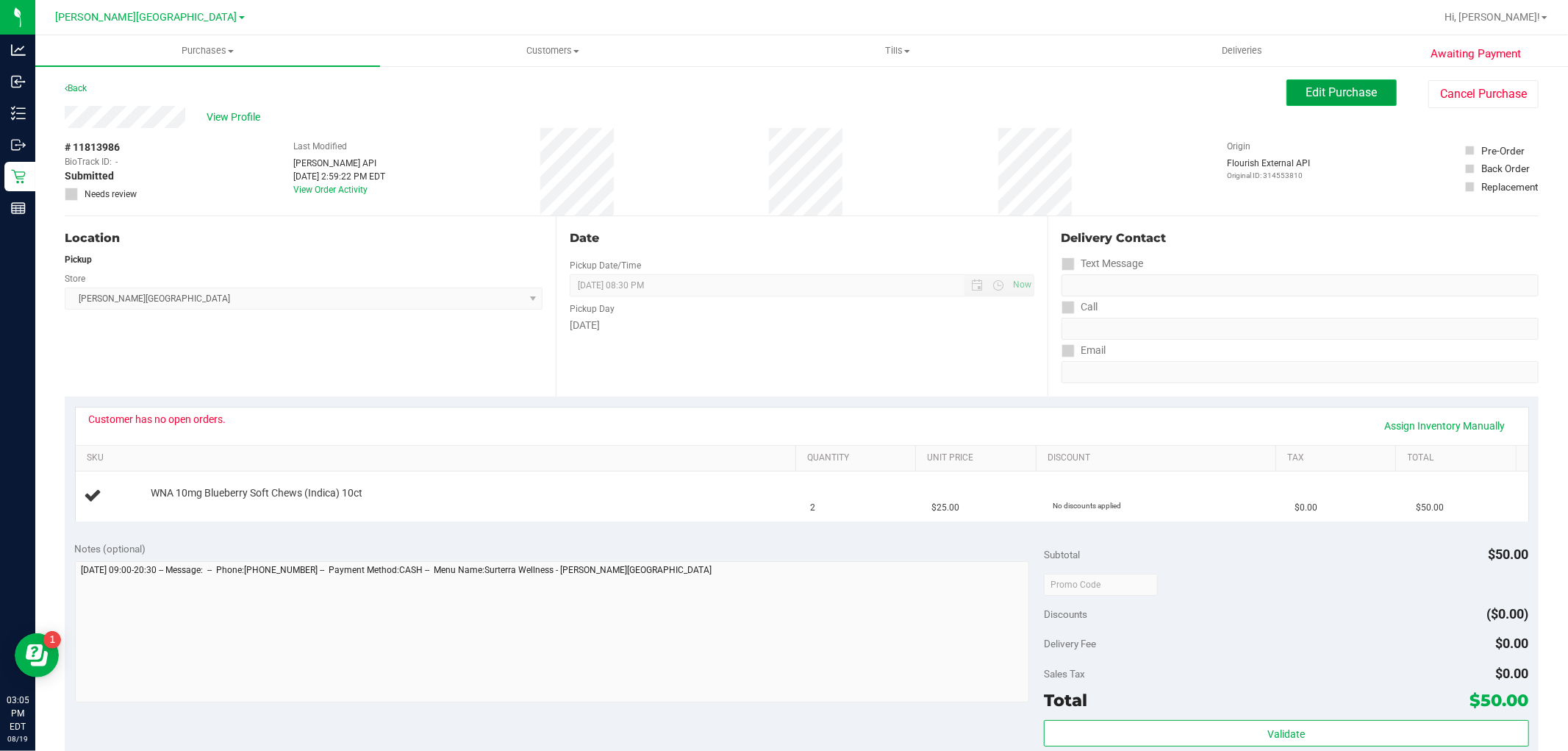
click at [1298, 81] on button "Edit Purchase" at bounding box center [1341, 92] width 111 height 26
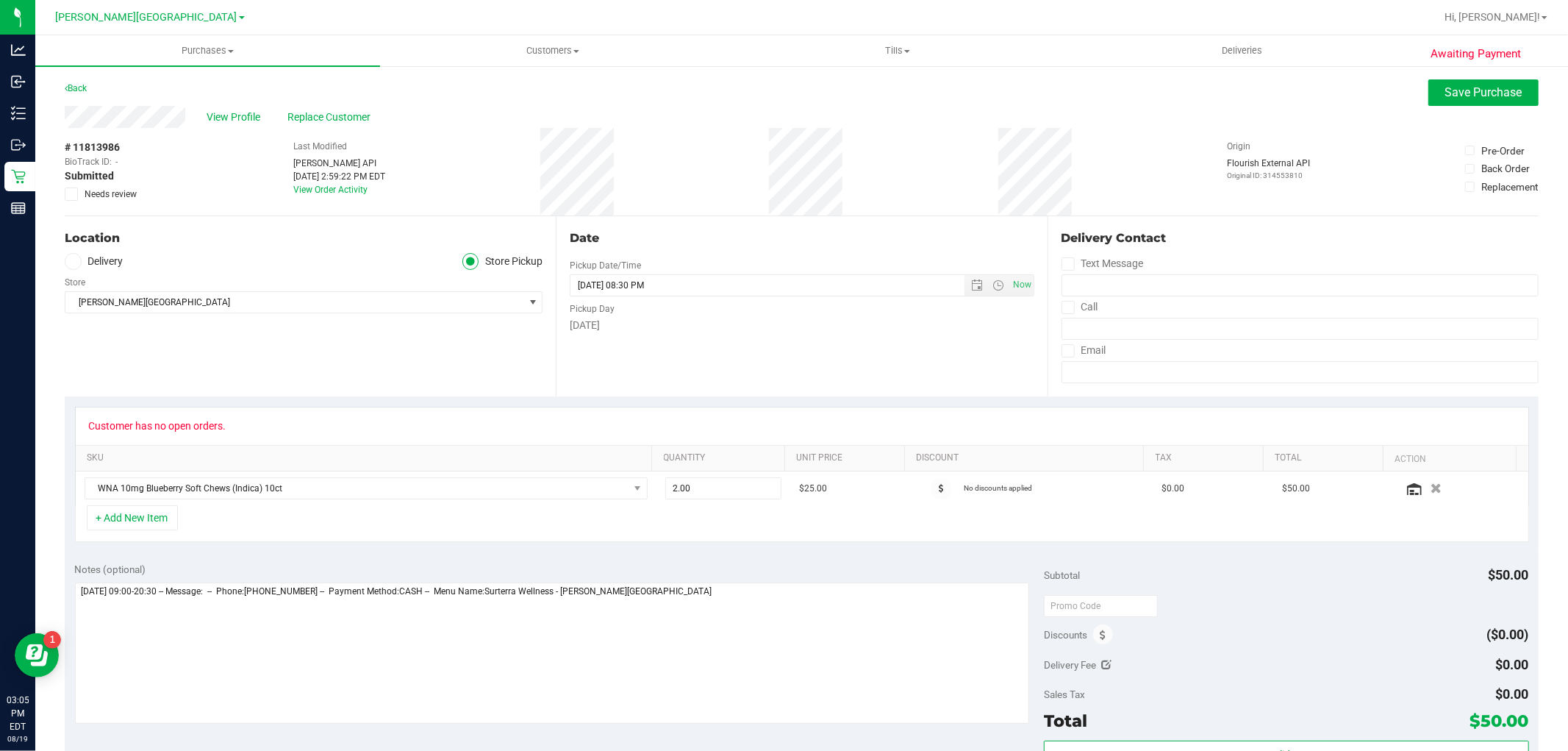
click at [75, 194] on icon at bounding box center [72, 194] width 10 height 0
click at [0, 0] on input "Needs review" at bounding box center [0, 0] width 0 height 0
click at [1486, 91] on span "Save Purchase" at bounding box center [1483, 92] width 77 height 14
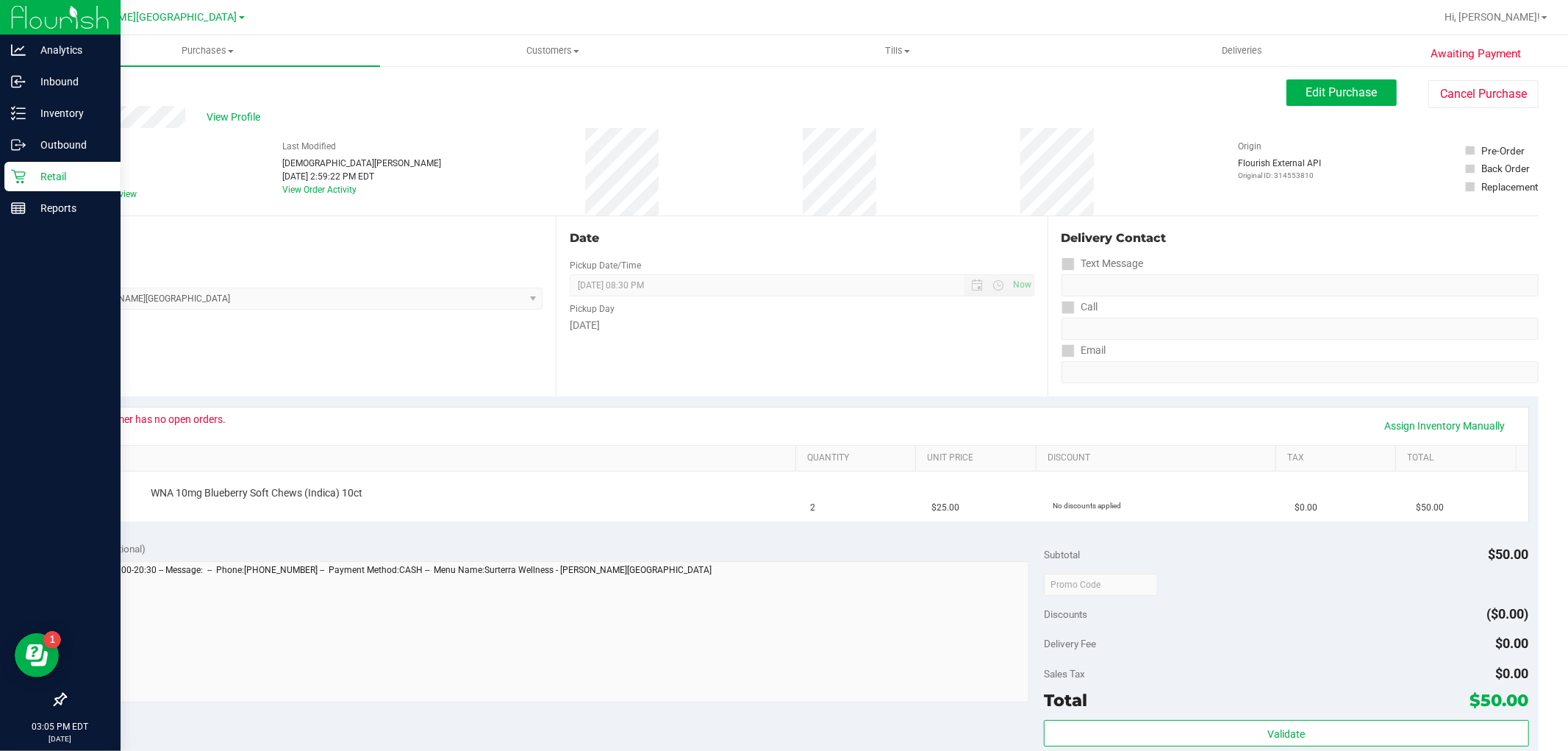
click at [64, 174] on p "Retail" at bounding box center [69, 177] width 88 height 18
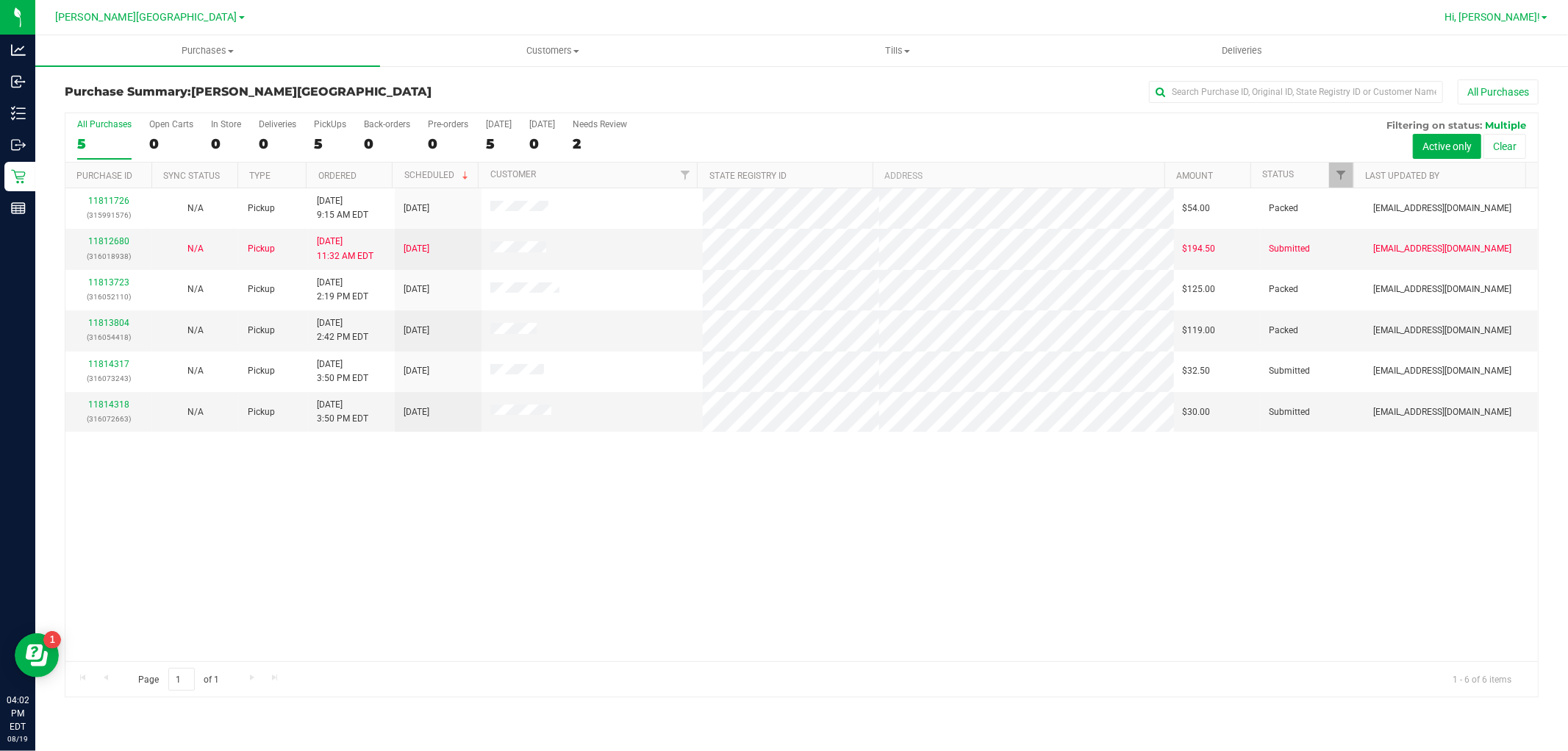
click at [1508, 14] on span "Hi, [PERSON_NAME]!" at bounding box center [1492, 17] width 96 height 12
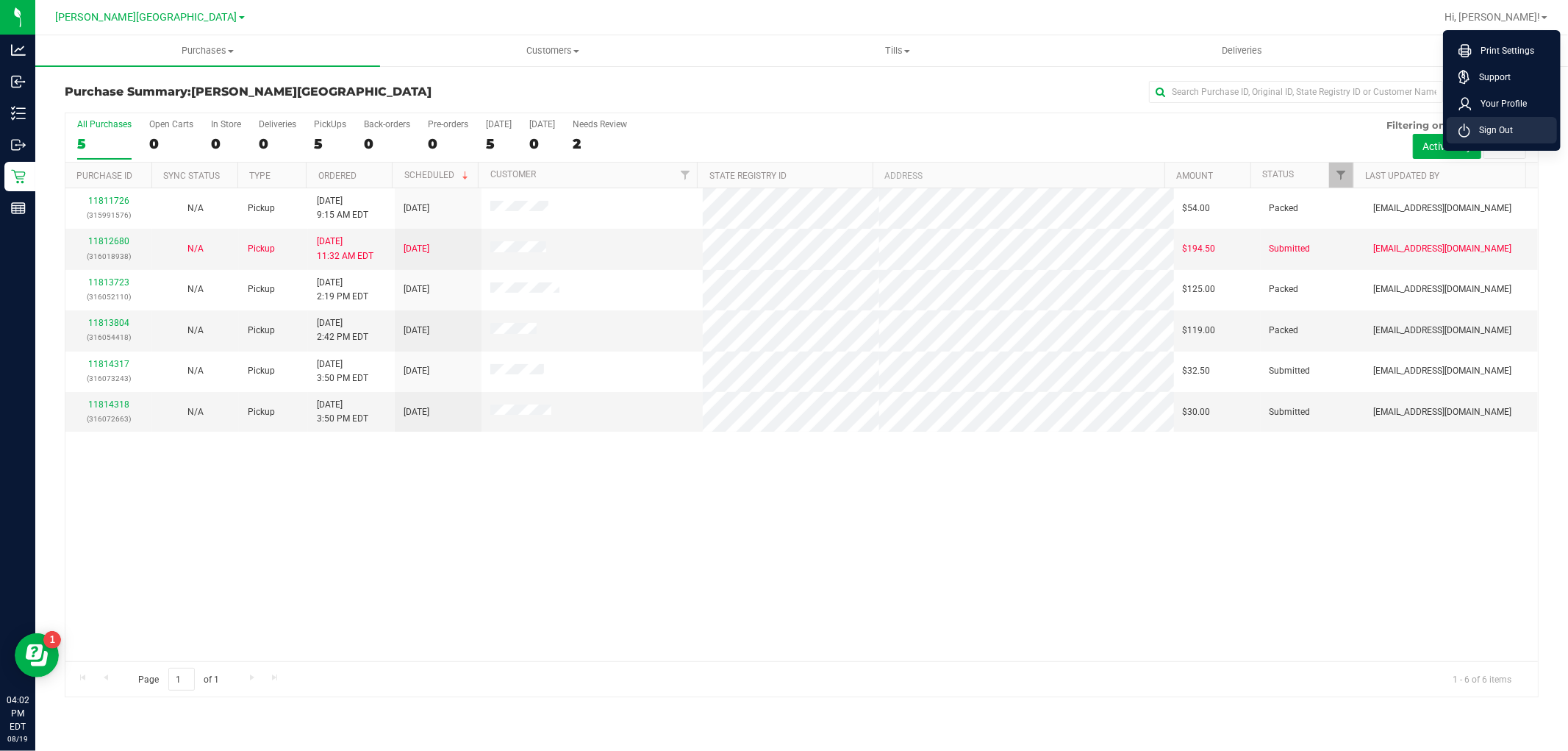
click at [1504, 130] on span "Sign Out" at bounding box center [1492, 130] width 43 height 14
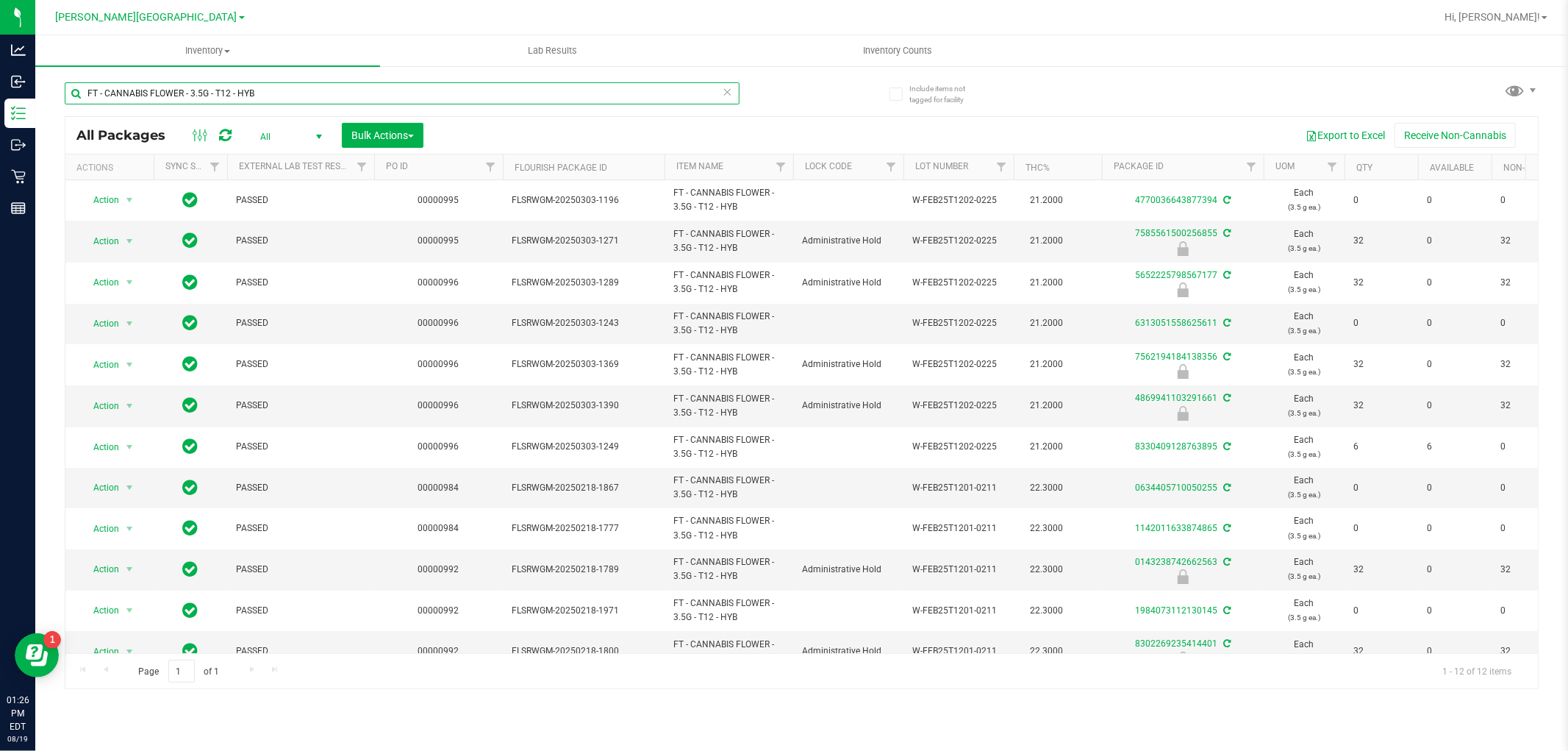
click at [265, 99] on input "FT - CANNABIS FLOWER - 3.5G - T12 - HYB" at bounding box center [402, 93] width 675 height 22
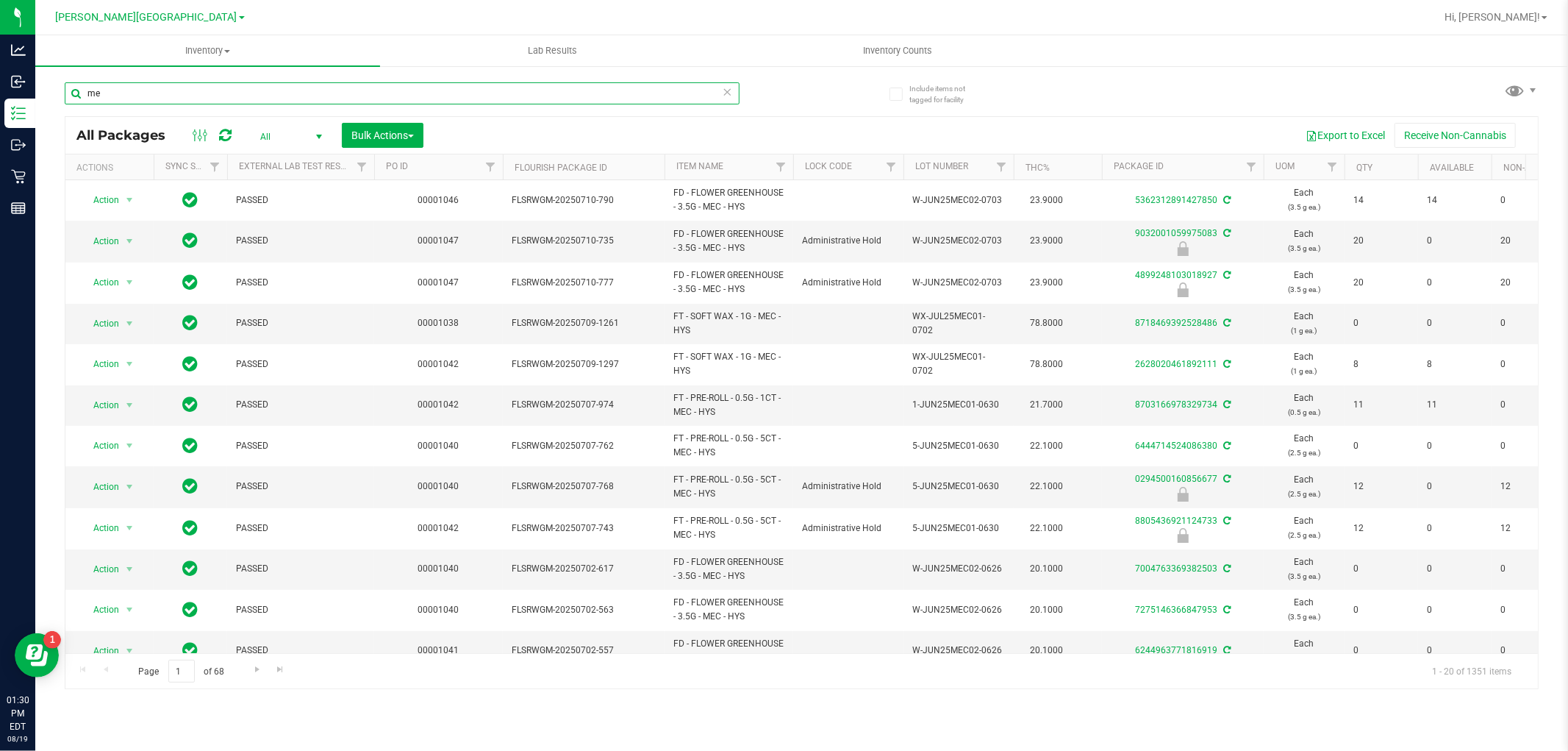
type input "m"
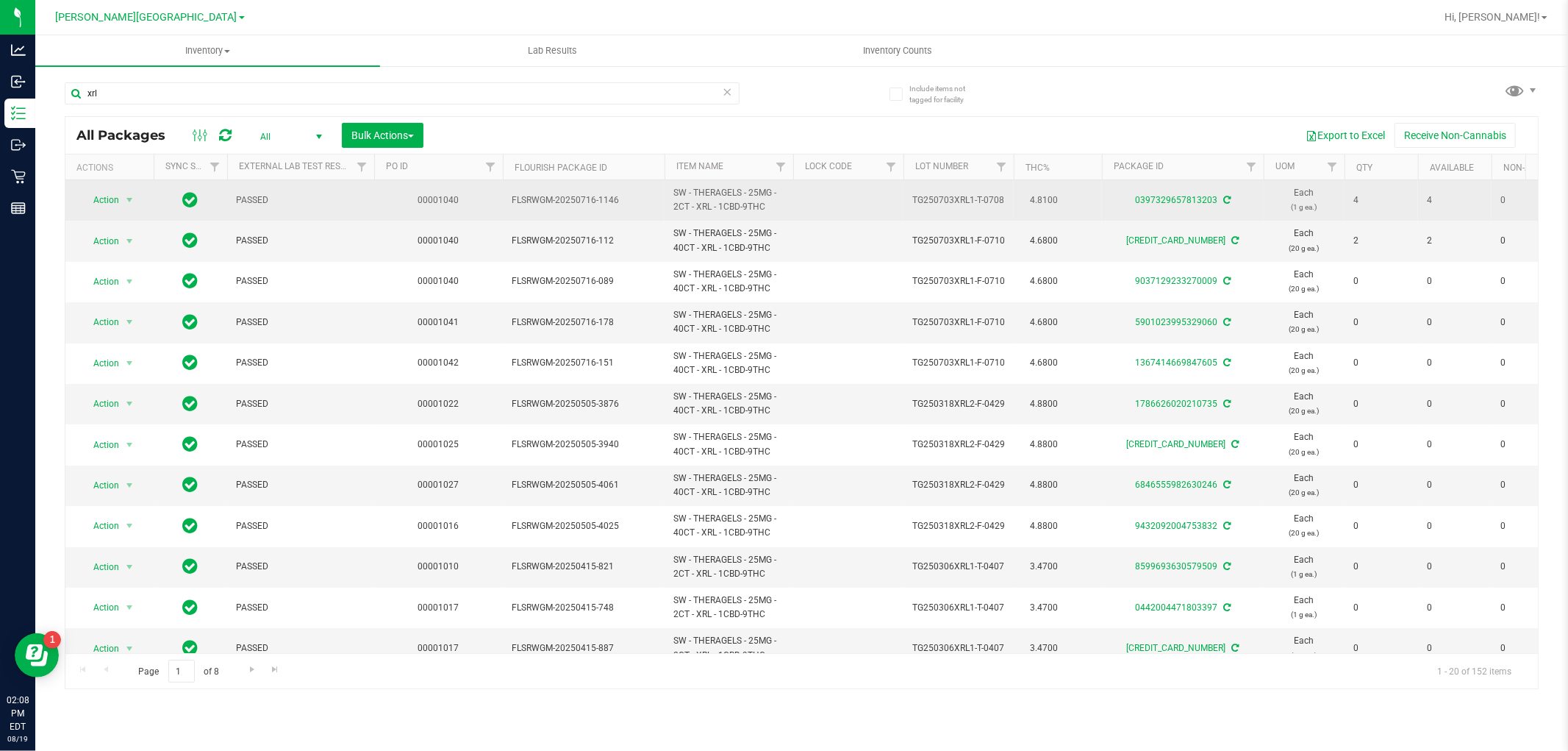
click at [747, 202] on span "SW - THERAGELS - 25MG - 2CT - XRL - 1CBD-9THC" at bounding box center [728, 200] width 111 height 28
click at [747, 202] on span "SW - THERAGELS - 25MG - 2CT - XRL - 1CBD-9THC" at bounding box center [728, 200] width 111 height 28
copy td "SW - THERAGELS - 25MG - 2CT - XRL - 1CBD-9THC"
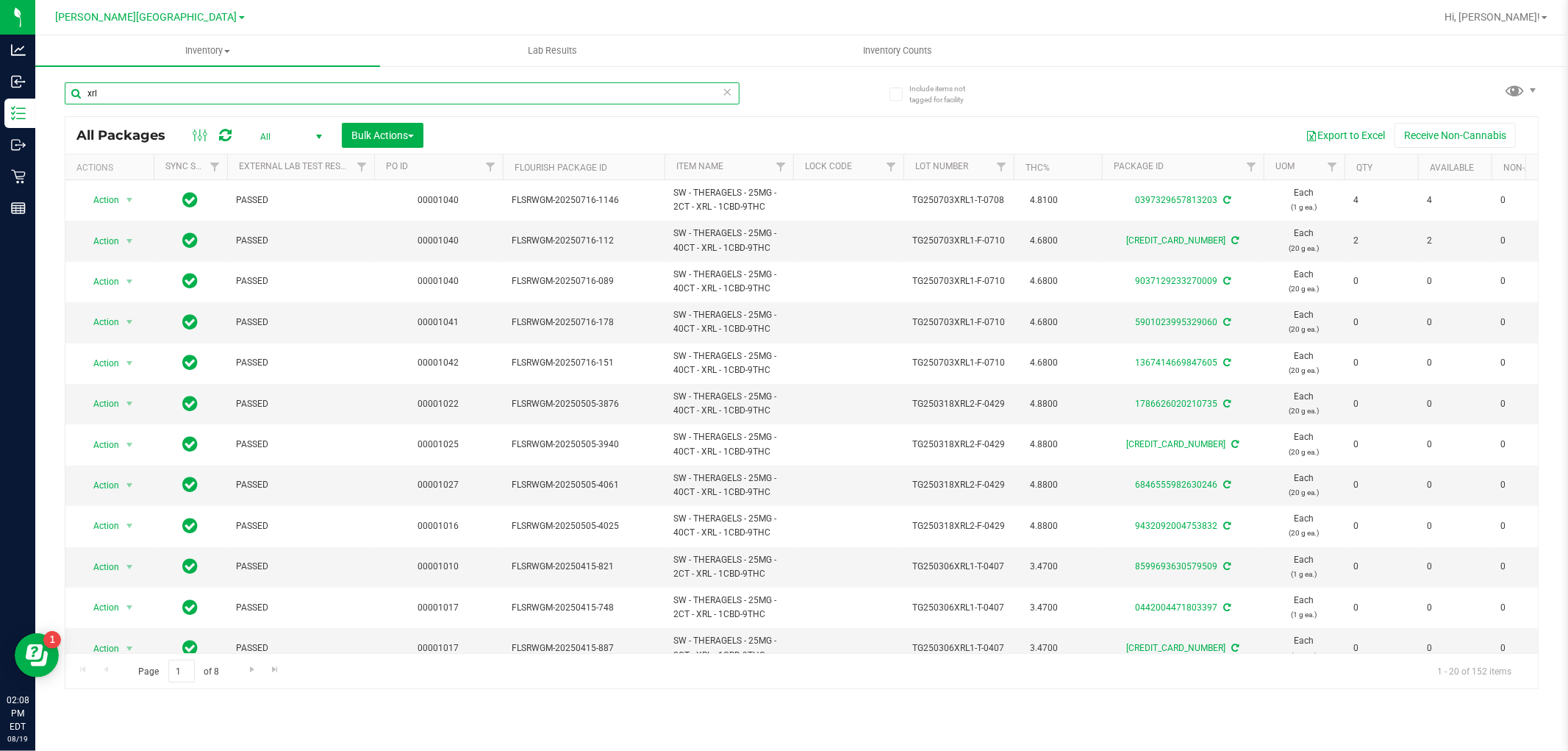
click at [121, 91] on input "xrl" at bounding box center [402, 93] width 675 height 22
type input "x"
paste input "SW - THERAGELS - 25MG - 2CT - XRL - 1CBD-9THC"
type input "SW - THERAGELS - 25MG - 2CT - XRL - 1CBD-9THC"
